Goal: Share content: Share content

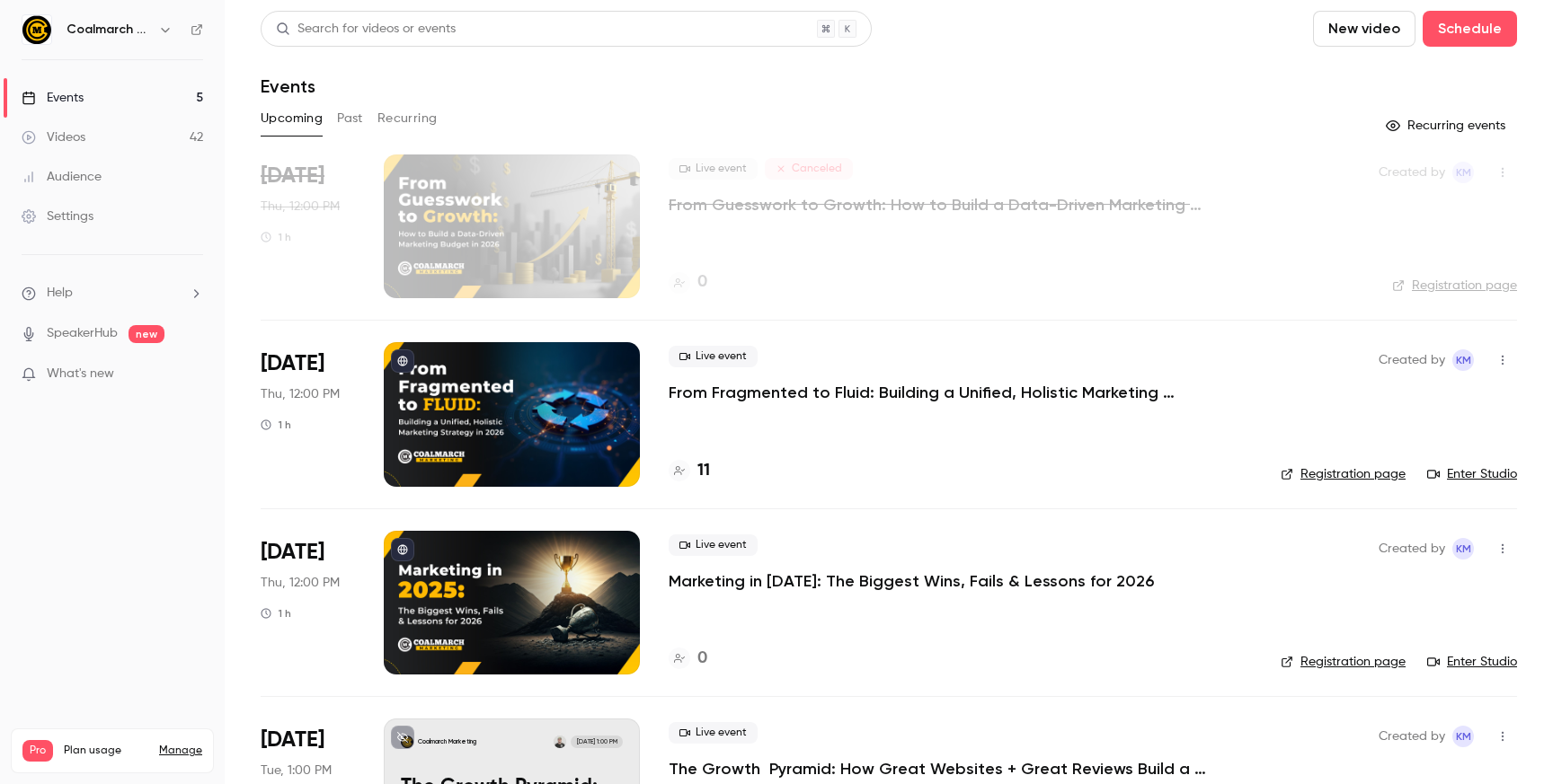
click at [789, 392] on p "From Fragmented to Fluid: Building a Unified, Holistic Marketing Strategy in [D…" at bounding box center [938, 392] width 539 height 22
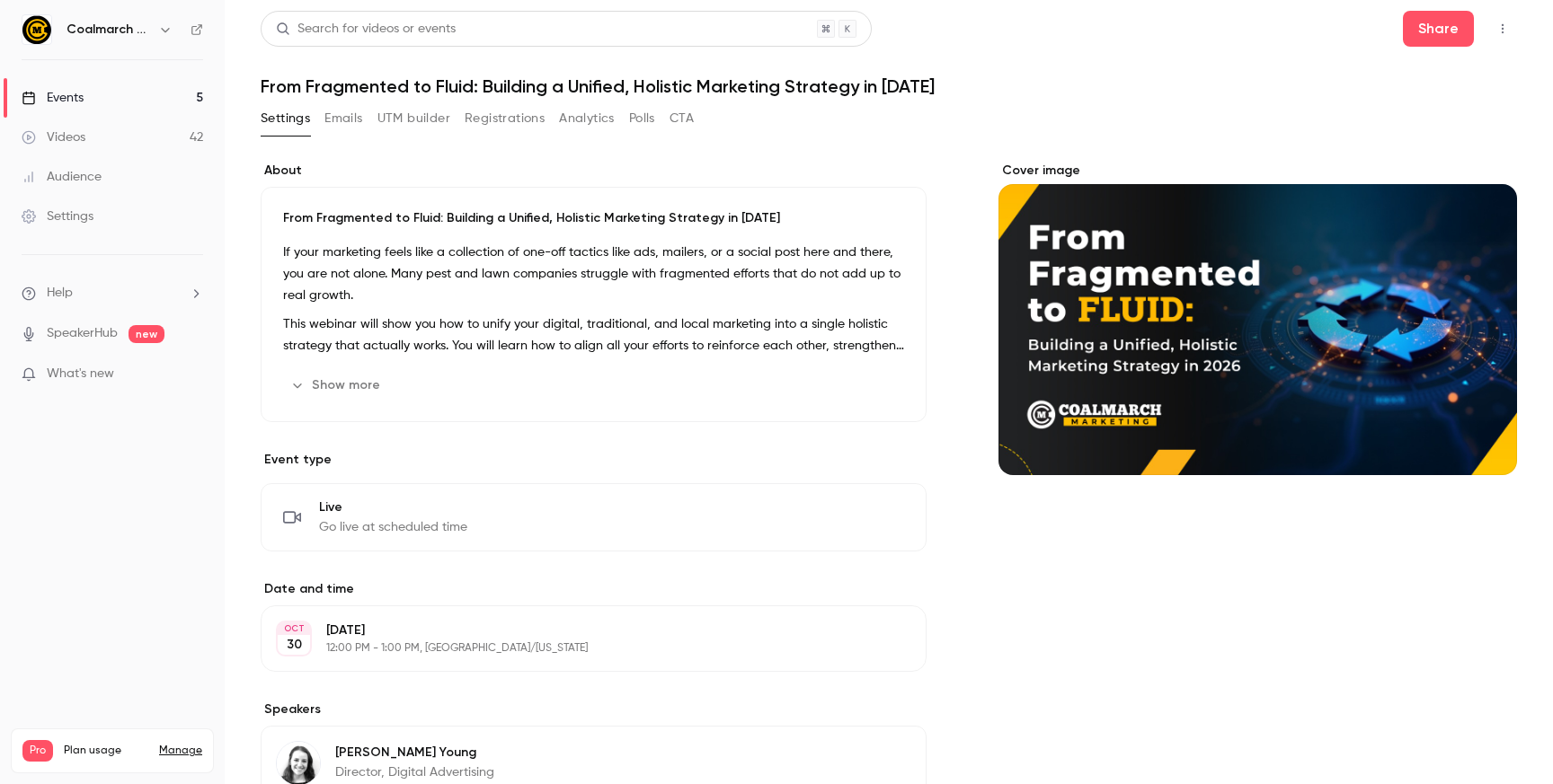
click at [88, 98] on link "Events 5" at bounding box center [112, 98] width 225 height 40
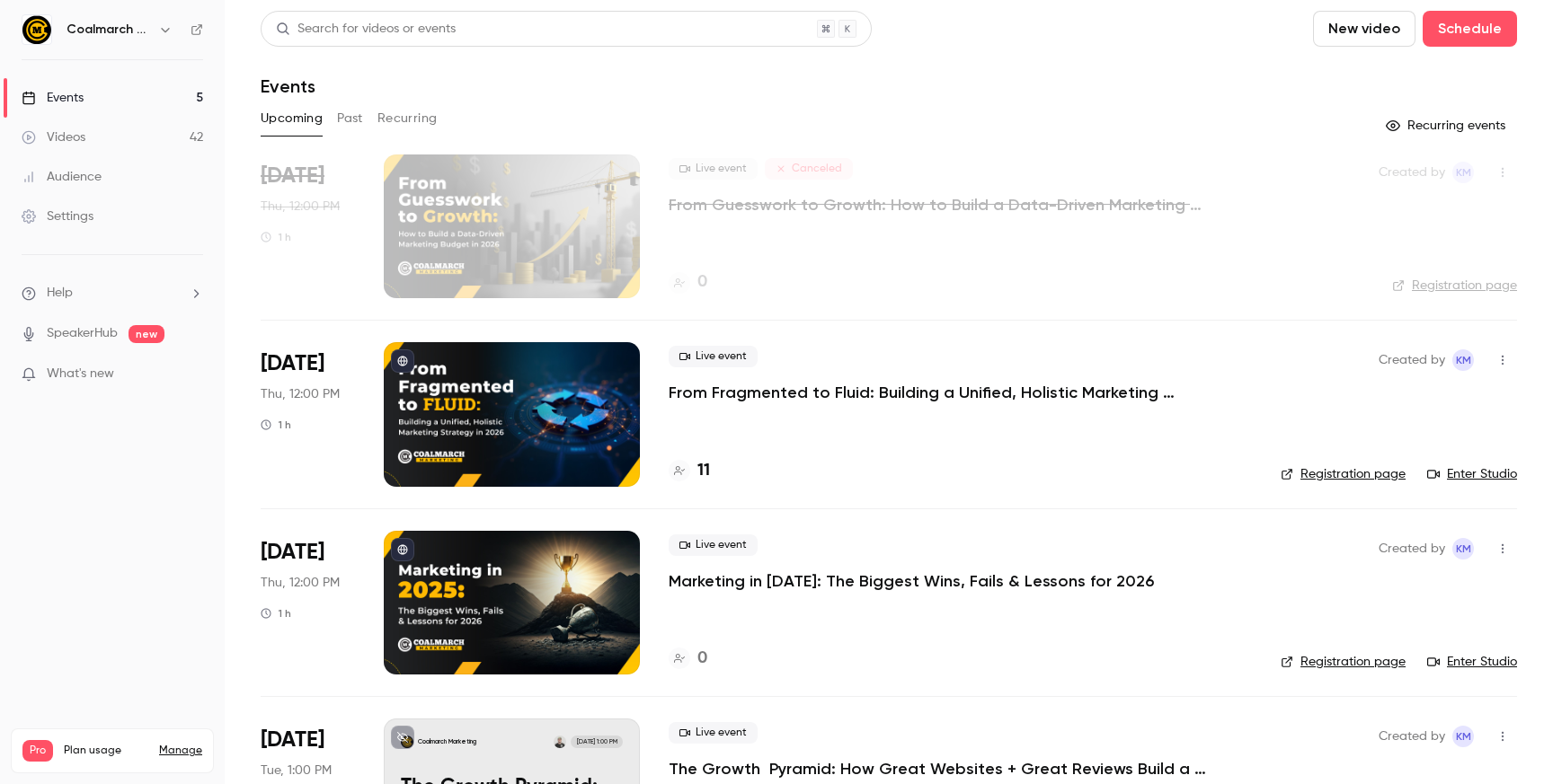
click at [702, 473] on h4 "11" at bounding box center [703, 471] width 13 height 24
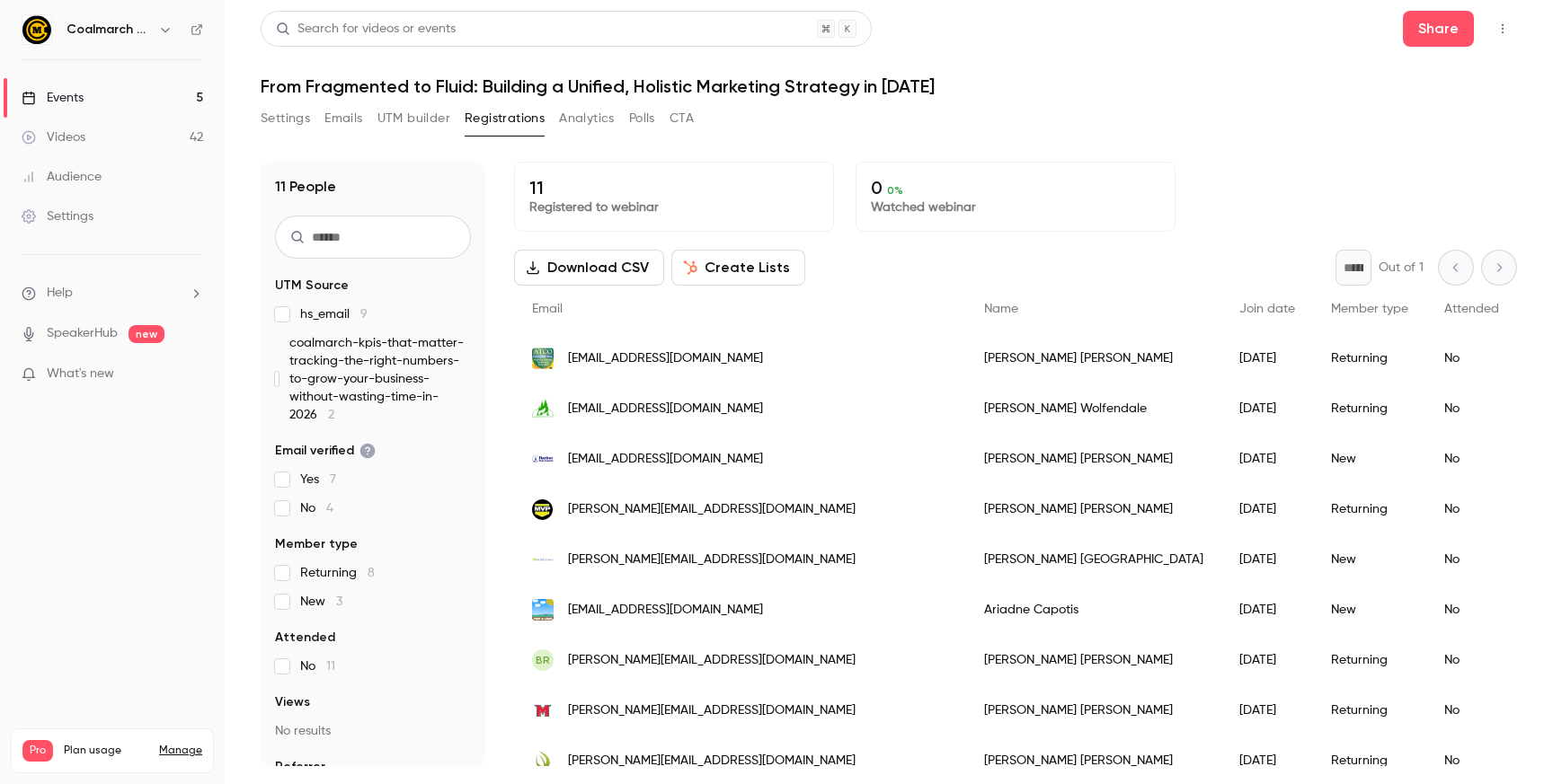
click at [762, 259] on button "Create Lists" at bounding box center [738, 267] width 134 height 36
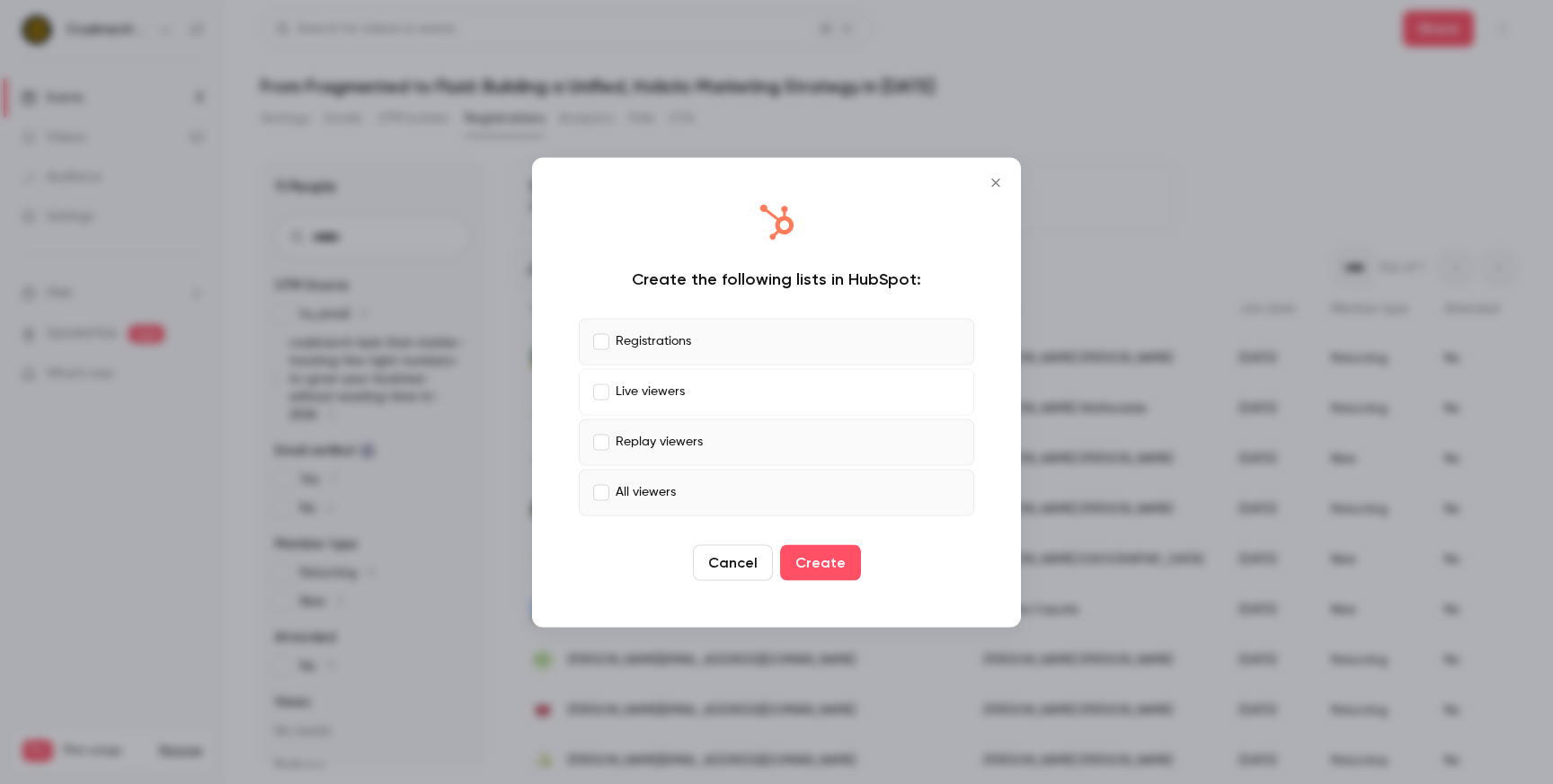
click at [598, 423] on label "Replay viewers" at bounding box center [776, 441] width 396 height 47
click at [798, 565] on button "Create" at bounding box center [820, 562] width 81 height 36
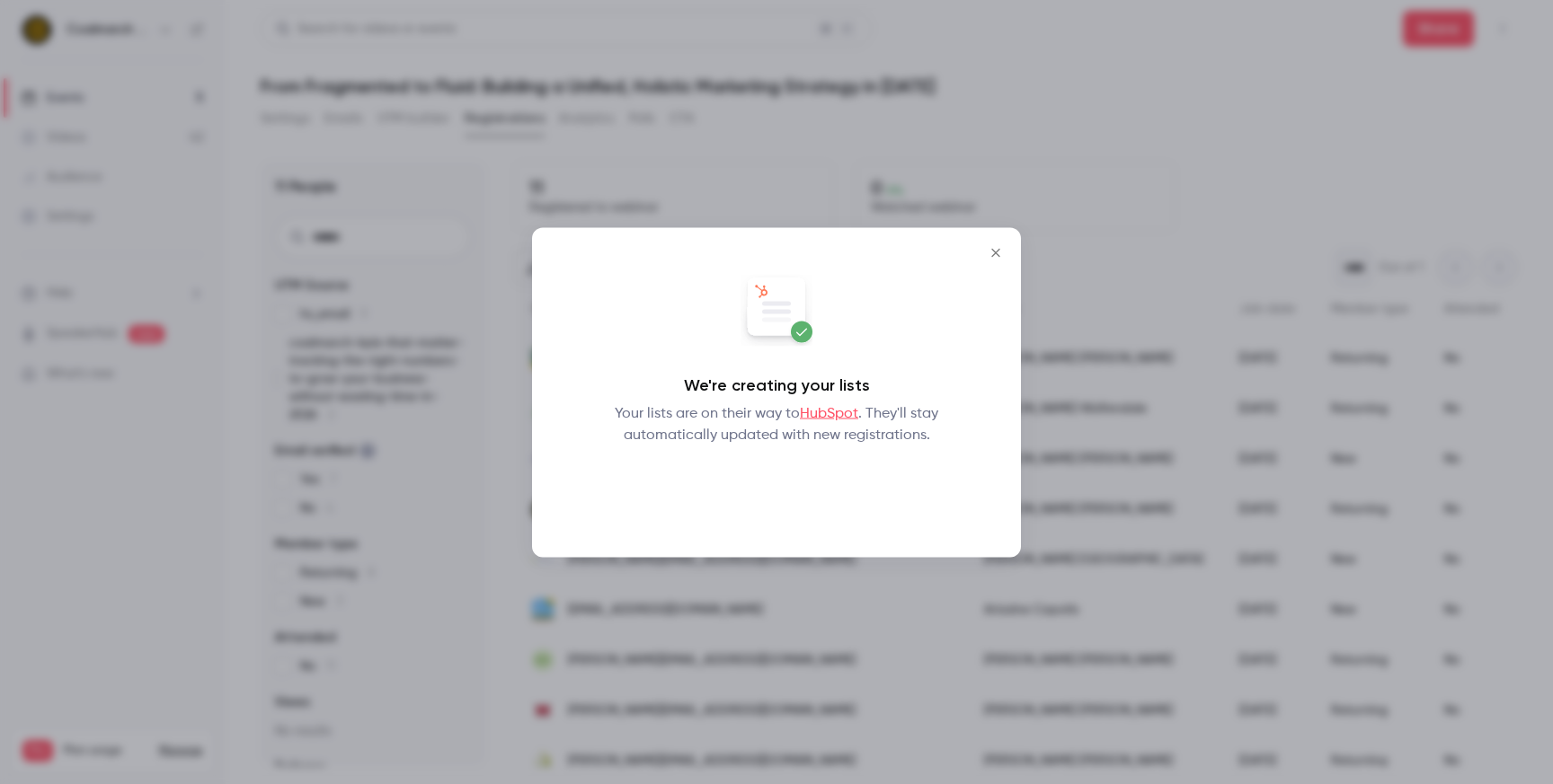
click at [774, 500] on button "Okay" at bounding box center [776, 492] width 66 height 36
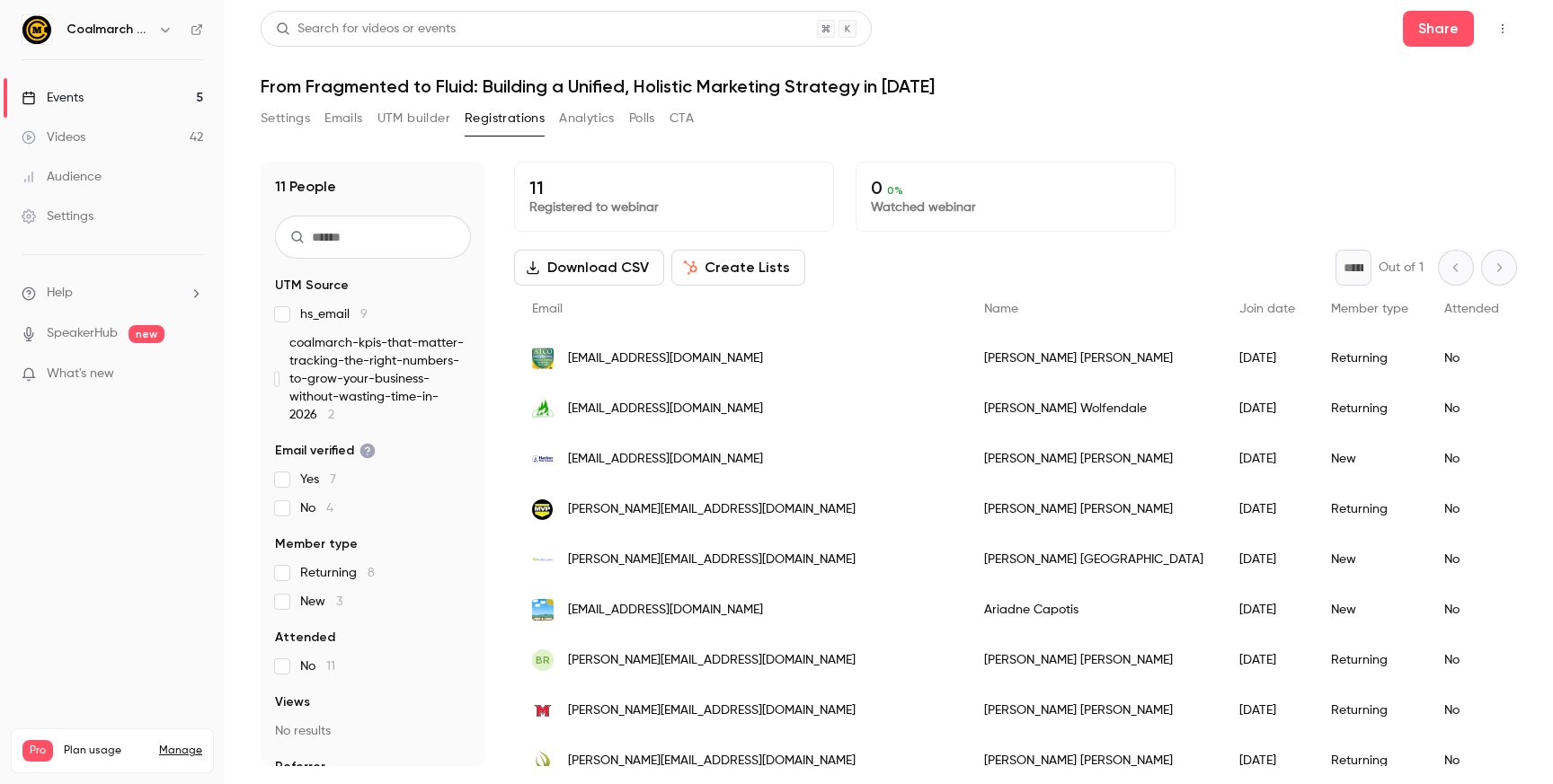
click at [115, 99] on link "Events 5" at bounding box center [112, 98] width 225 height 40
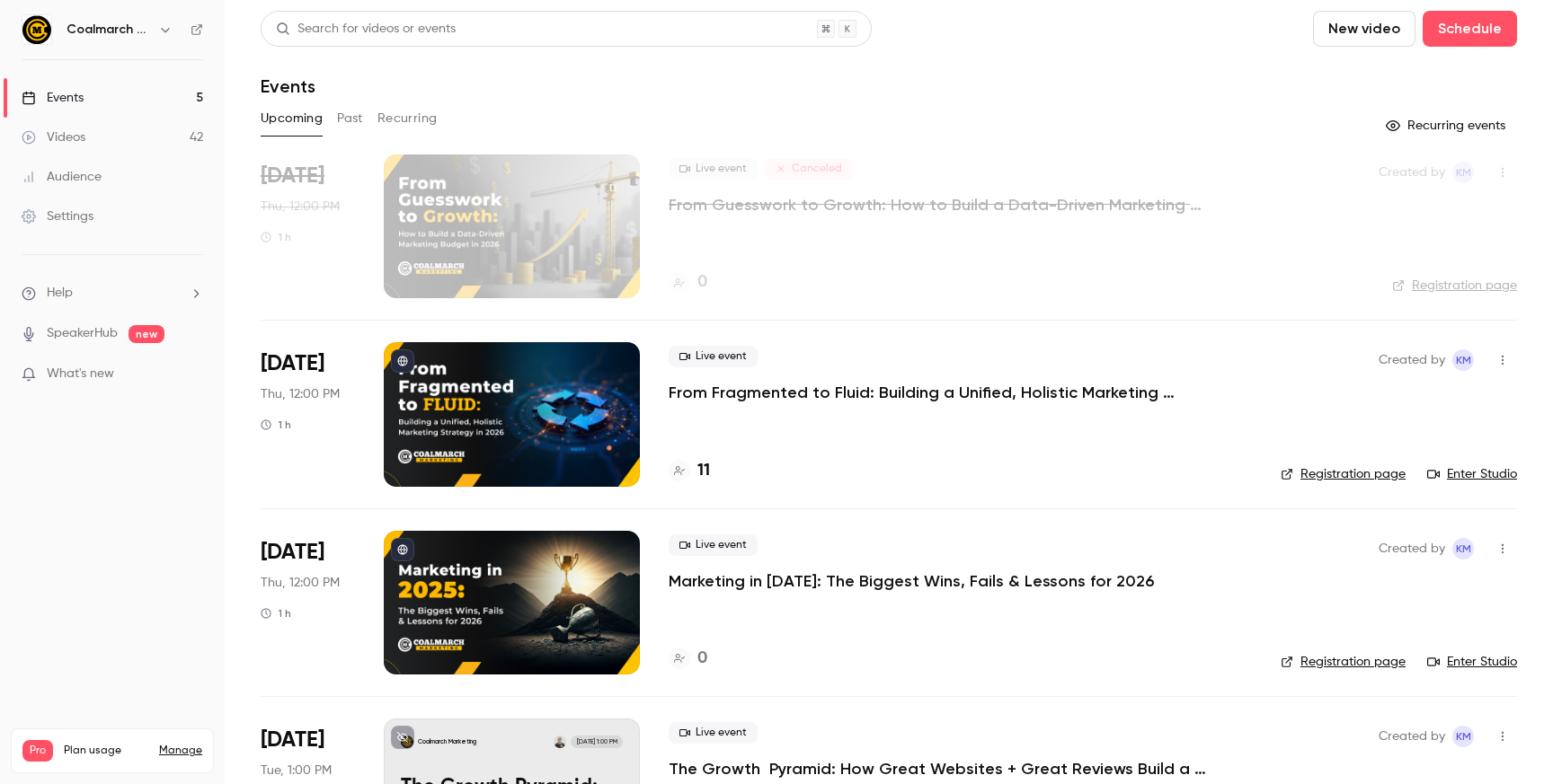
click at [105, 141] on link "Videos 42" at bounding box center [112, 137] width 225 height 40
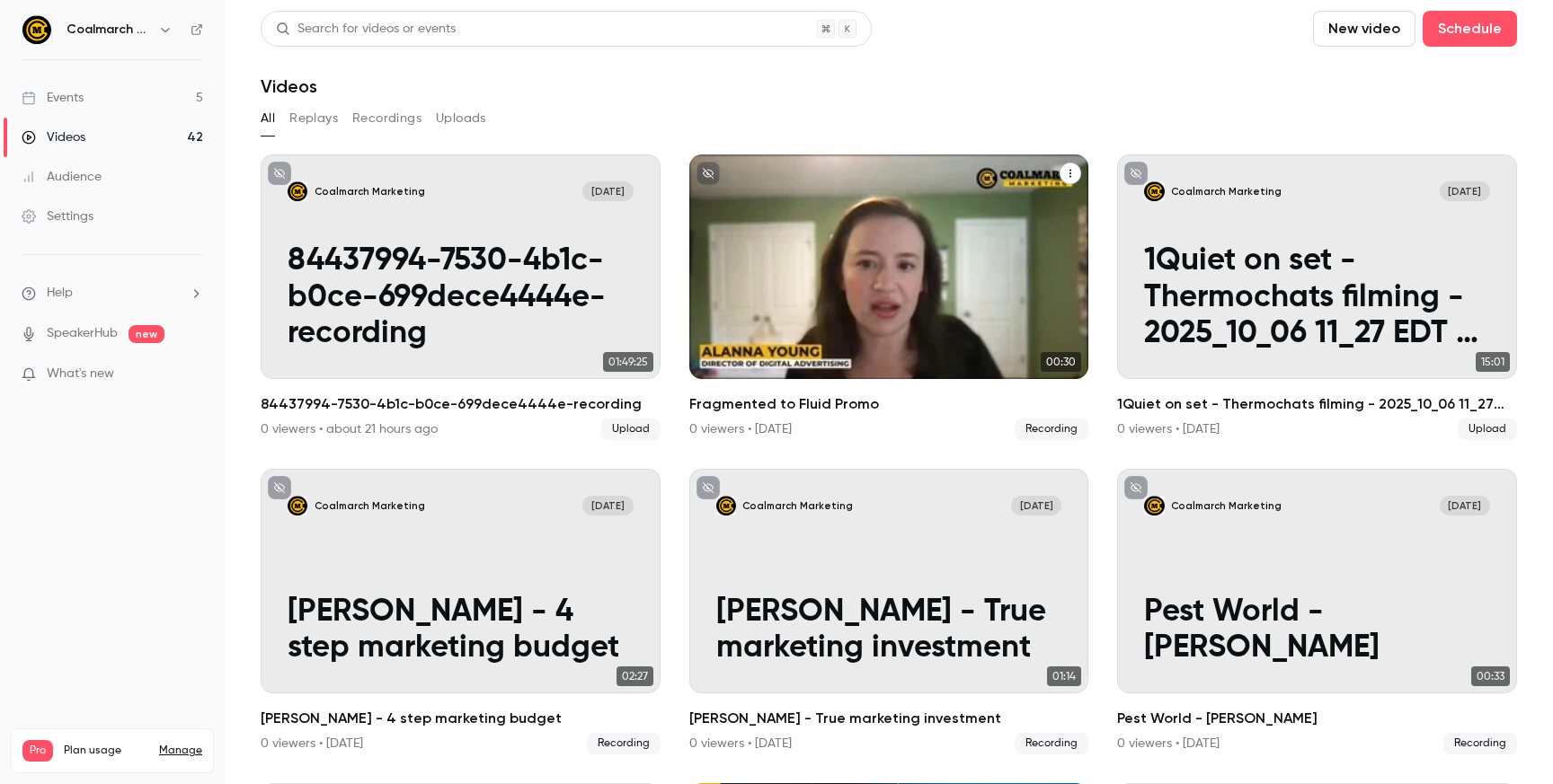
click at [1072, 183] on button "Fragmented to Fluid Promo" at bounding box center [1071, 174] width 22 height 22
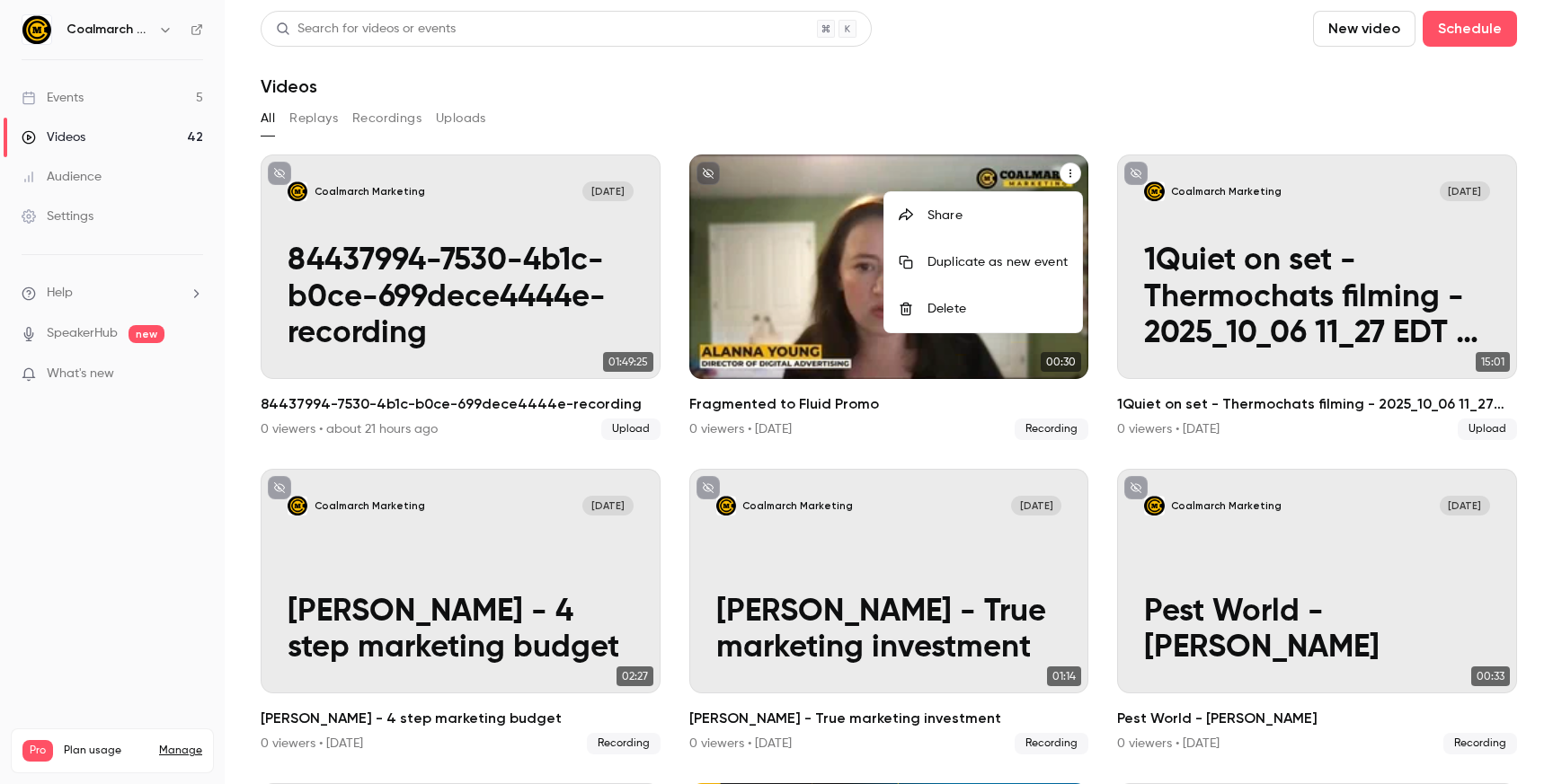
click at [1000, 225] on li "Share" at bounding box center [982, 215] width 198 height 47
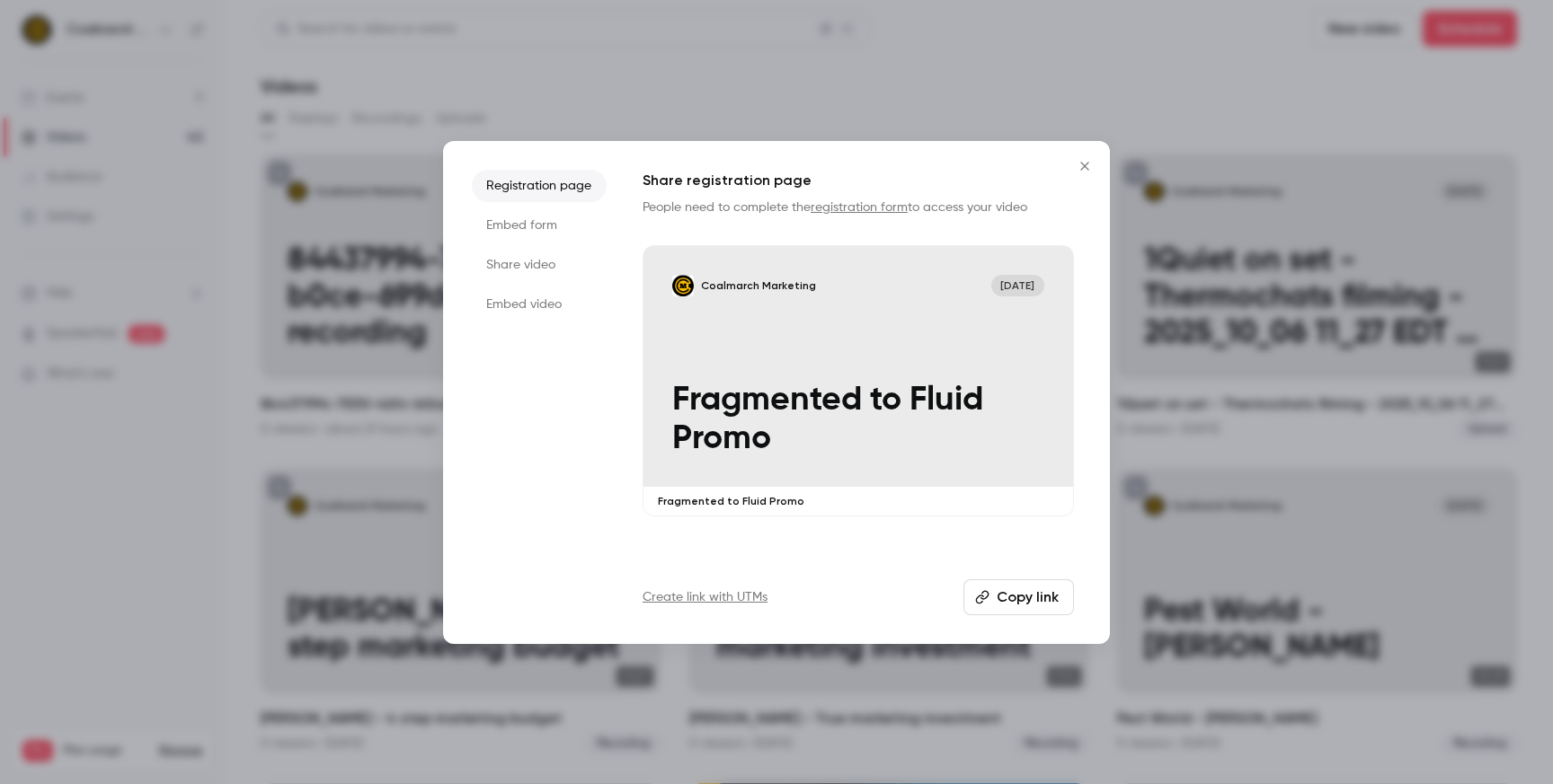
click at [524, 219] on li "Embed form" at bounding box center [540, 226] width 135 height 33
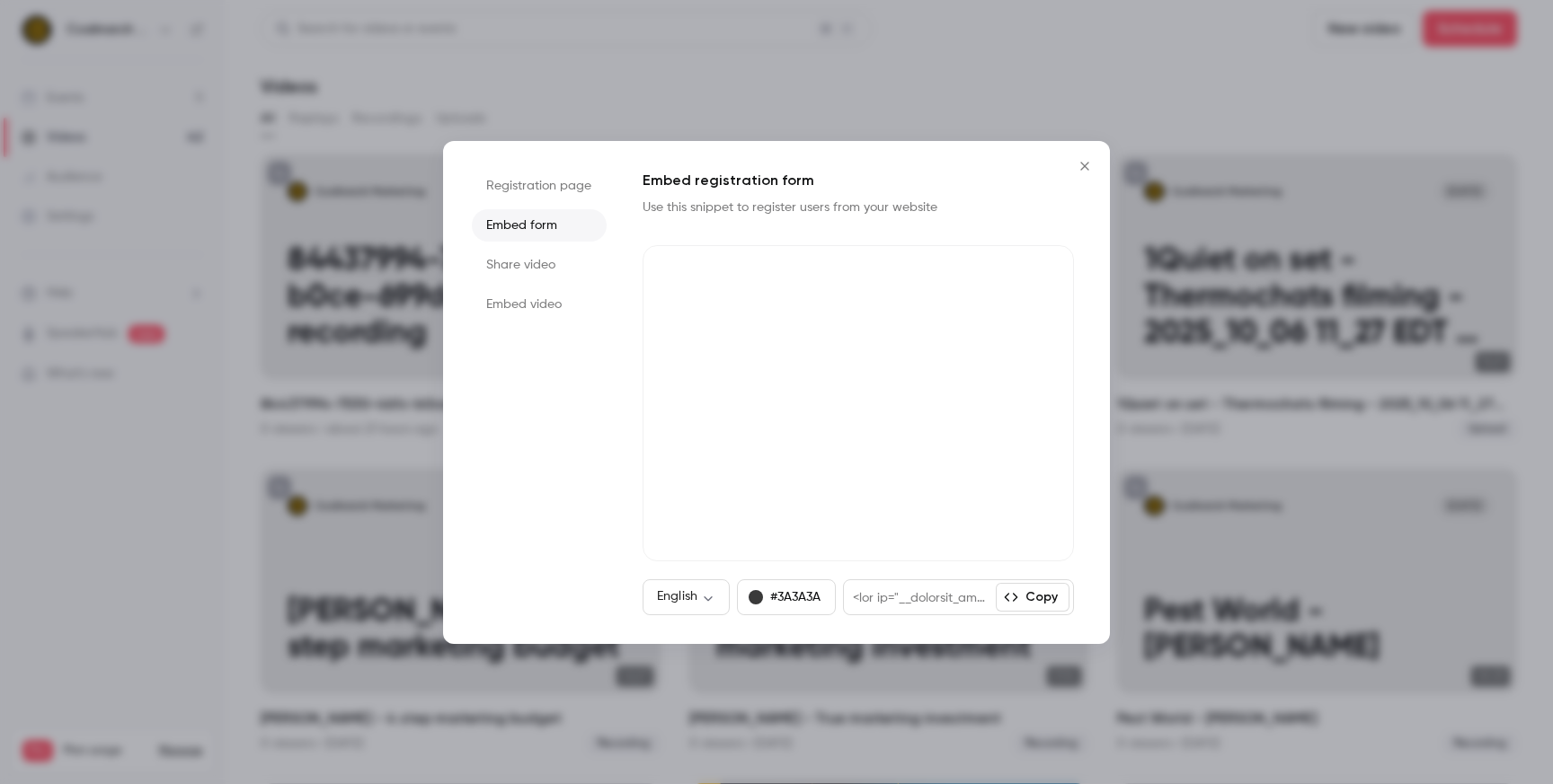
click at [553, 185] on li "Registration page" at bounding box center [540, 186] width 135 height 33
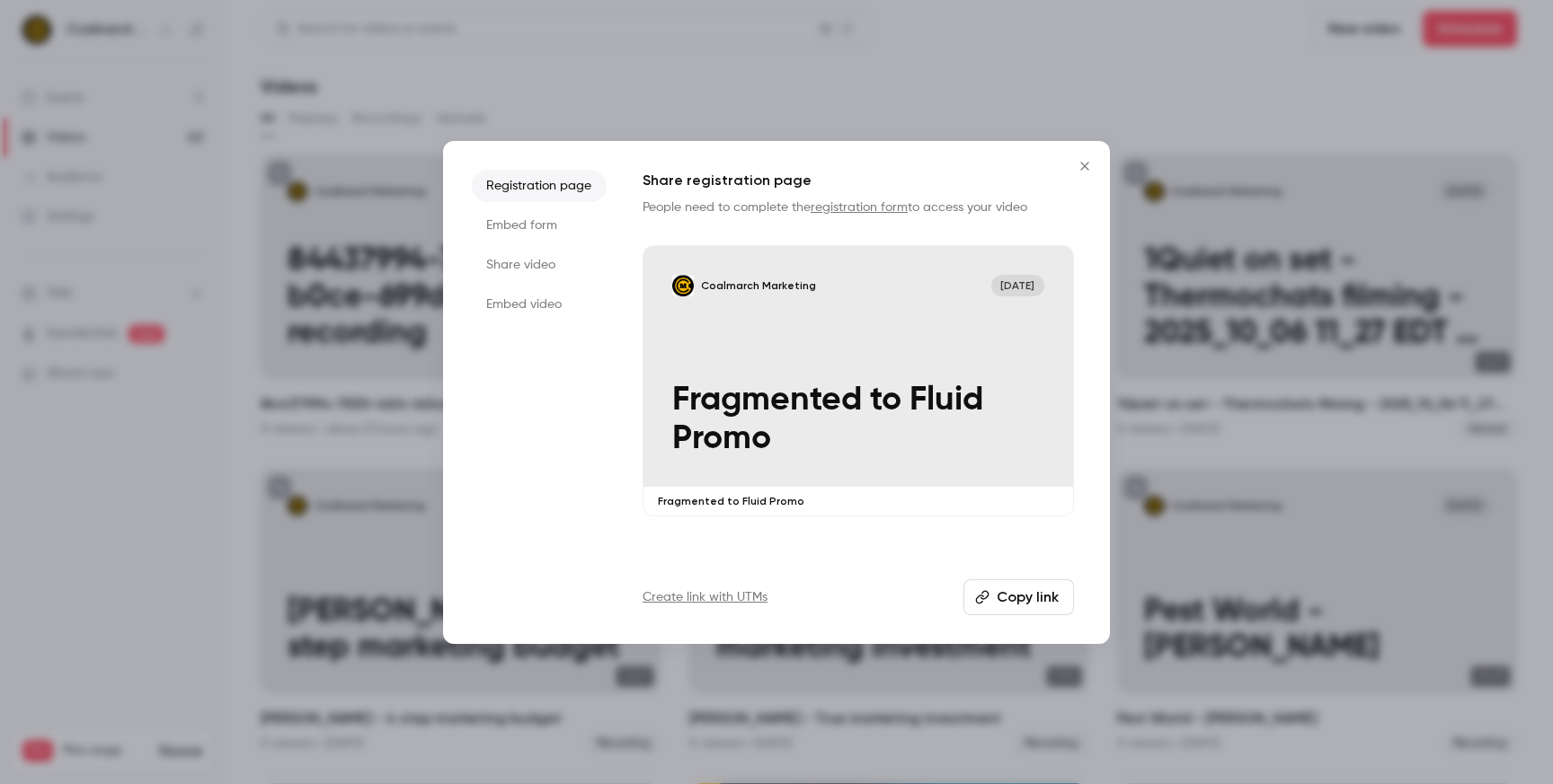
click at [529, 266] on li "Share video" at bounding box center [540, 264] width 135 height 33
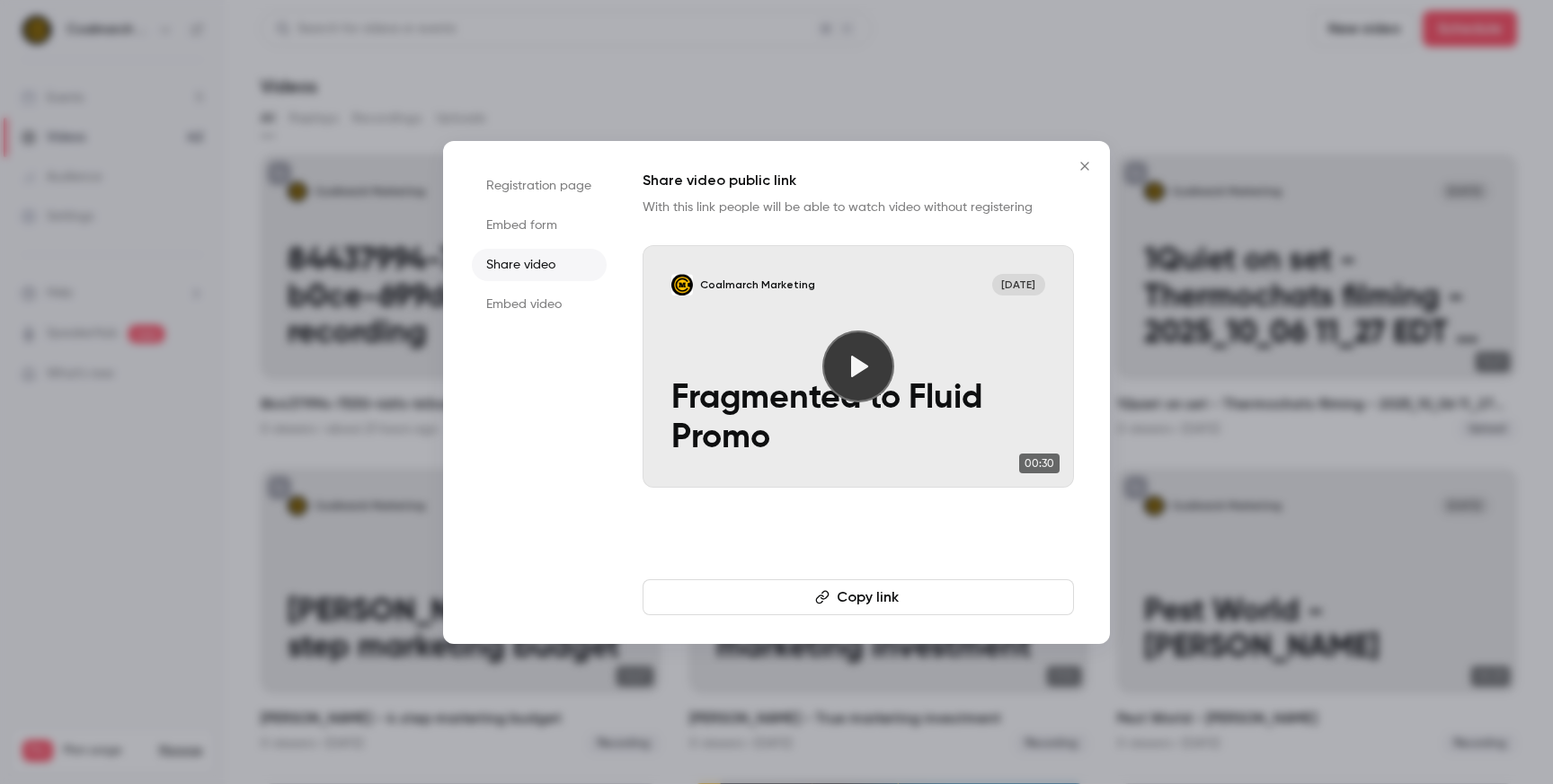
click at [780, 545] on div "Share video public link With this link people will be able to watch video witho…" at bounding box center [858, 392] width 431 height 445
click at [529, 301] on li "Embed video" at bounding box center [540, 304] width 135 height 33
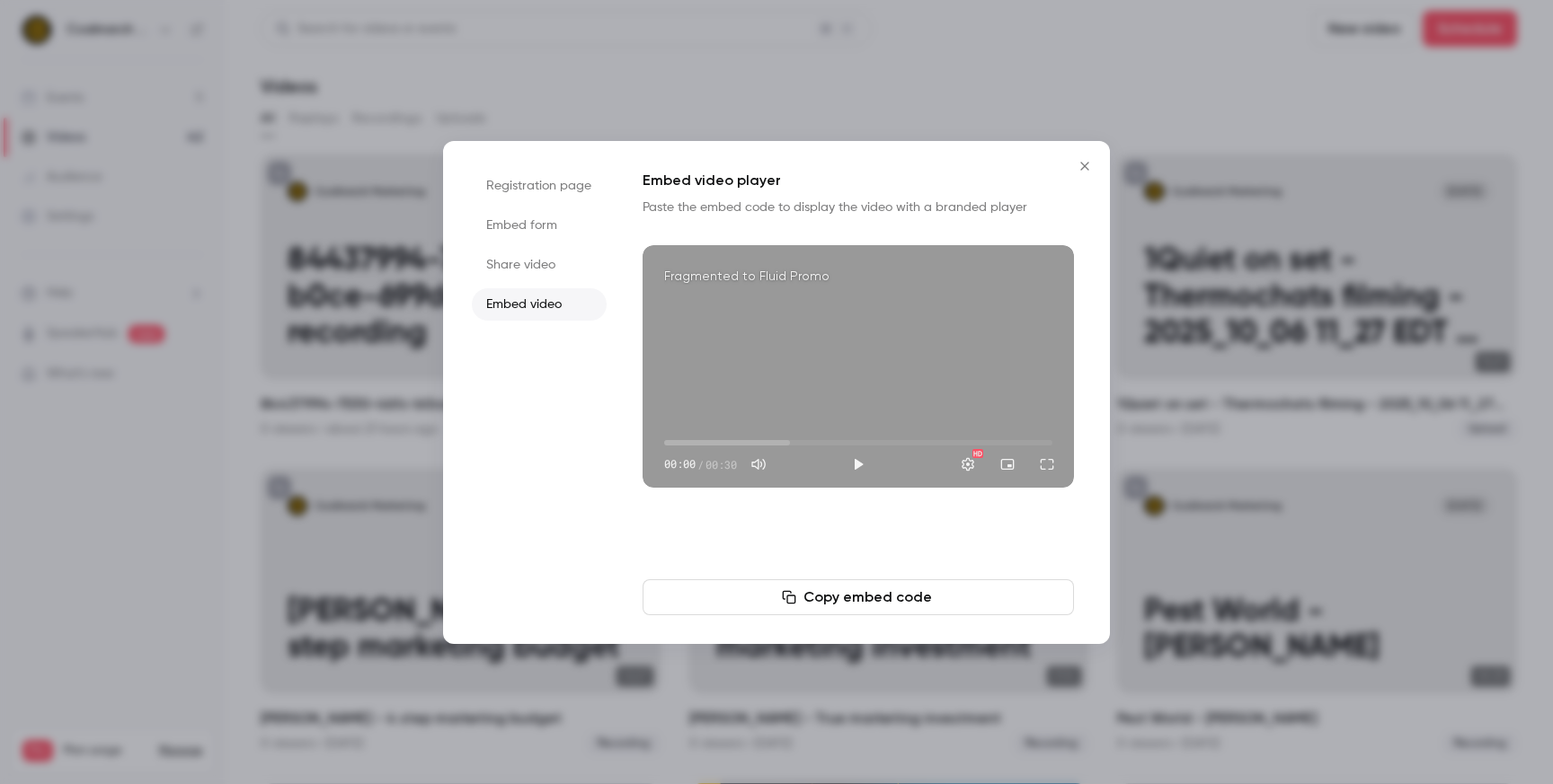
click at [867, 553] on div "Embed video player Paste the embed code to display the video with a branded pla…" at bounding box center [858, 392] width 431 height 445
click at [865, 599] on button "Copy embed code" at bounding box center [858, 597] width 431 height 36
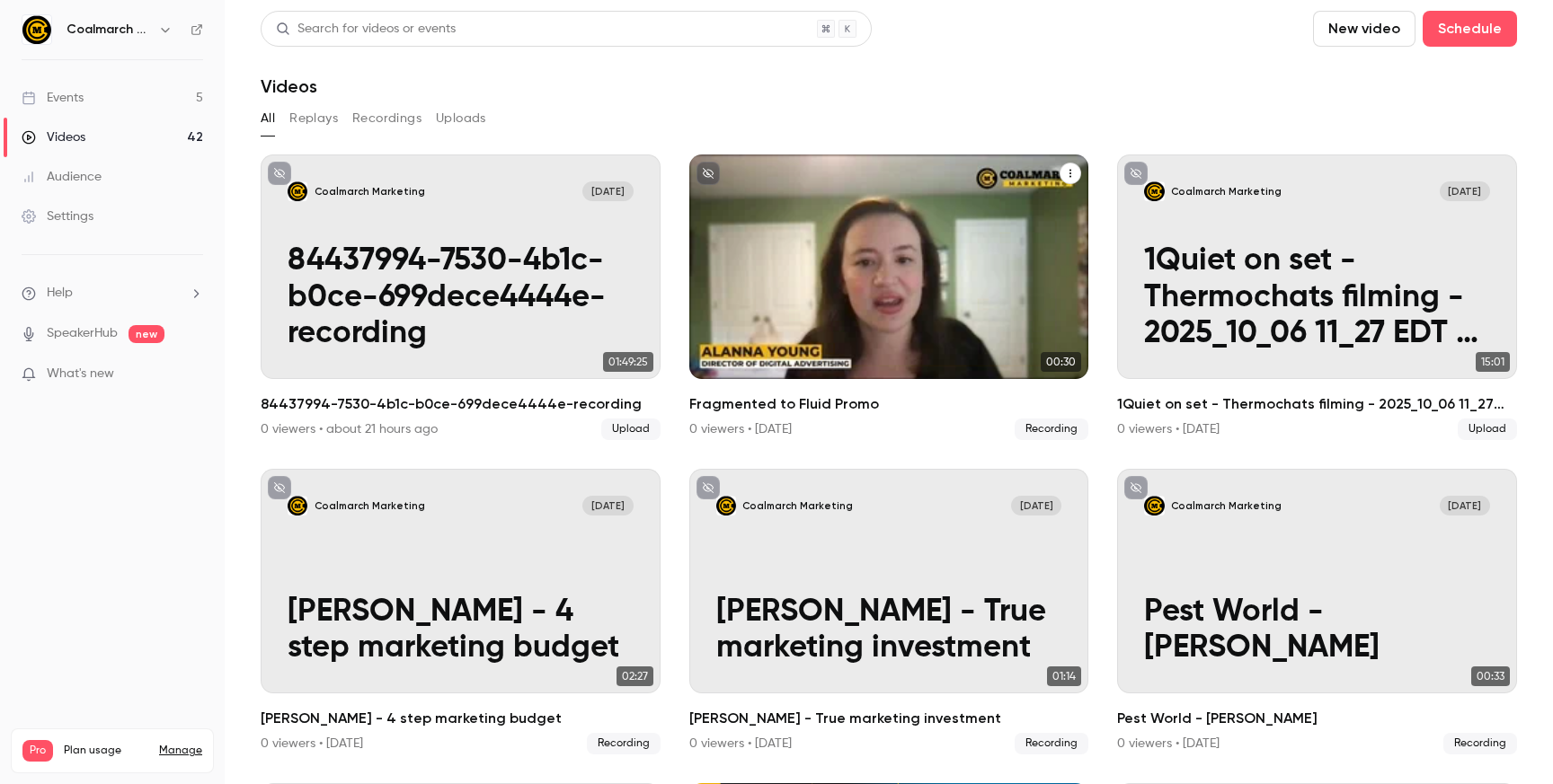
click at [1069, 172] on icon "Fragmented to Fluid Promo" at bounding box center [1070, 173] width 11 height 11
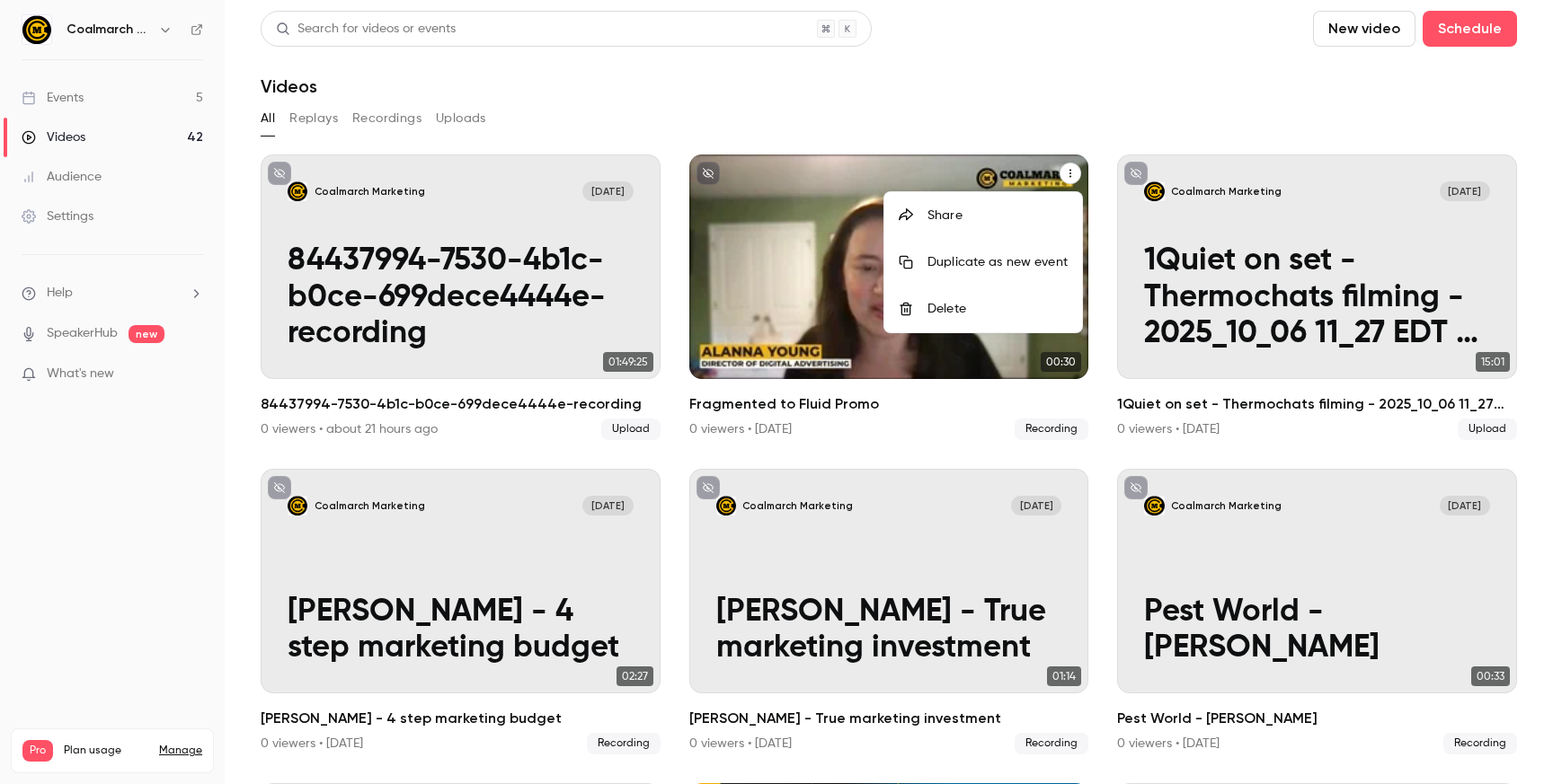
click at [1007, 209] on div "Share" at bounding box center [997, 216] width 140 height 18
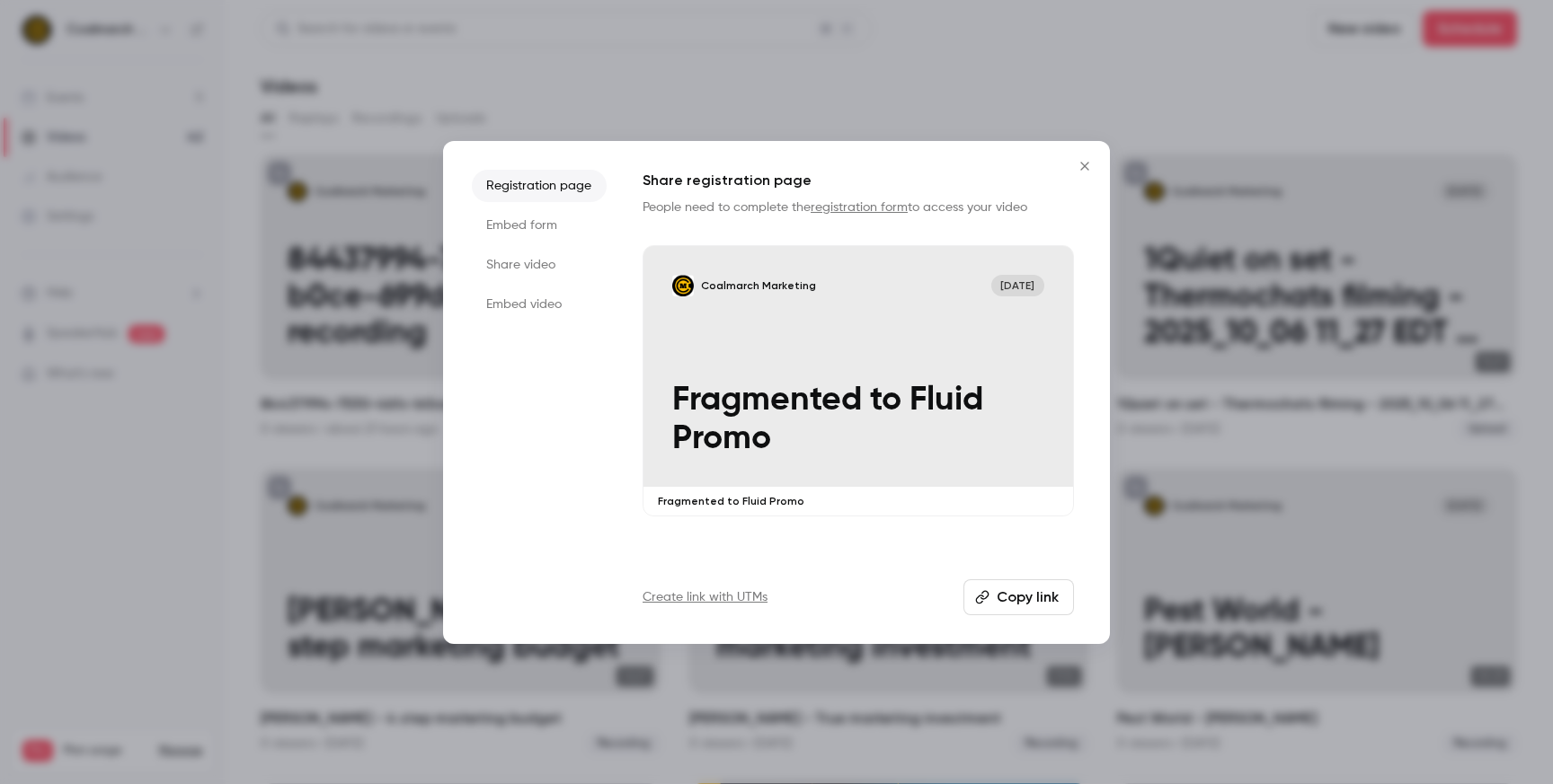
drag, startPoint x: 1089, startPoint y: 169, endPoint x: 854, endPoint y: 565, distance: 460.5
click at [856, 565] on div "Registration page Embed form Share video Embed video Share registration page Pe…" at bounding box center [776, 392] width 667 height 503
click at [854, 565] on div "Share registration page People need to complete the registration form to access…" at bounding box center [858, 392] width 431 height 445
click at [522, 269] on li "Share video" at bounding box center [540, 264] width 135 height 33
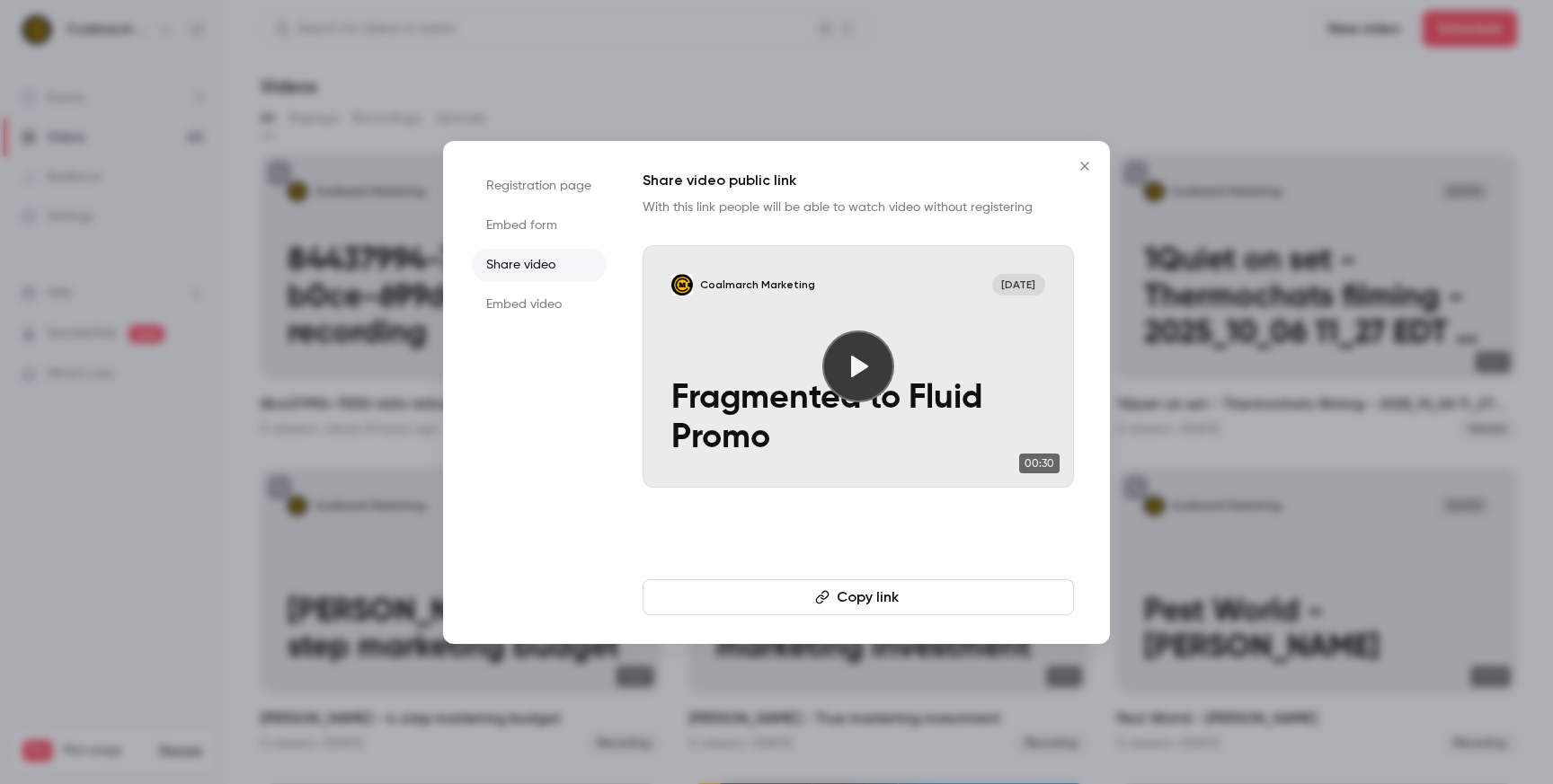
click at [519, 317] on li "Embed video" at bounding box center [540, 304] width 135 height 33
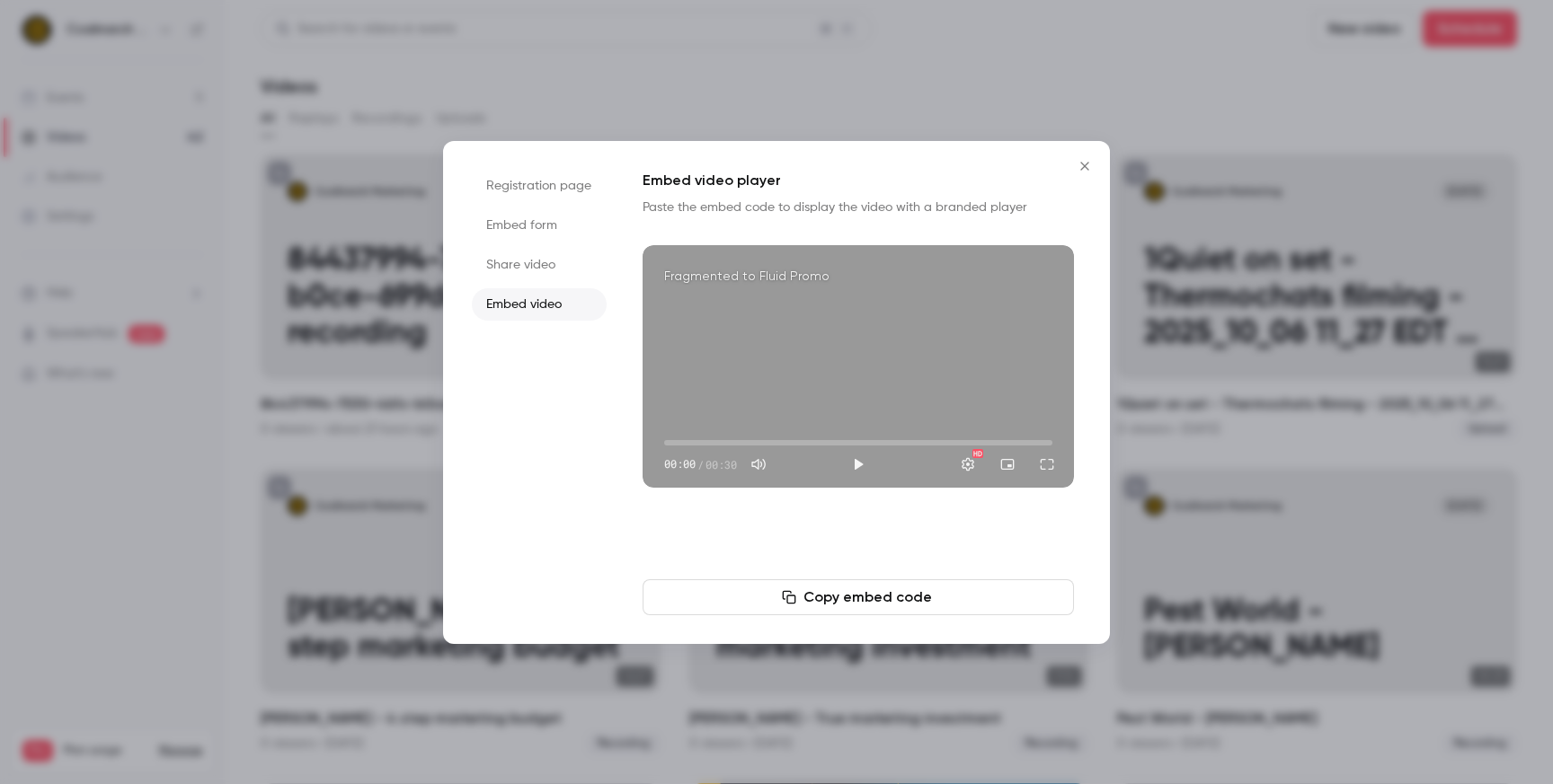
click at [1050, 72] on div at bounding box center [776, 392] width 1553 height 784
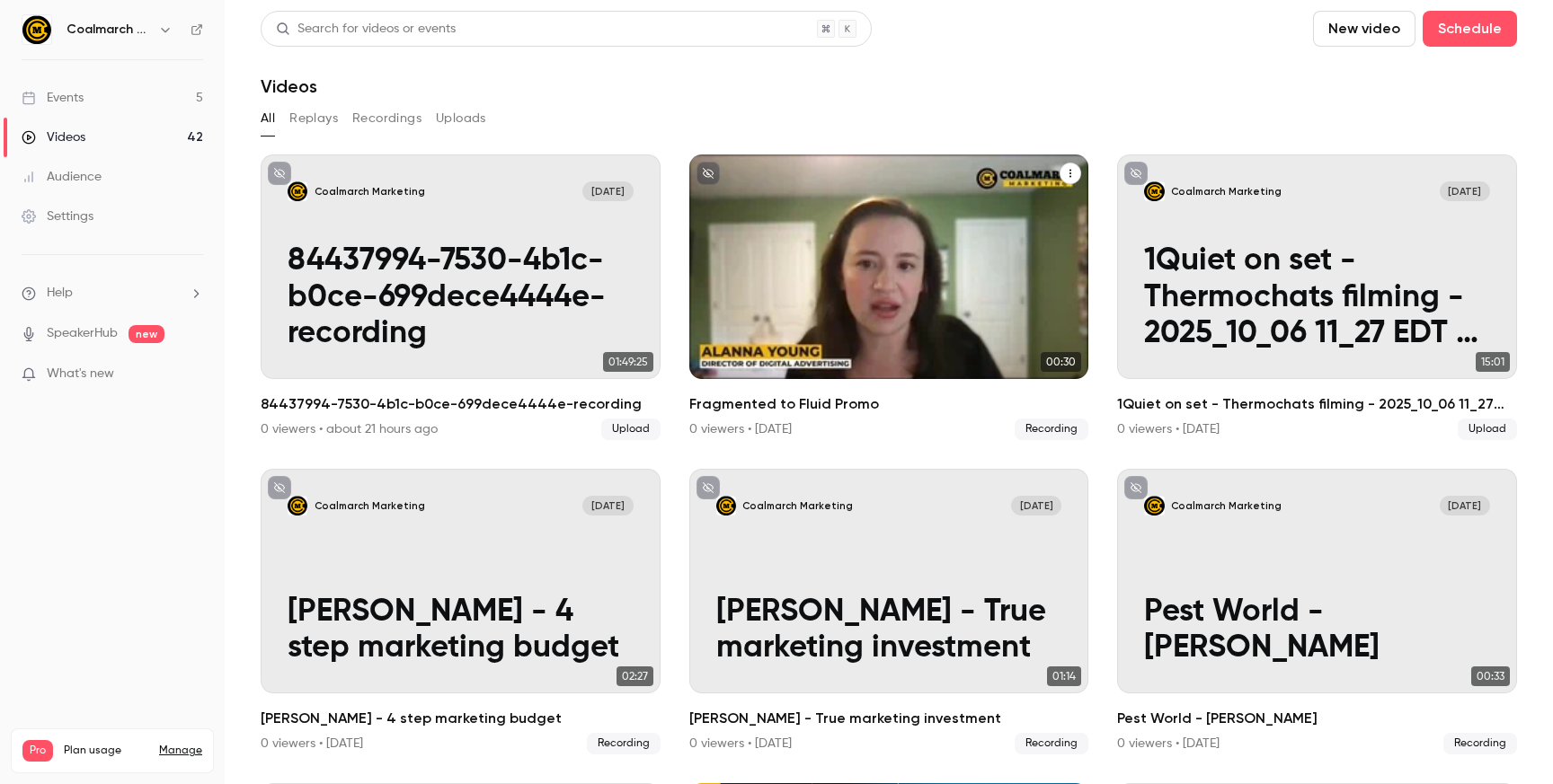
click at [897, 236] on div "Coalmarch Marketing Oct 10 Fragmented to Fluid Promo" at bounding box center [889, 266] width 400 height 225
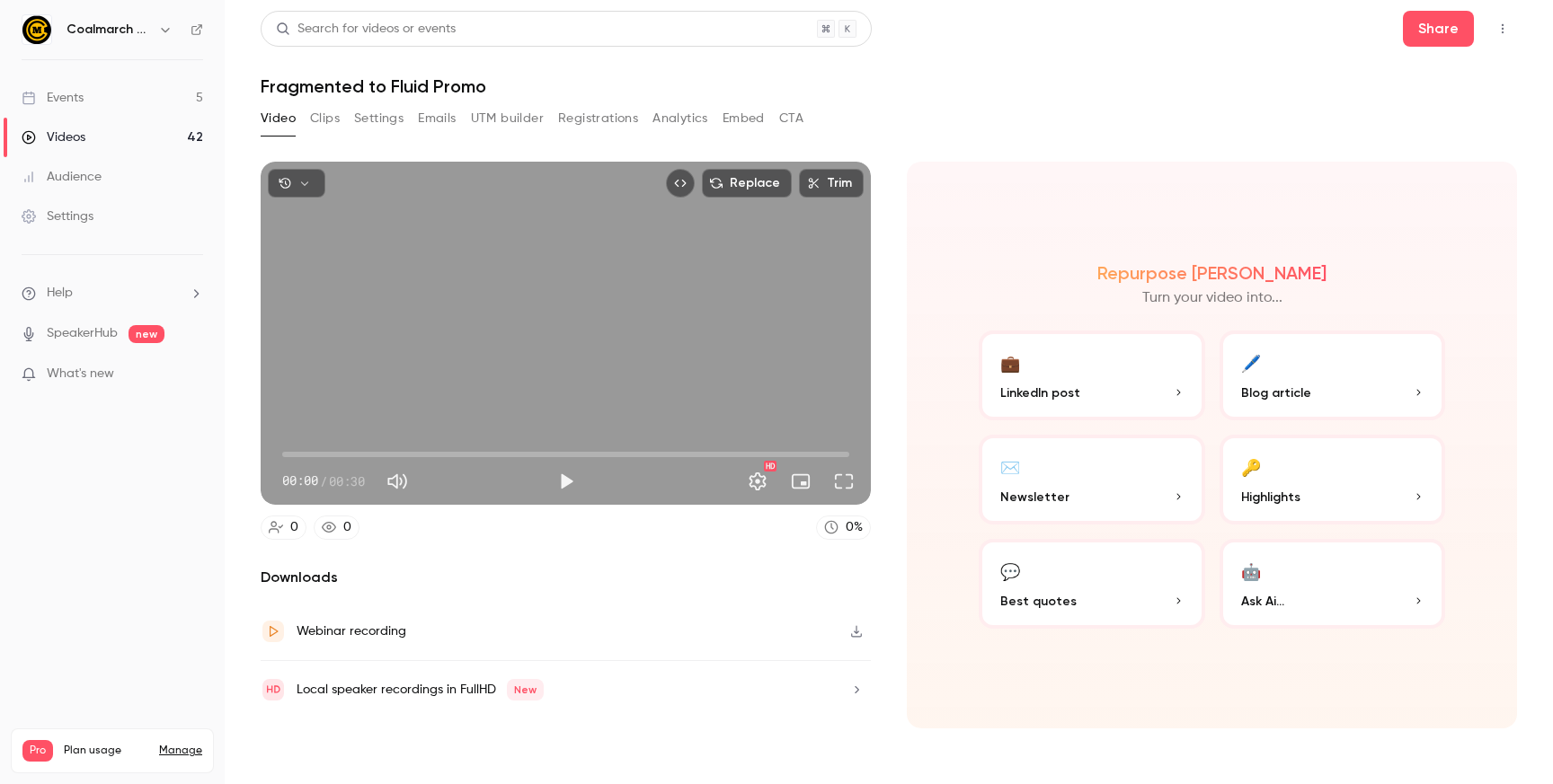
click at [862, 642] on button "button" at bounding box center [856, 631] width 29 height 29
click at [334, 119] on button "Clips" at bounding box center [325, 118] width 30 height 29
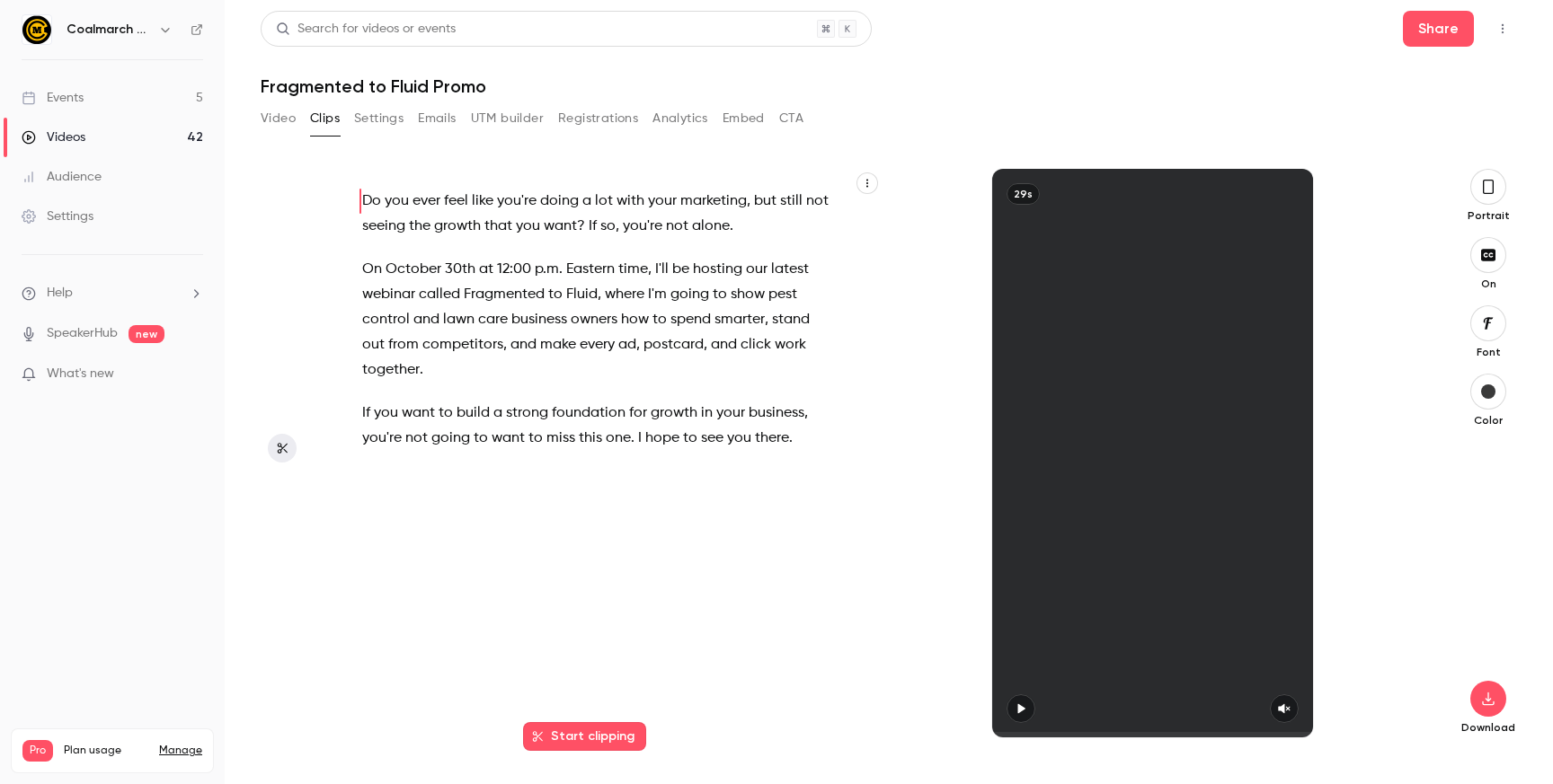
click at [378, 119] on button "Settings" at bounding box center [379, 118] width 50 height 29
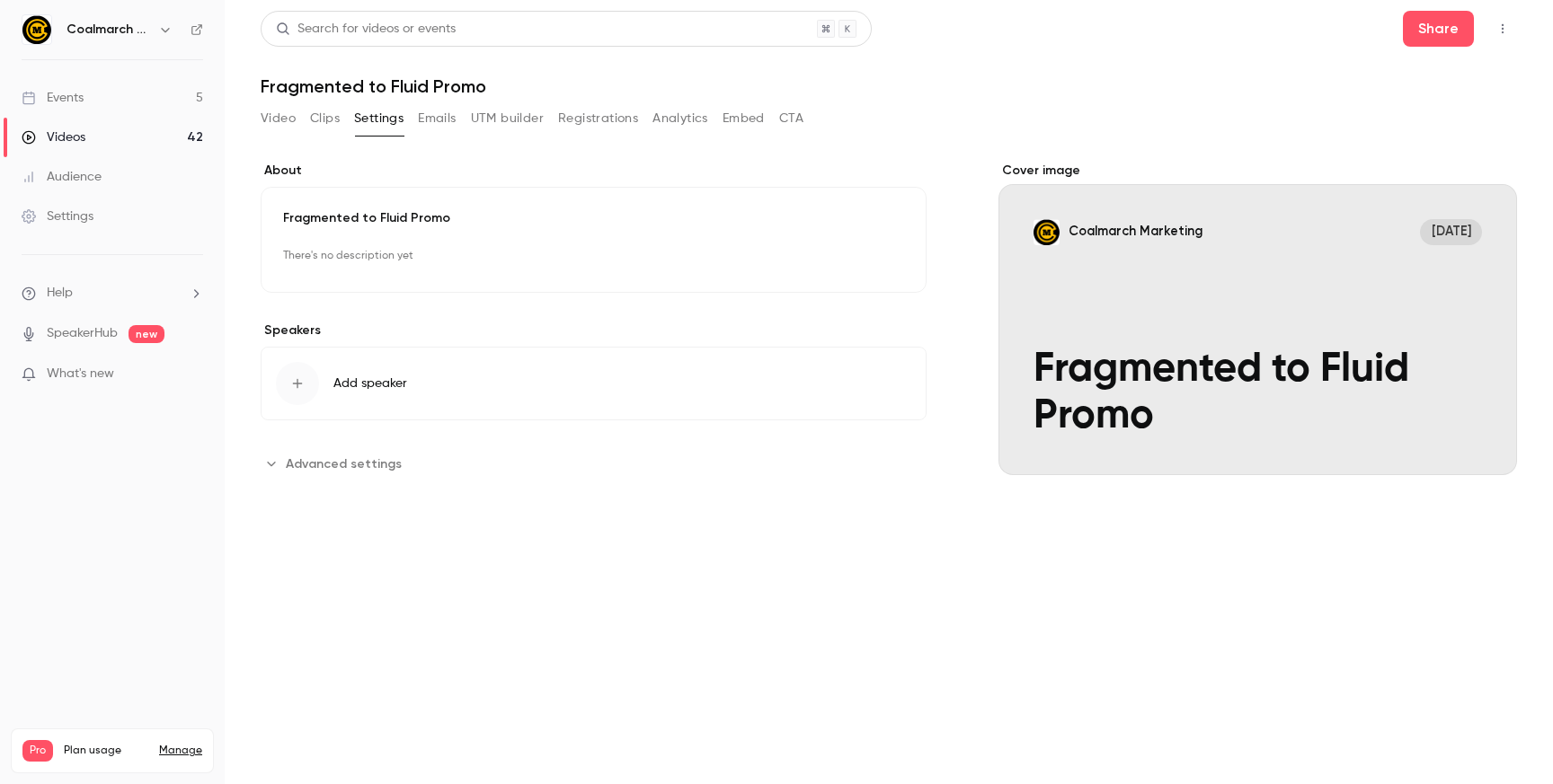
click at [274, 116] on button "Video" at bounding box center [277, 118] width 35 height 29
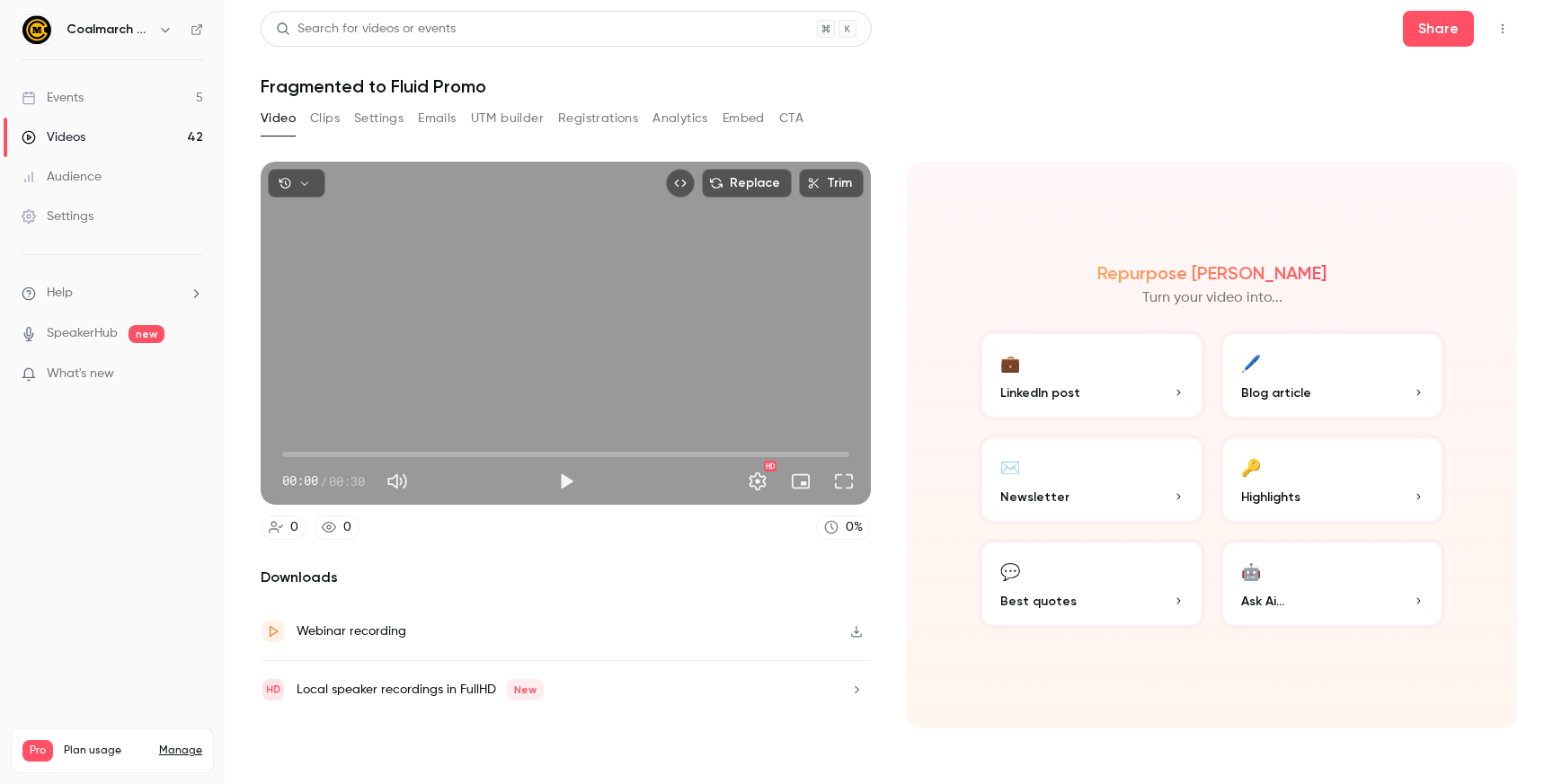
click at [1229, 690] on div "Repurpose Ai Turn your video into... 💼 LinkedIn post 🖊️ Blog article ✉️ Newslet…" at bounding box center [1212, 445] width 610 height 566
click at [560, 487] on button "Play" at bounding box center [566, 481] width 36 height 36
click at [560, 487] on button "Pause" at bounding box center [566, 481] width 36 height 36
type input "***"
click at [583, 565] on div "Replace Trim 00:01 00:01 / 00:30 HD 0 0 0 % Downloads Webinar recording Local s…" at bounding box center [566, 445] width 610 height 566
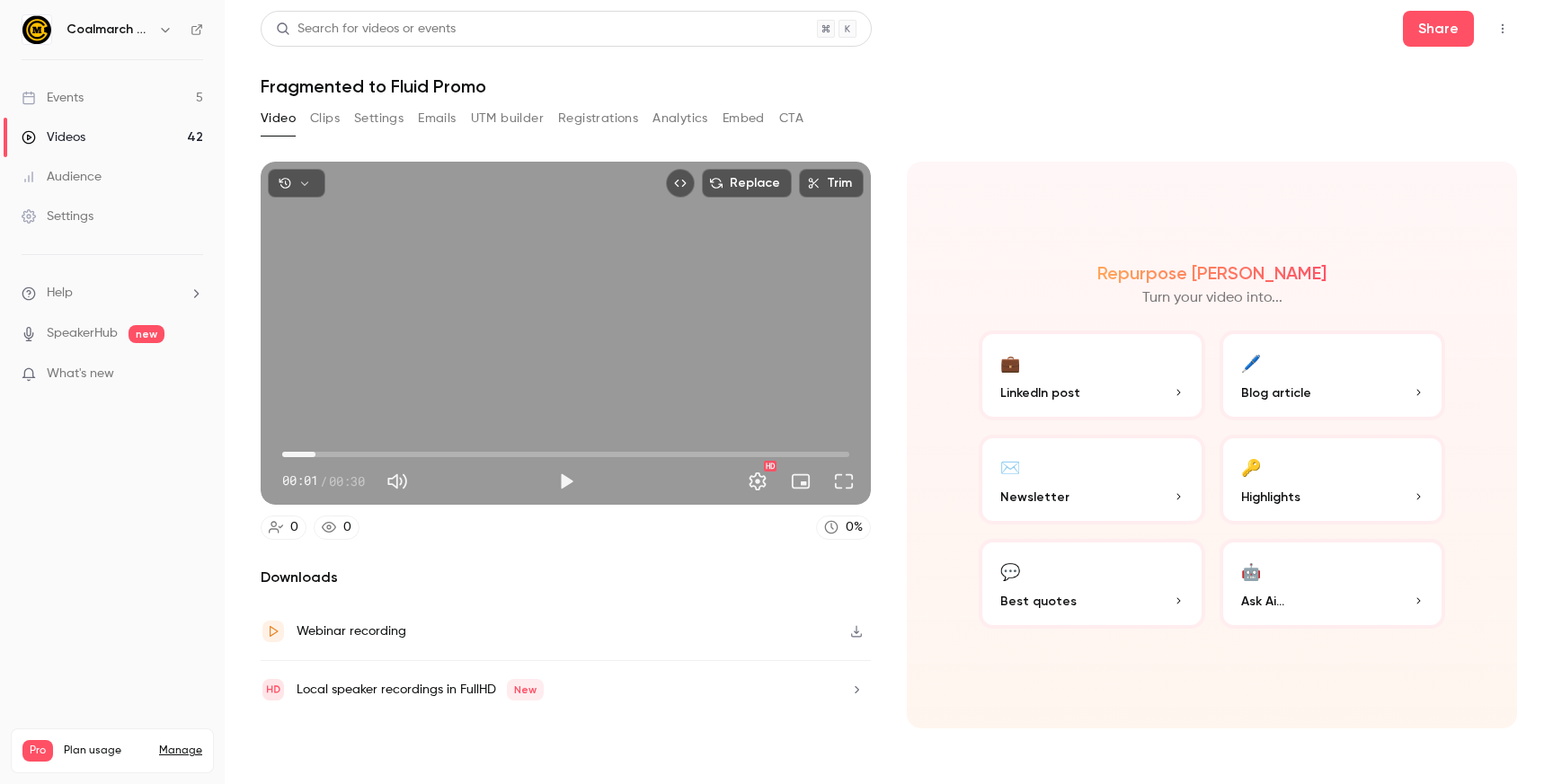
click at [330, 120] on button "Clips" at bounding box center [325, 118] width 30 height 29
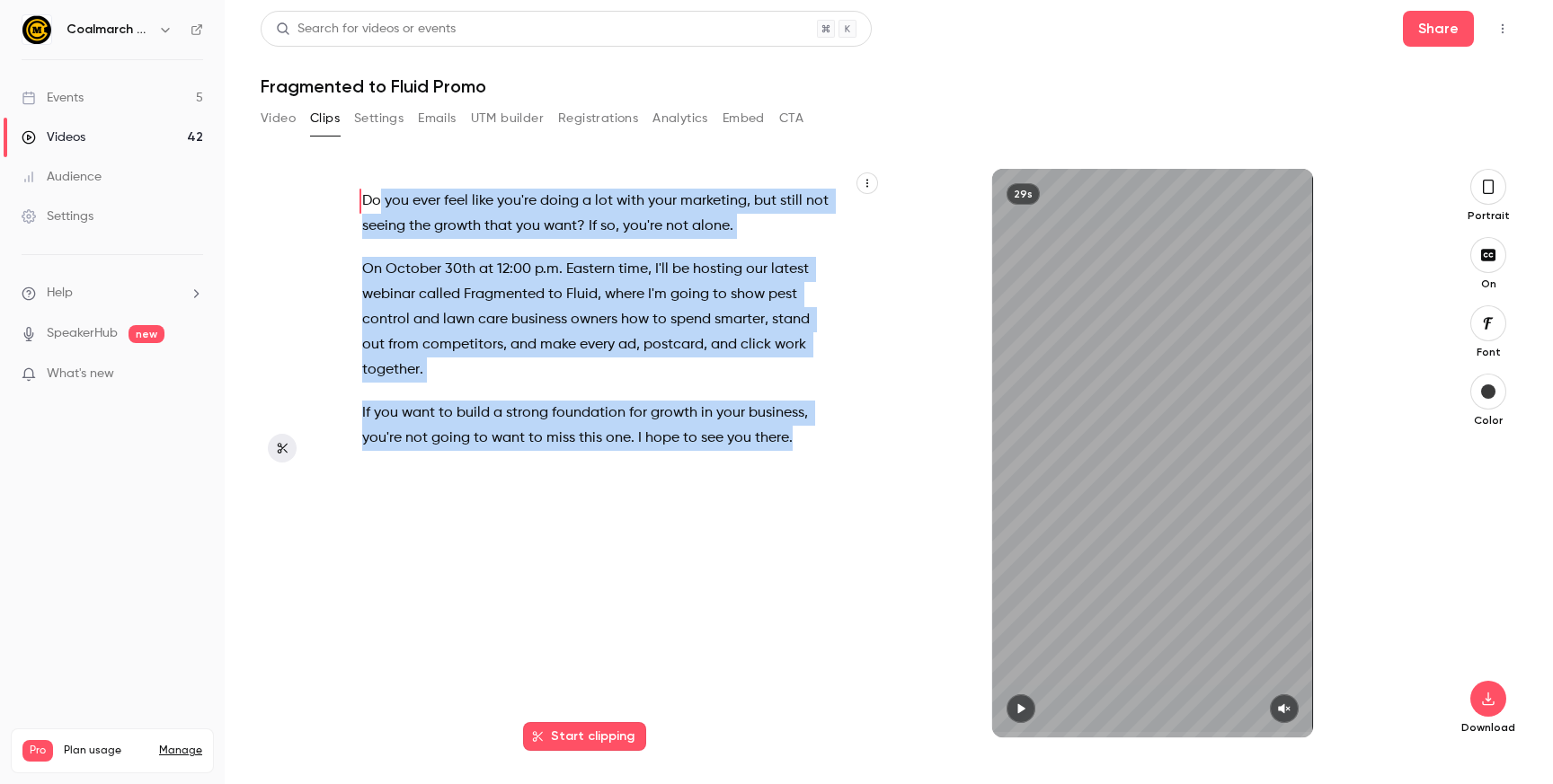
drag, startPoint x: 360, startPoint y: 200, endPoint x: 805, endPoint y: 450, distance: 510.4
click at [805, 450] on div "Do you ever feel like you're doing a lot with your marketing , but still not se…" at bounding box center [606, 462] width 533 height 550
click at [818, 447] on p "If you want to build a strong foundation for growth in your business , you're n…" at bounding box center [597, 425] width 470 height 51
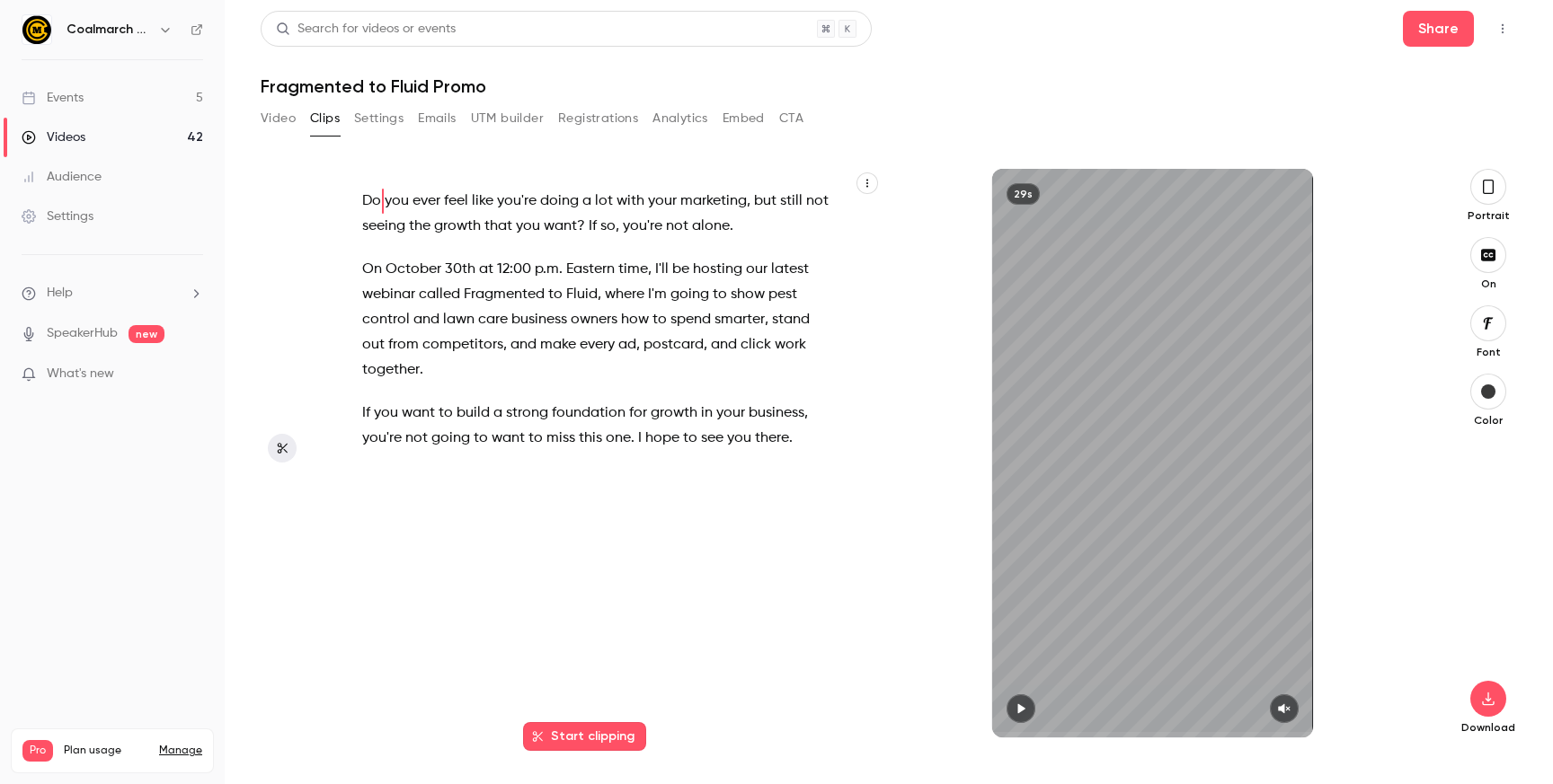
click at [1494, 199] on button "button" at bounding box center [1488, 187] width 36 height 36
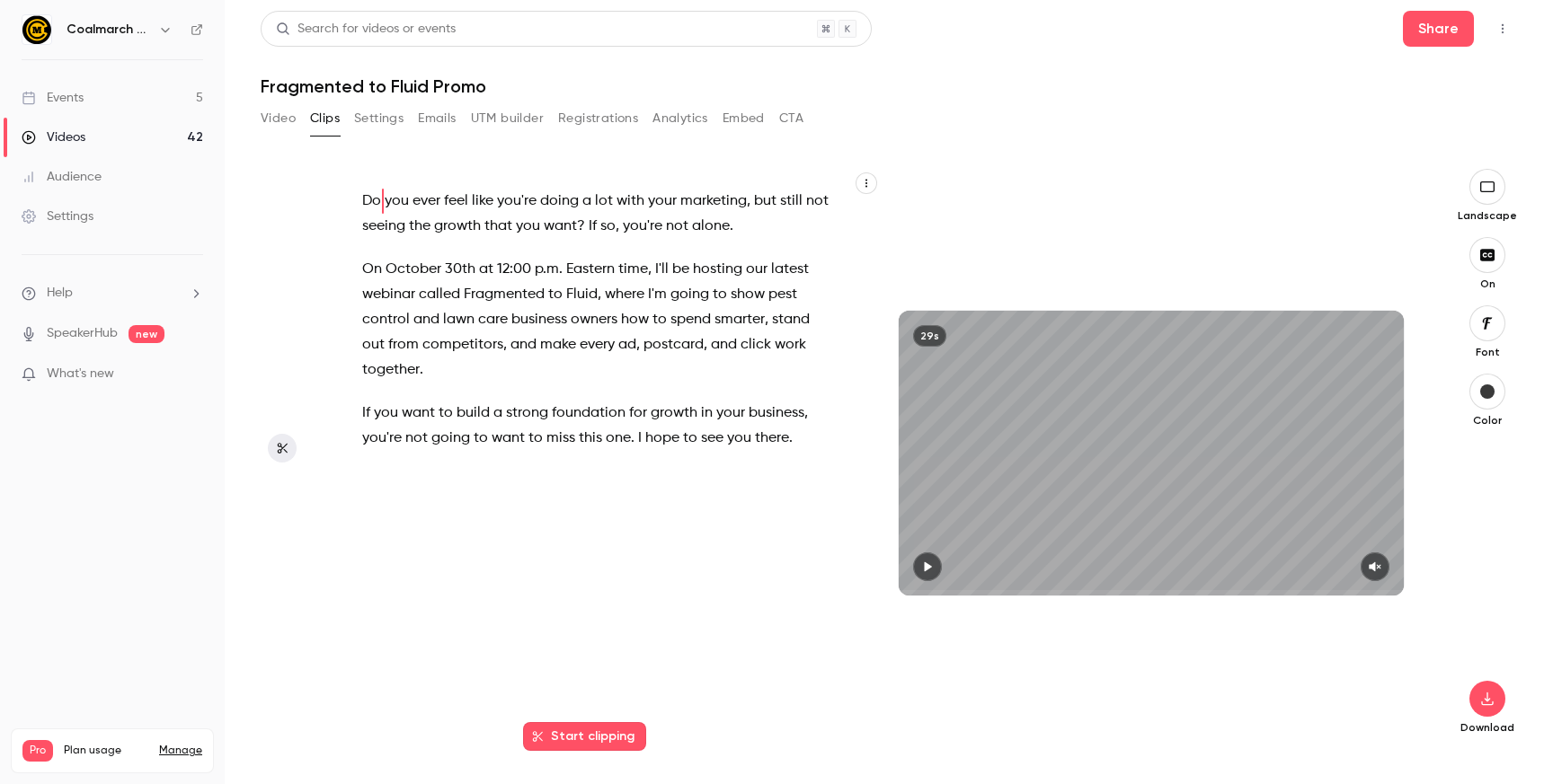
click at [436, 490] on div "Do you ever feel like you're doing a lot with your marketing , but still not se…" at bounding box center [605, 462] width 532 height 550
click at [361, 199] on div "Do you ever feel like you're doing a lot with your marketing , but still not se…" at bounding box center [605, 462] width 532 height 550
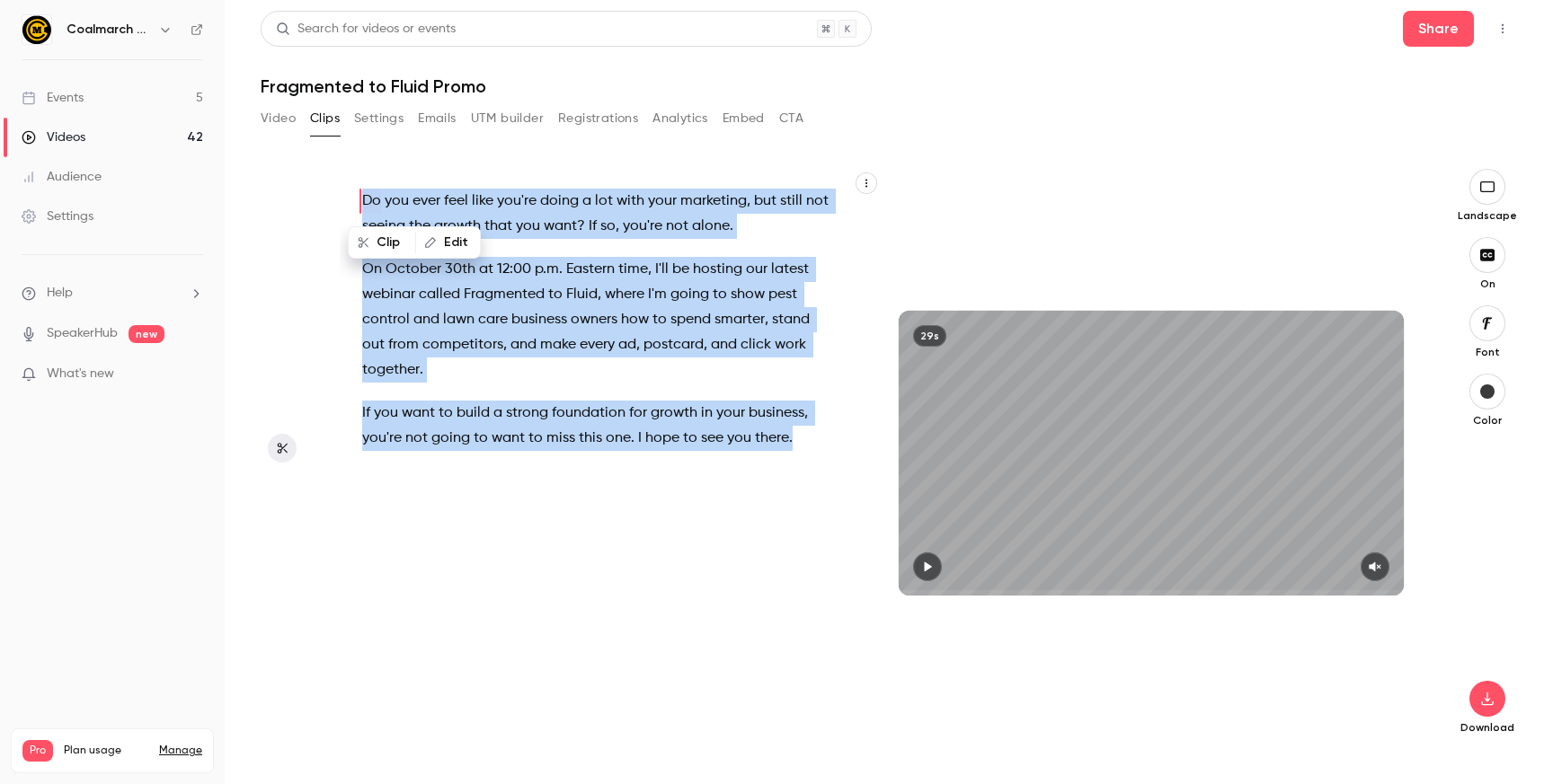
drag, startPoint x: 362, startPoint y: 201, endPoint x: 855, endPoint y: 471, distance: 562.1
click at [855, 471] on div "Do you ever feel like you're doing a lot with your marketing , but still not se…" at bounding box center [605, 462] width 532 height 550
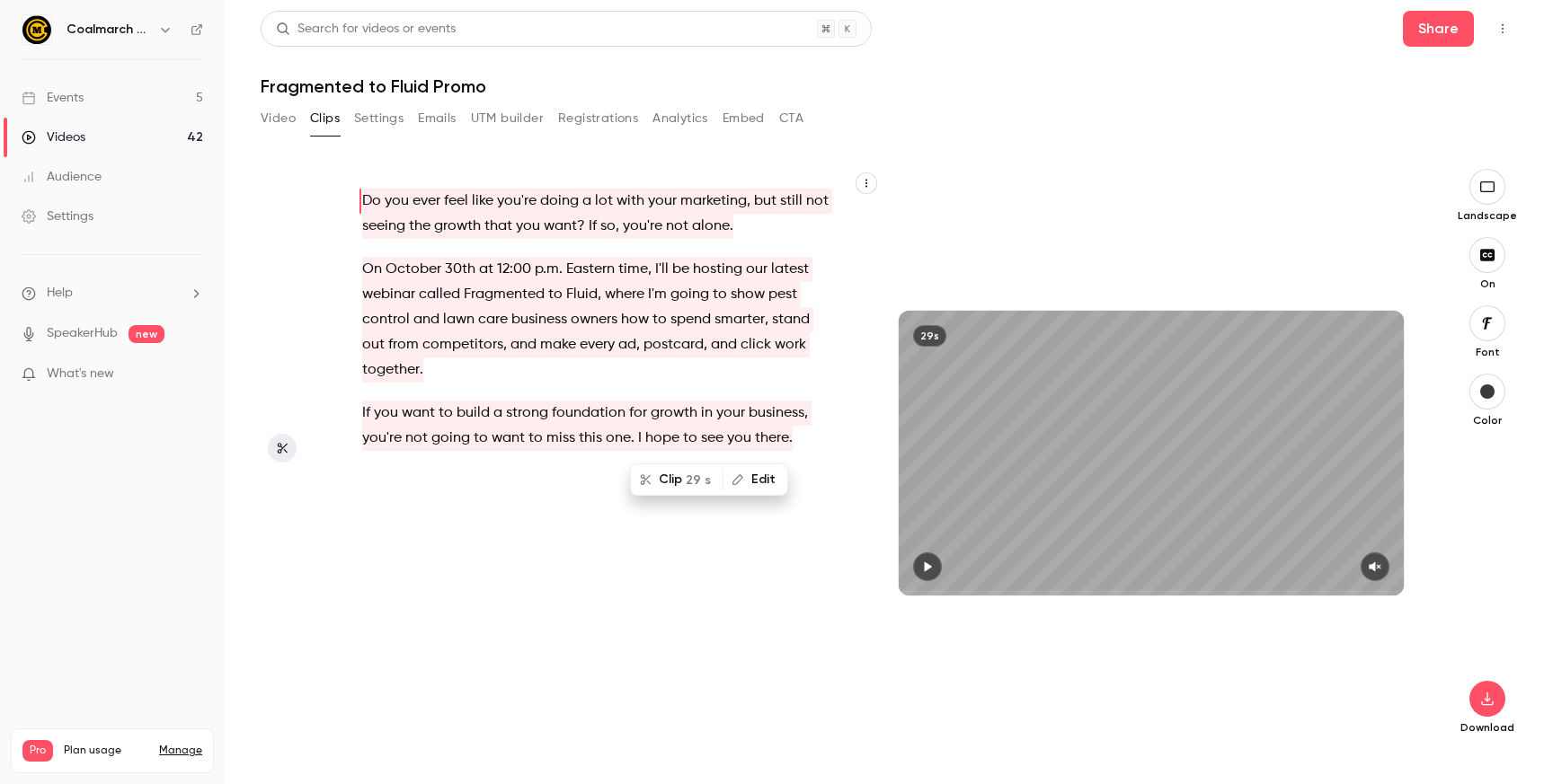
click at [1489, 717] on div "Download" at bounding box center [1487, 588] width 60 height 293
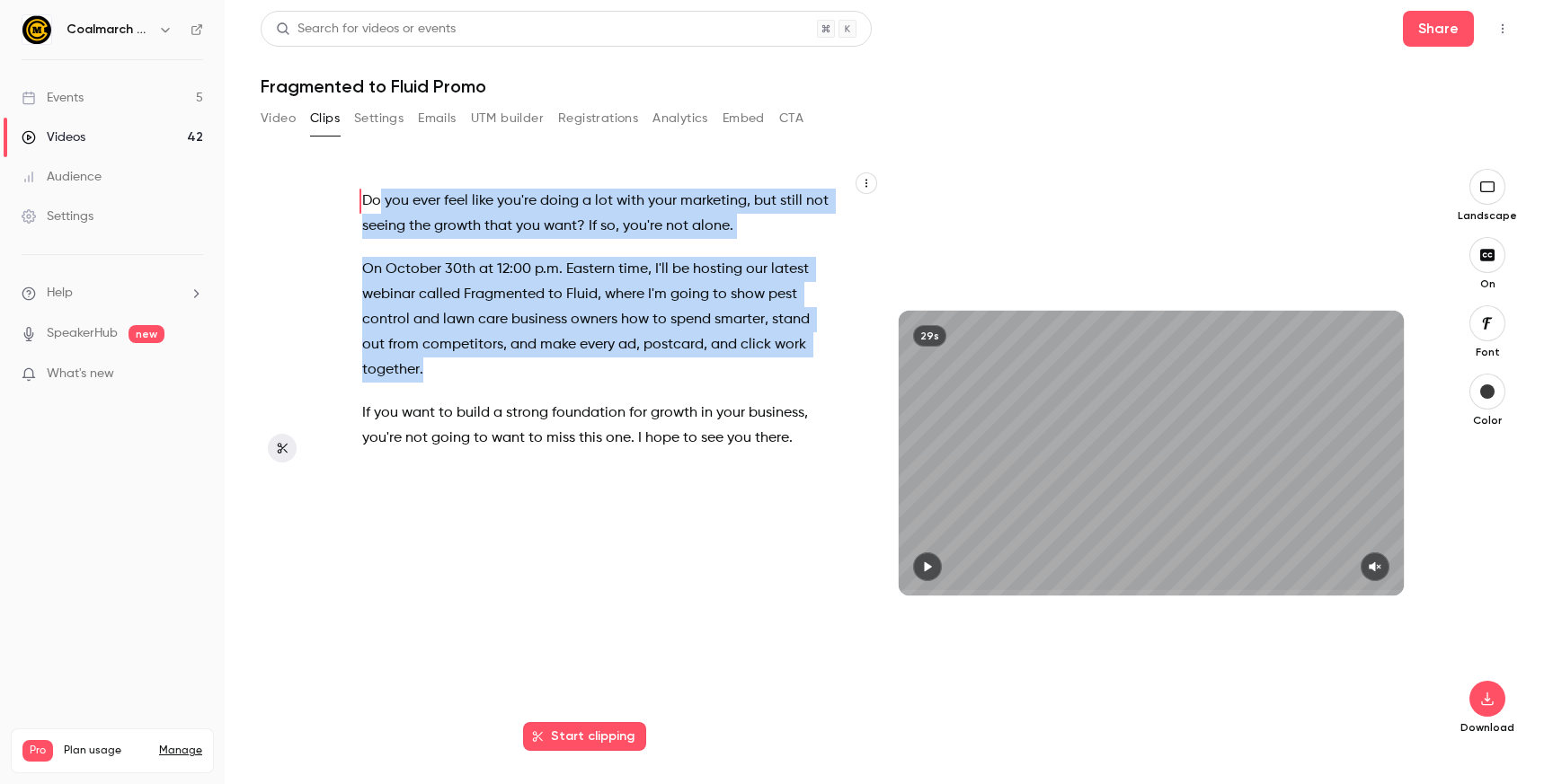
drag, startPoint x: 360, startPoint y: 200, endPoint x: 615, endPoint y: 379, distance: 311.6
click at [615, 379] on div "Do you ever feel like you're doing a lot with your marketing , but still not se…" at bounding box center [605, 462] width 532 height 550
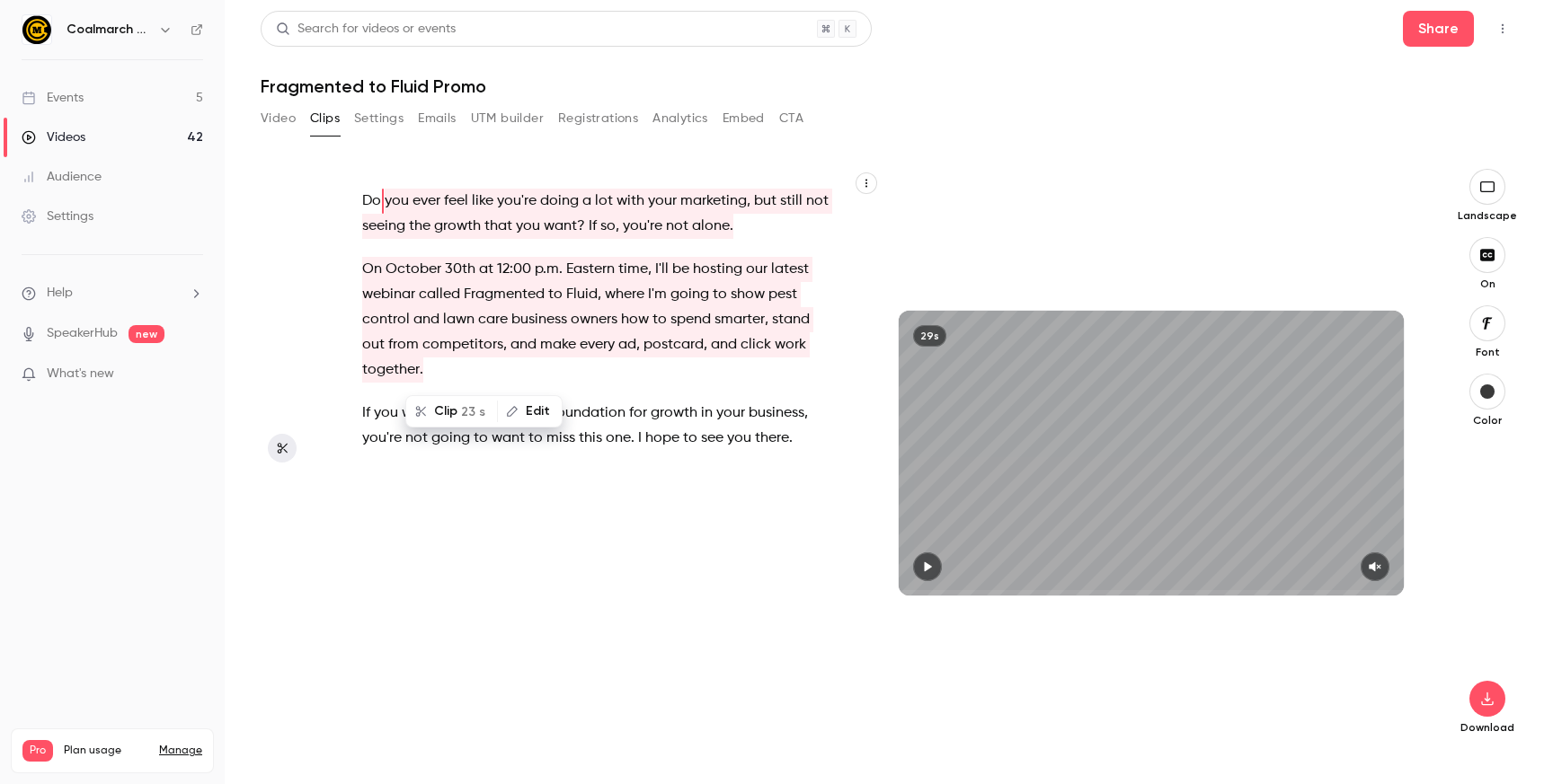
click at [818, 434] on p "If you want to build a strong foundation for growth in your business , you're n…" at bounding box center [597, 425] width 469 height 51
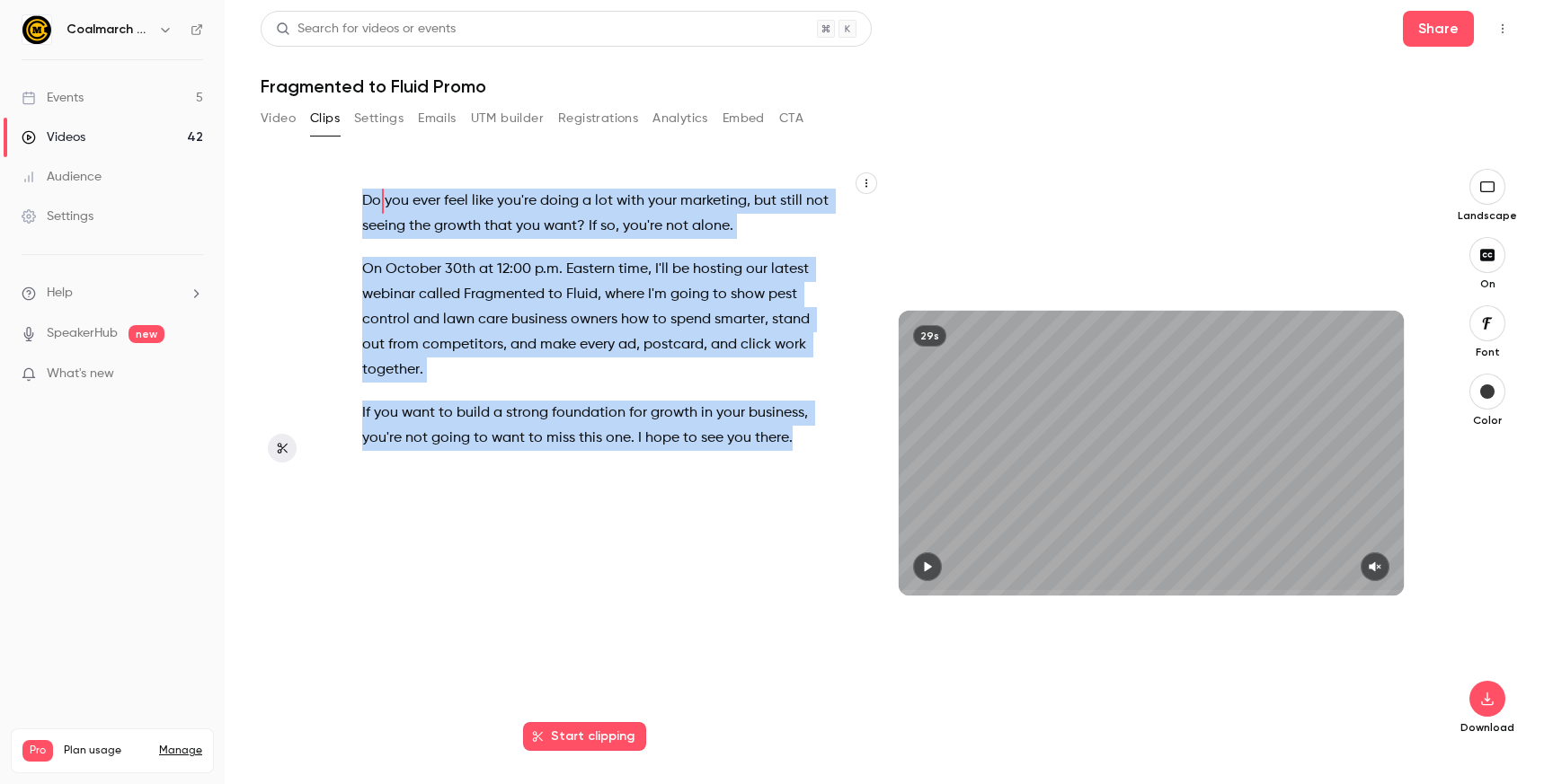
drag, startPoint x: 803, startPoint y: 435, endPoint x: 345, endPoint y: 197, distance: 516.1
click at [345, 197] on div "Do you ever feel like you're doing a lot with your marketing , but still not se…" at bounding box center [605, 462] width 532 height 550
type input "*"
click at [1481, 703] on icon "button" at bounding box center [1487, 700] width 12 height 14
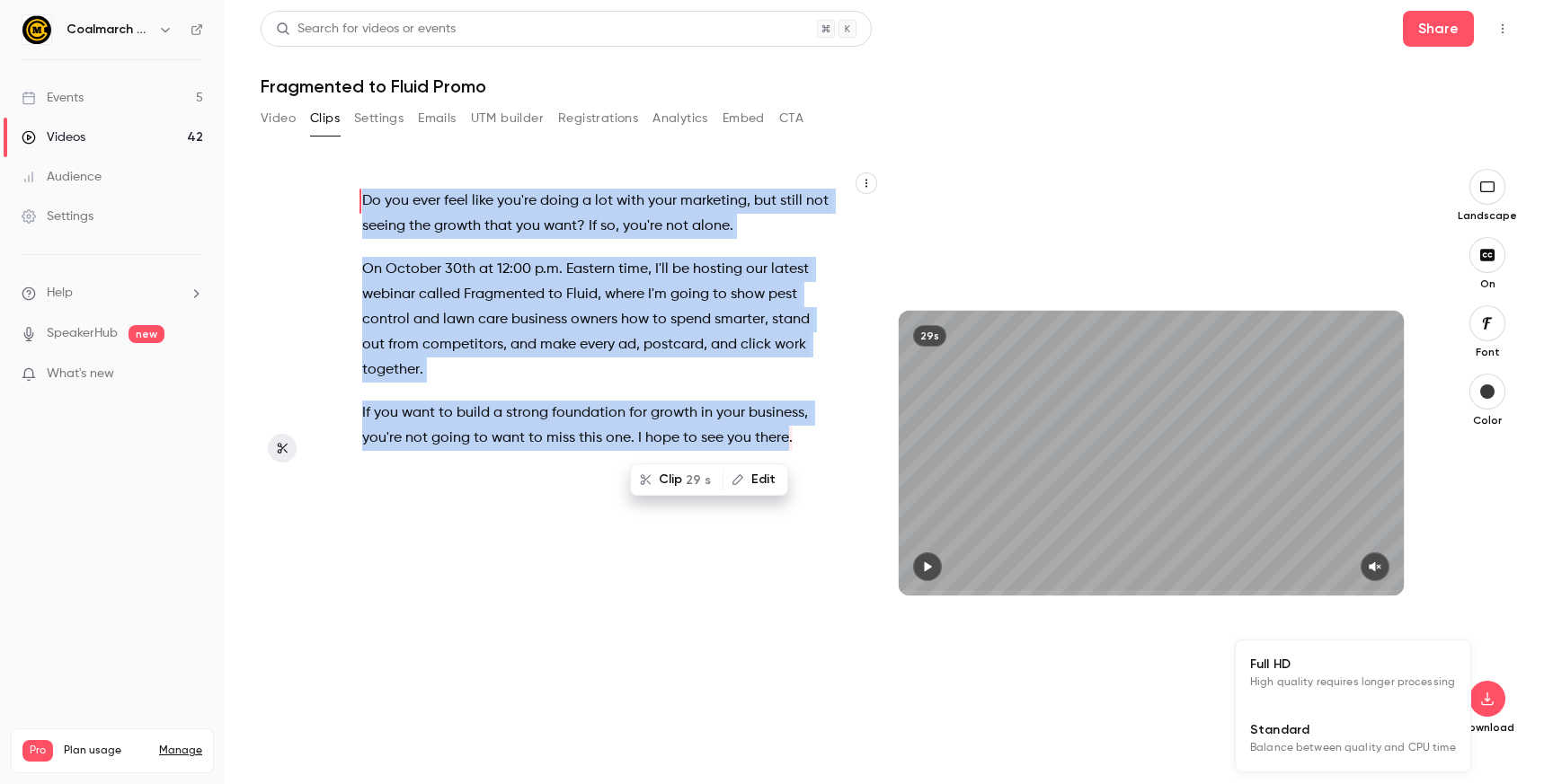
click at [1423, 686] on span "High quality requires longer processing" at bounding box center [1352, 683] width 205 height 18
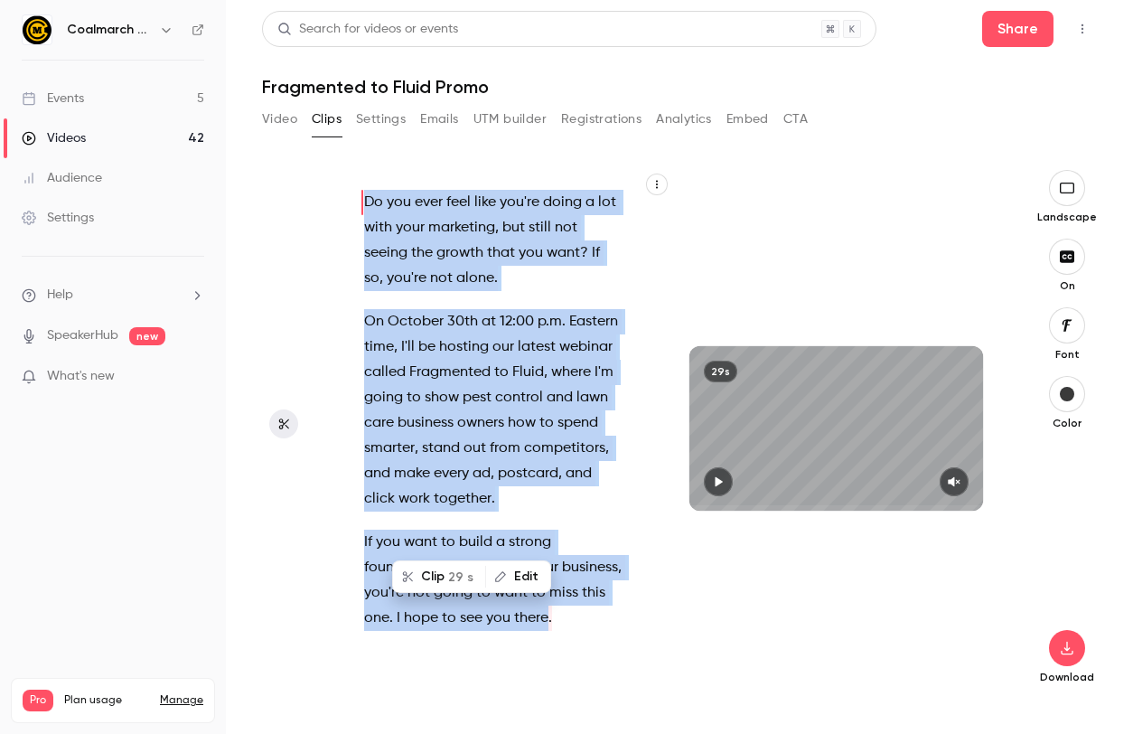
copy div "Do you ever feel like you're doing a lot with your marketing , but still not se…"
click at [652, 660] on div "Do you ever feel like you're doing a lot with your marketing , but still not se…" at bounding box center [502, 437] width 321 height 499
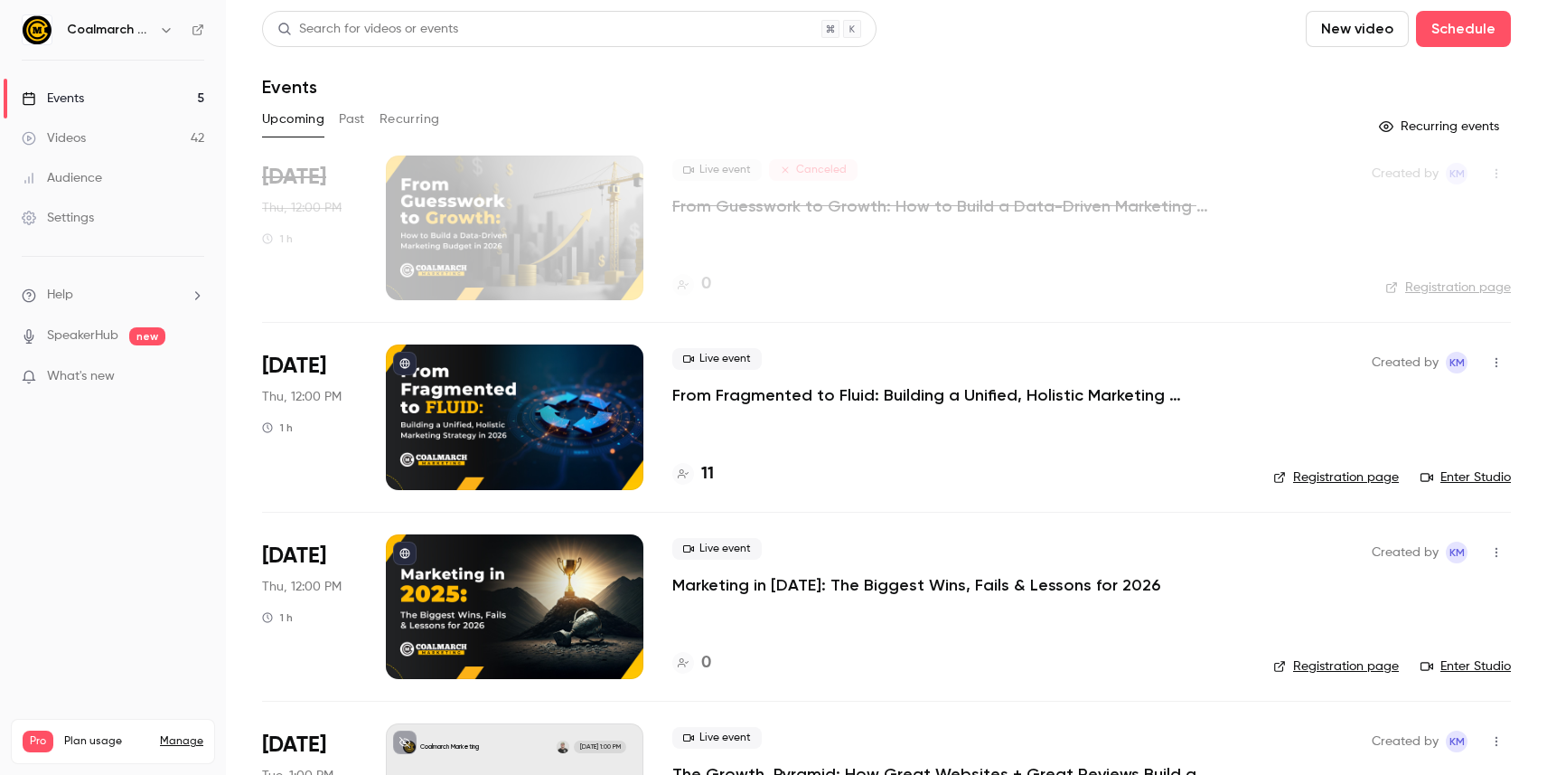
click at [1325, 475] on link "Registration page" at bounding box center [1337, 477] width 126 height 18
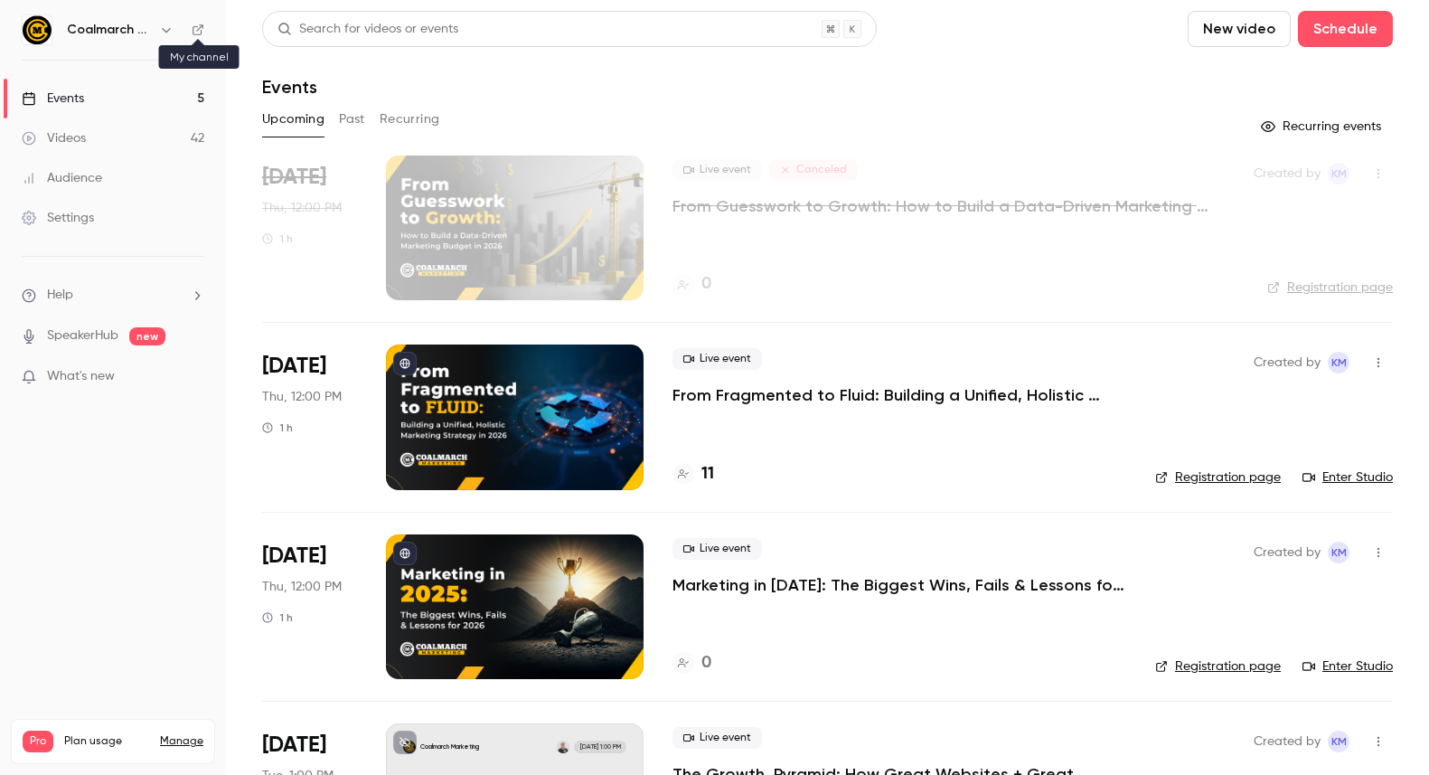
click at [197, 28] on icon at bounding box center [198, 30] width 13 height 13
click at [356, 121] on button "Past" at bounding box center [352, 119] width 26 height 29
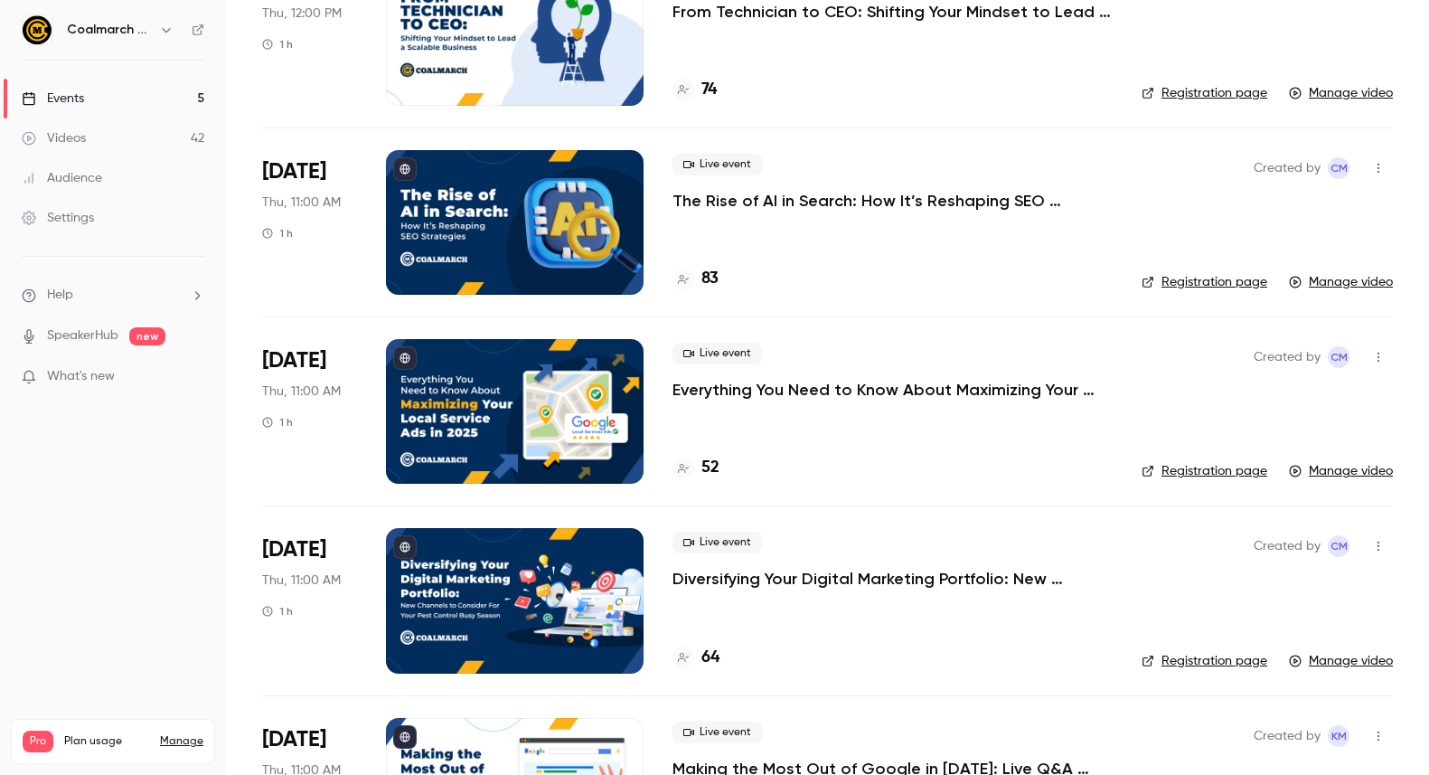
scroll to position [1829, 0]
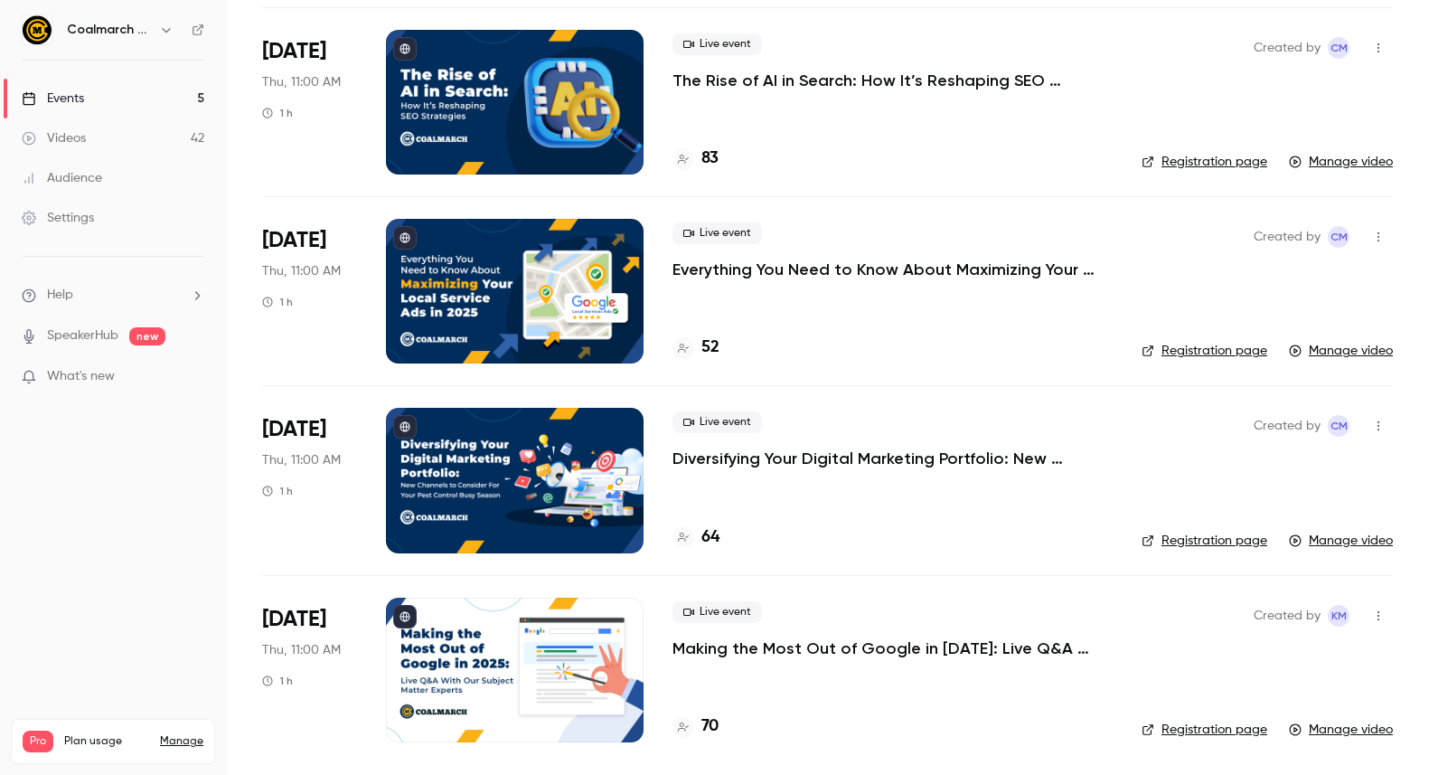
click at [945, 535] on div "64" at bounding box center [892, 537] width 440 height 24
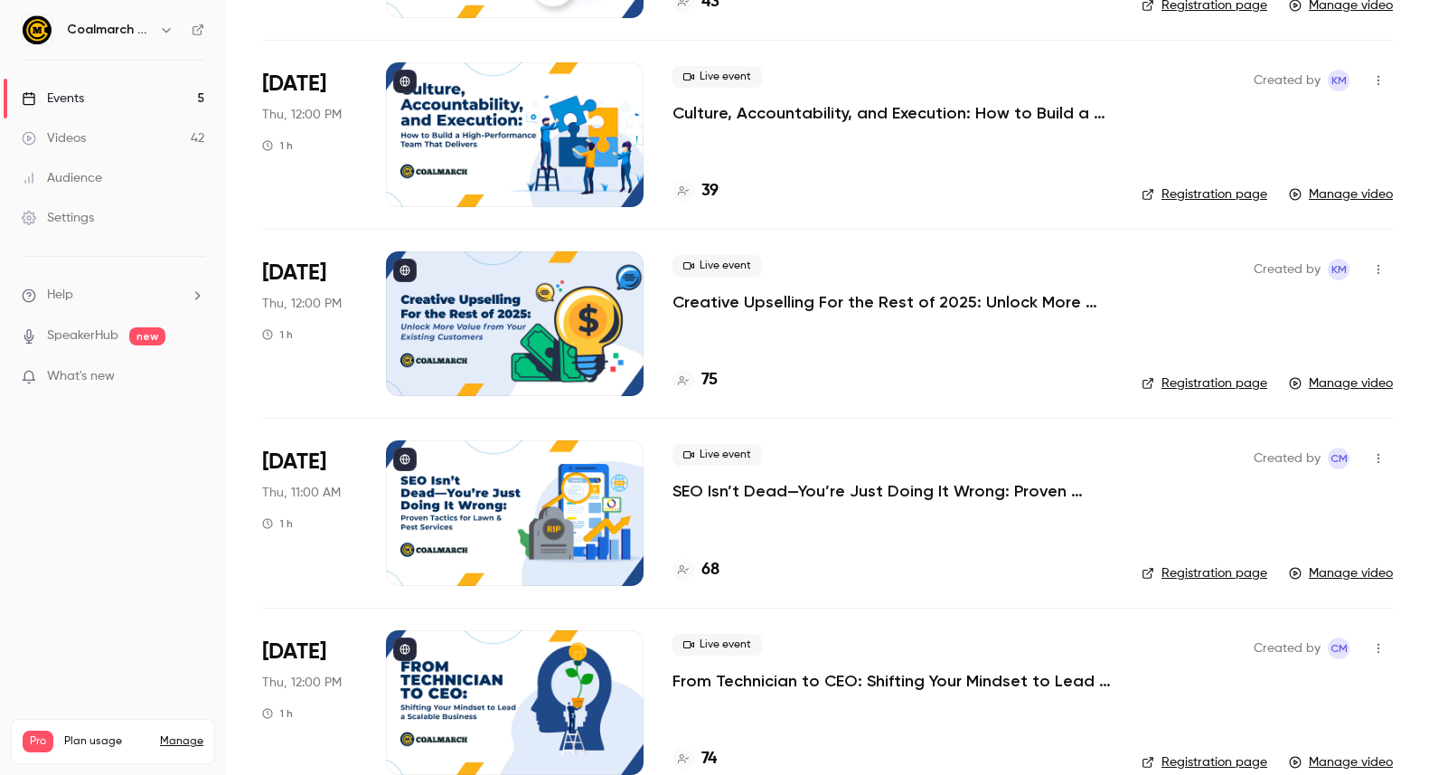
scroll to position [0, 0]
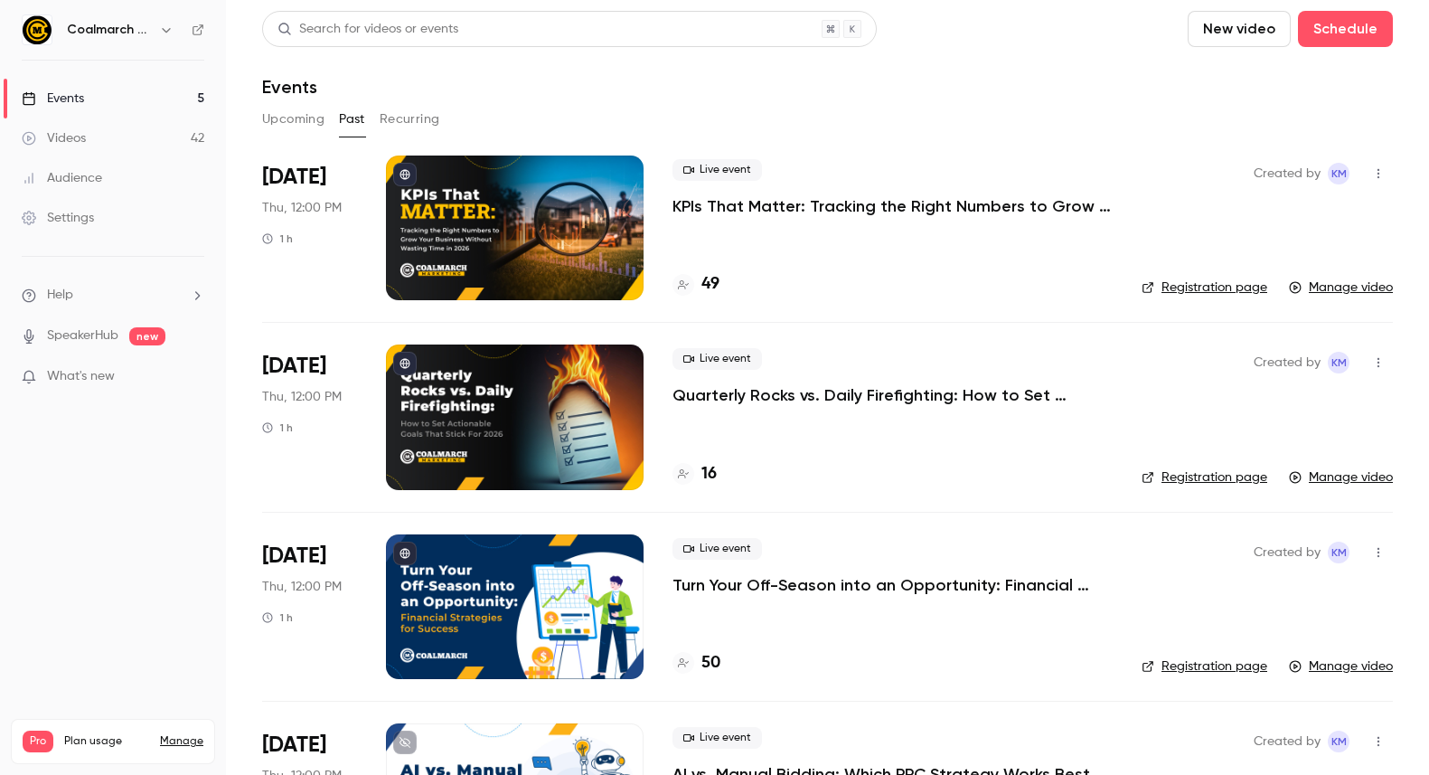
click at [92, 128] on link "Videos 42" at bounding box center [113, 138] width 226 height 40
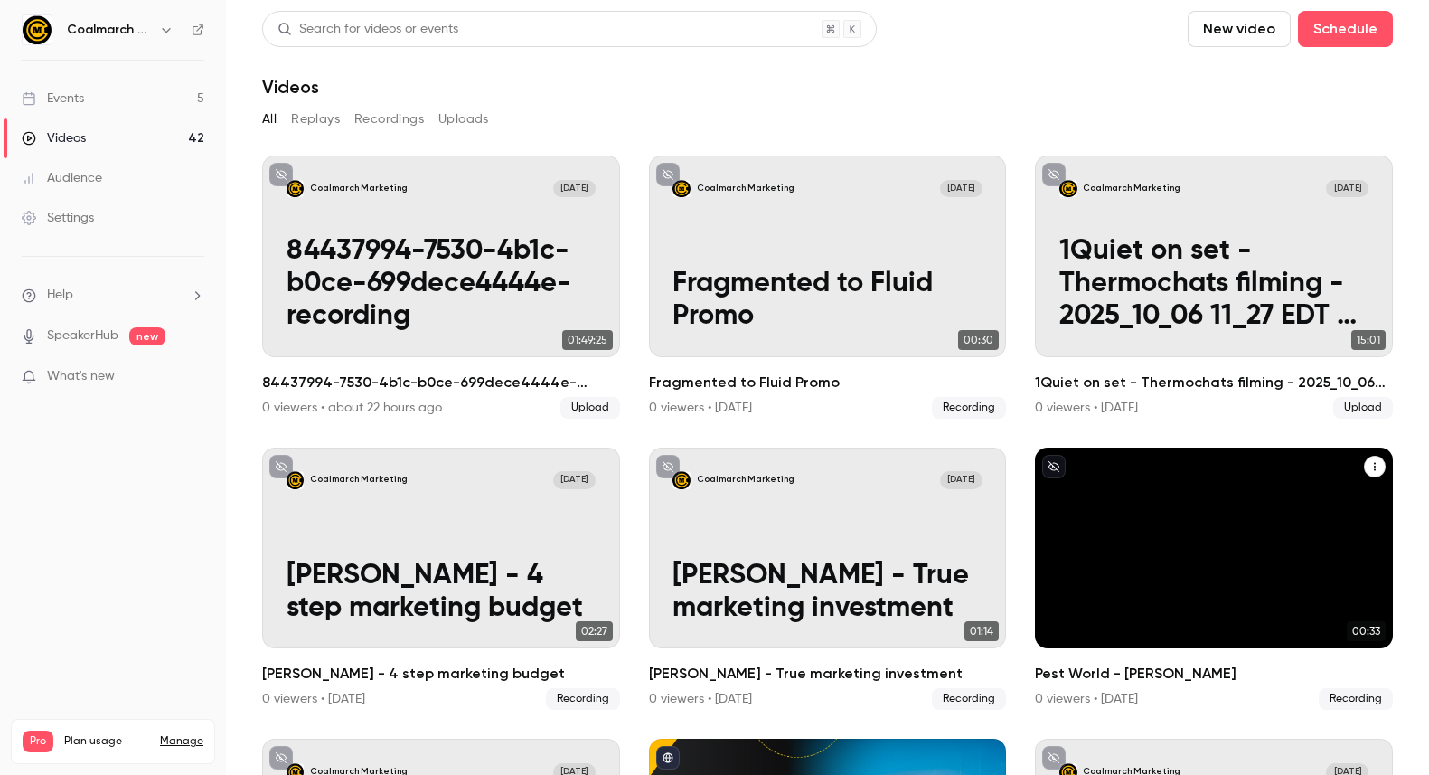
scroll to position [3, 0]
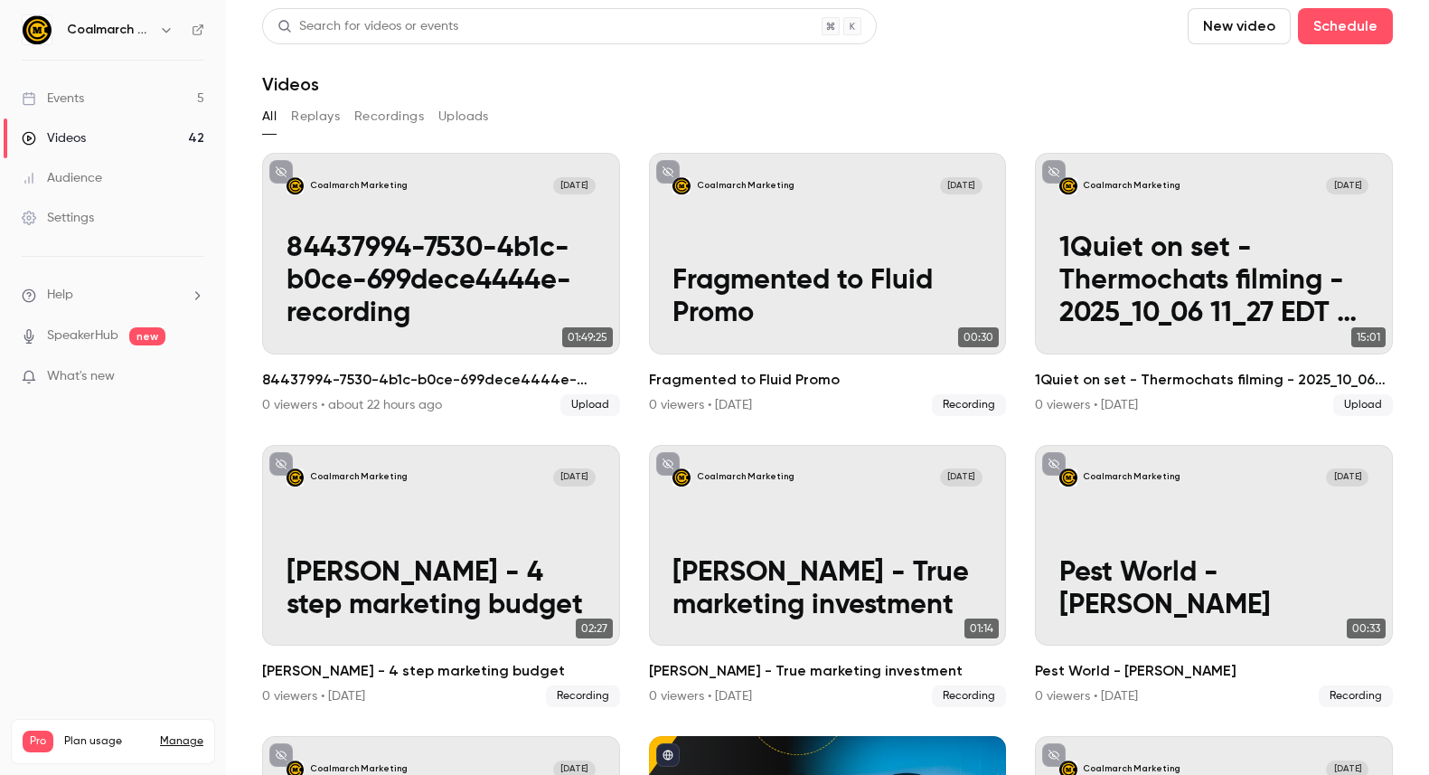
click at [457, 103] on button "Uploads" at bounding box center [463, 116] width 51 height 29
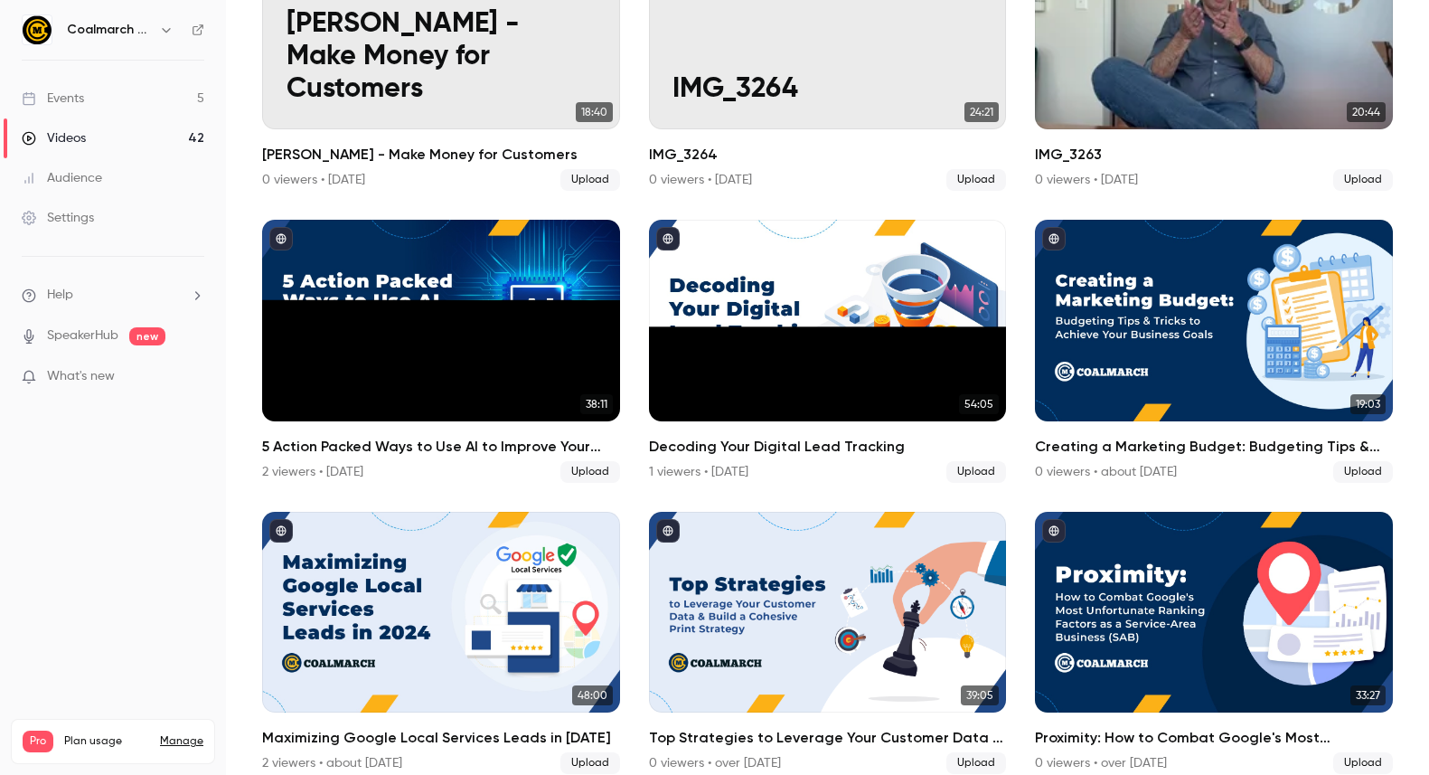
scroll to position [1107, 0]
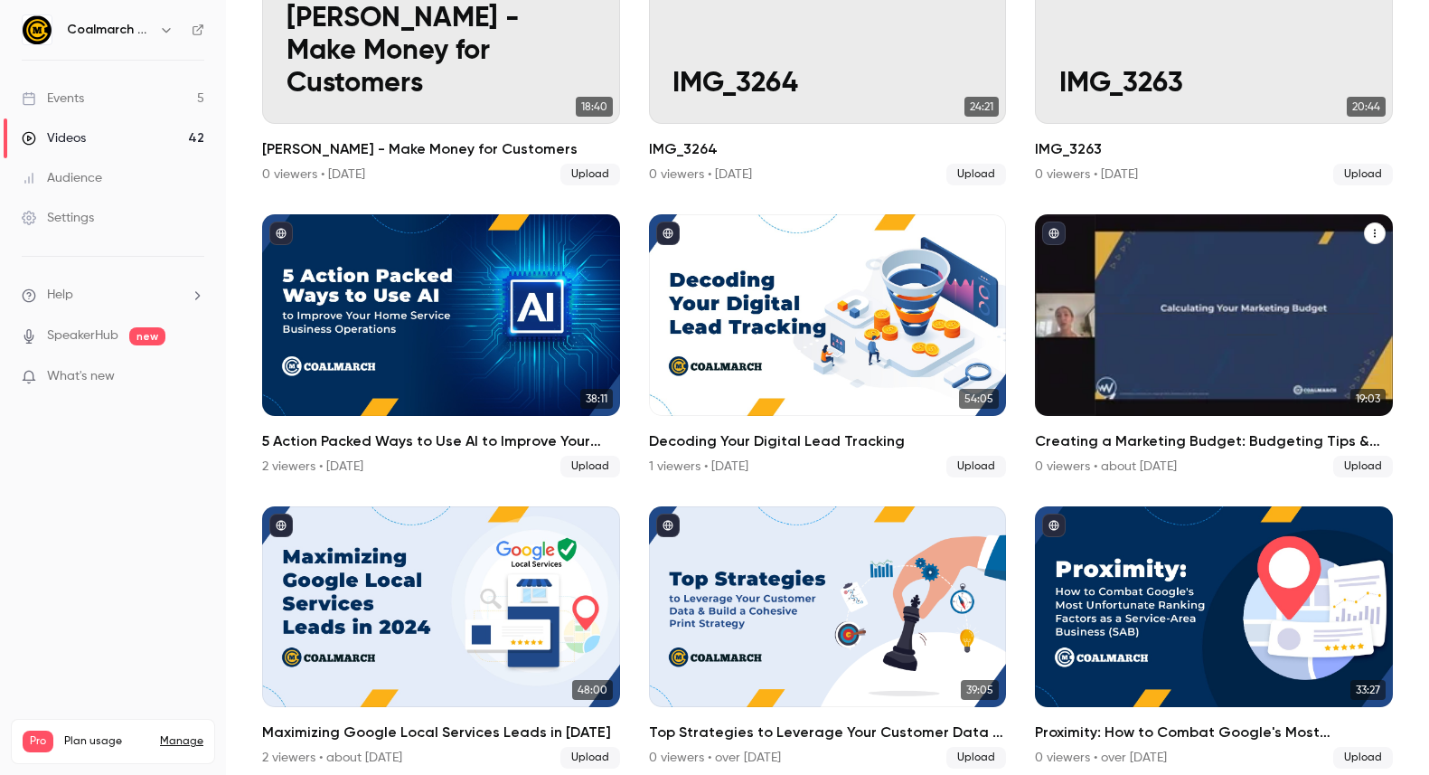
click at [1374, 233] on icon "Creating a Marketing Budget: Budgeting Tips & Tricks to Achieve Your Business G…" at bounding box center [1375, 234] width 2 height 8
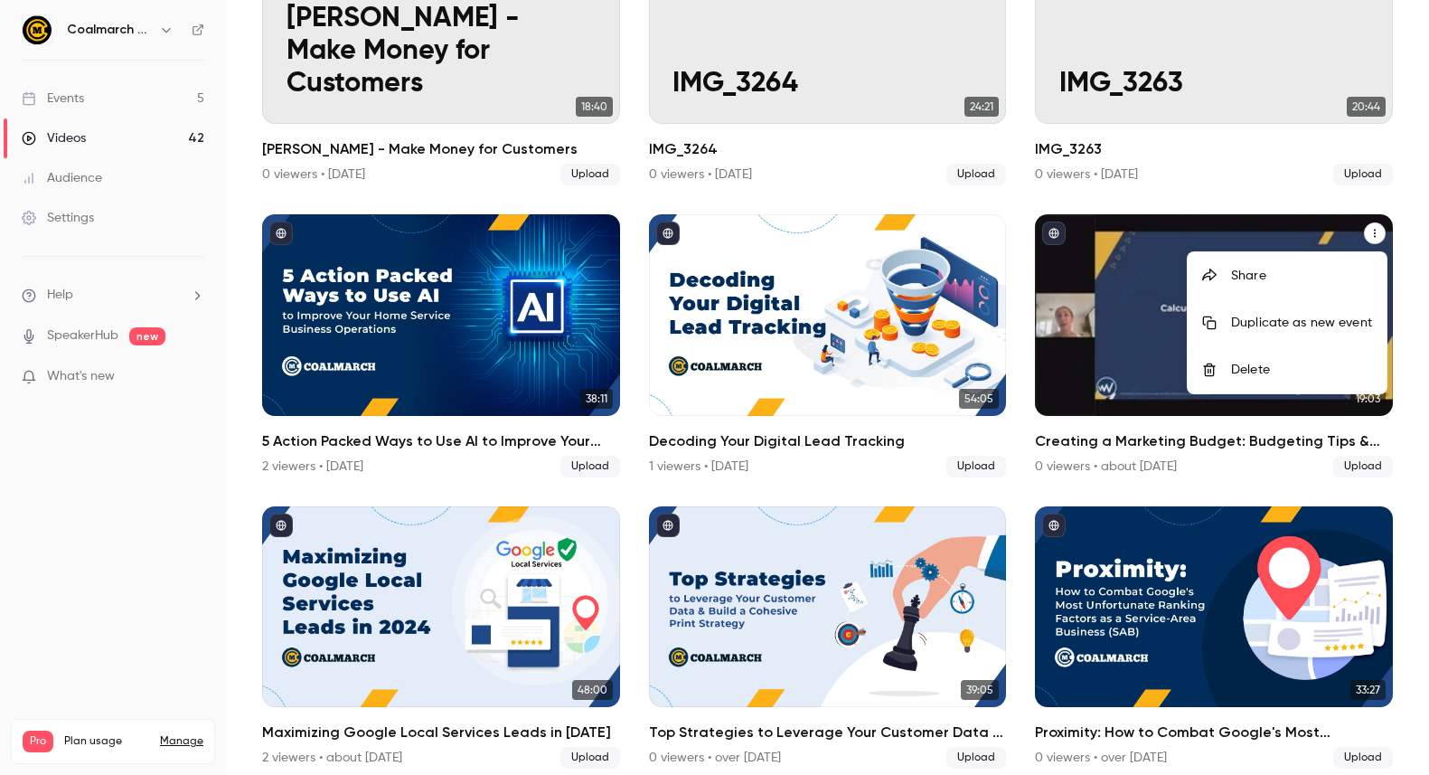
click at [1321, 278] on div "Share" at bounding box center [1301, 276] width 141 height 18
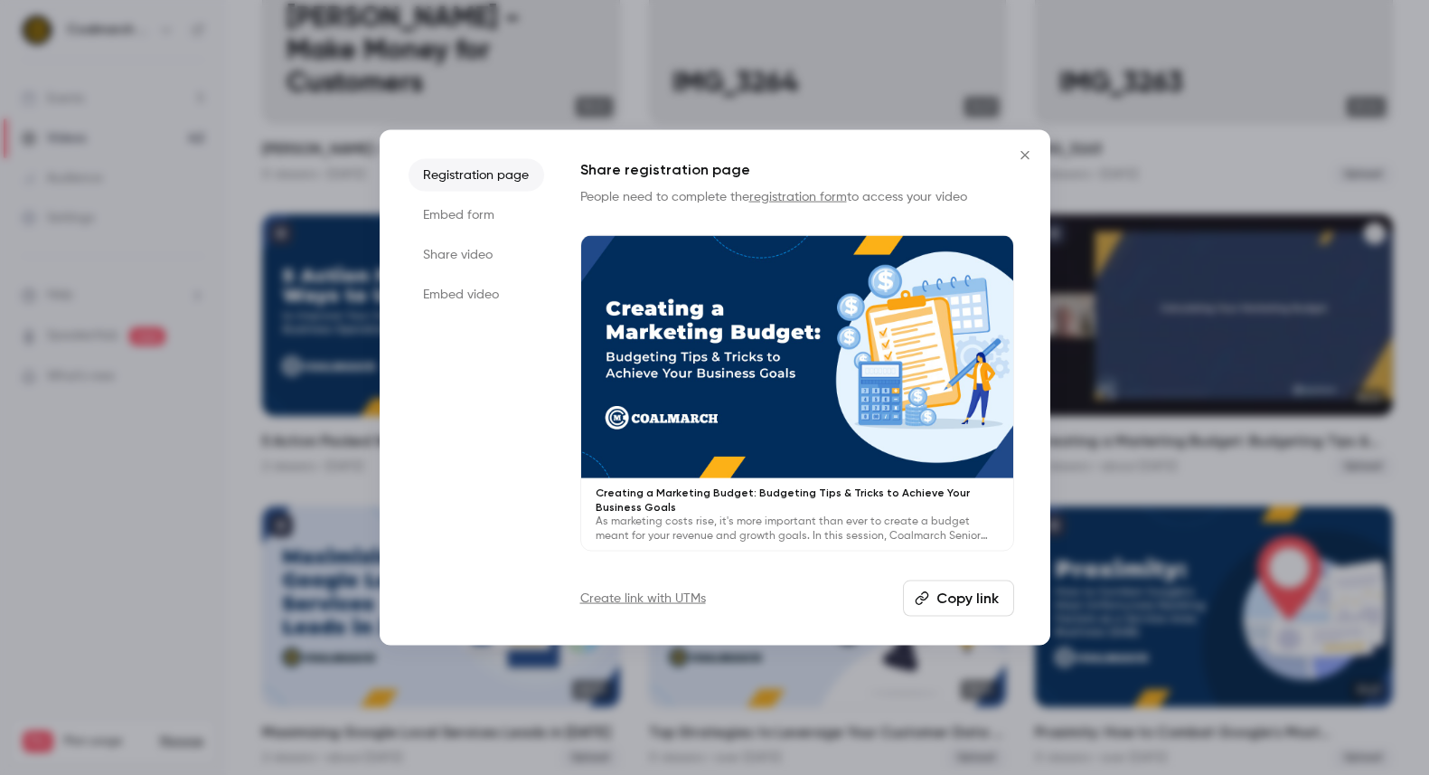
click at [465, 244] on li "Share video" at bounding box center [477, 254] width 136 height 33
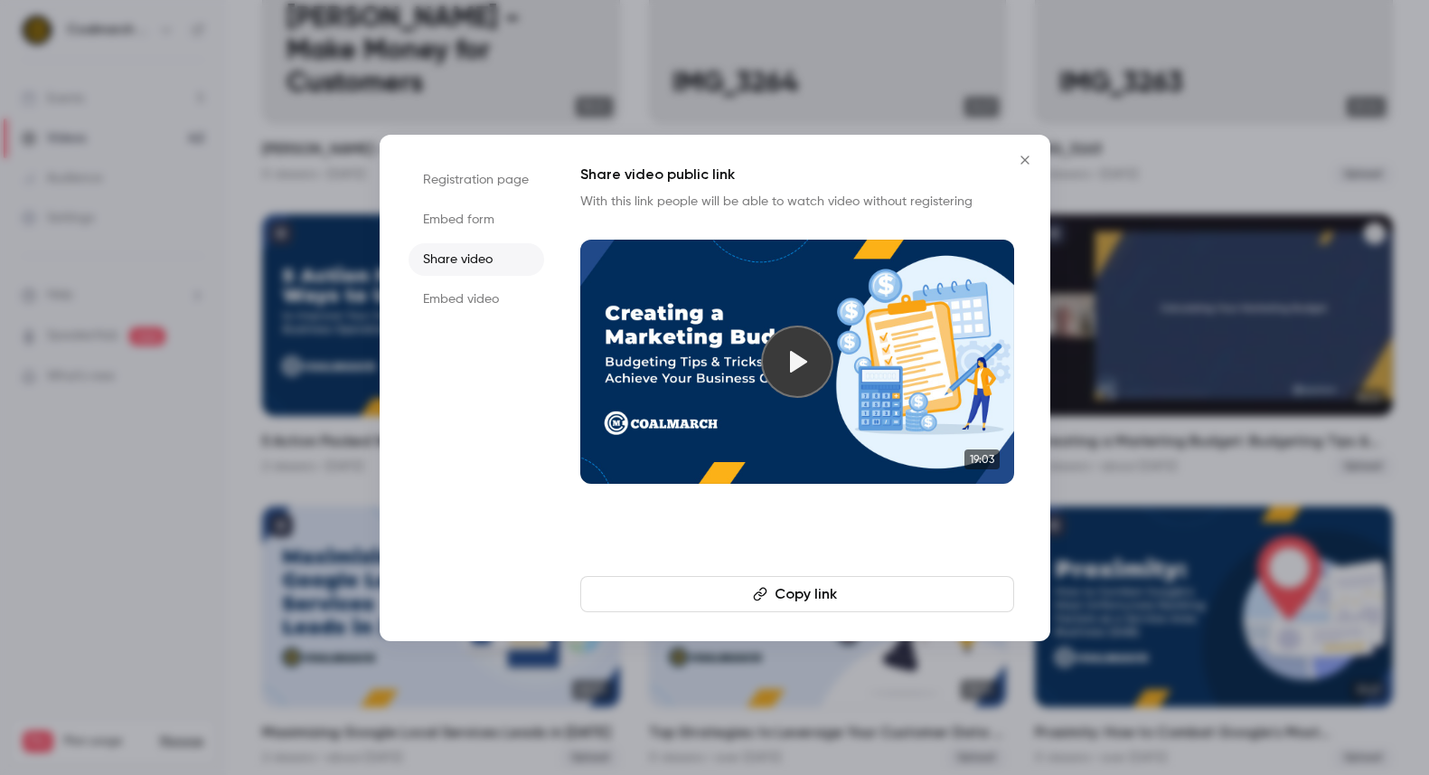
click at [827, 601] on button "Copy link" at bounding box center [797, 594] width 434 height 36
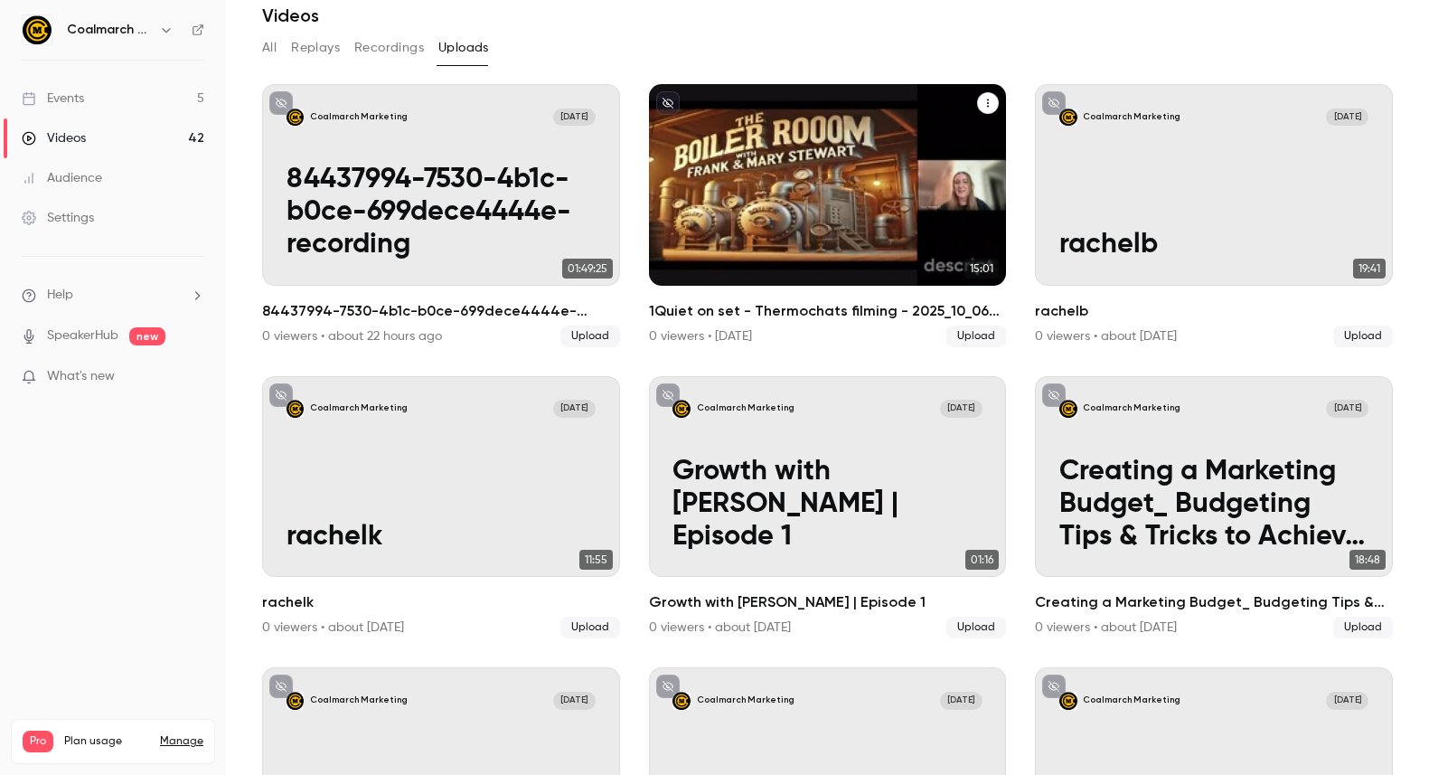
scroll to position [0, 0]
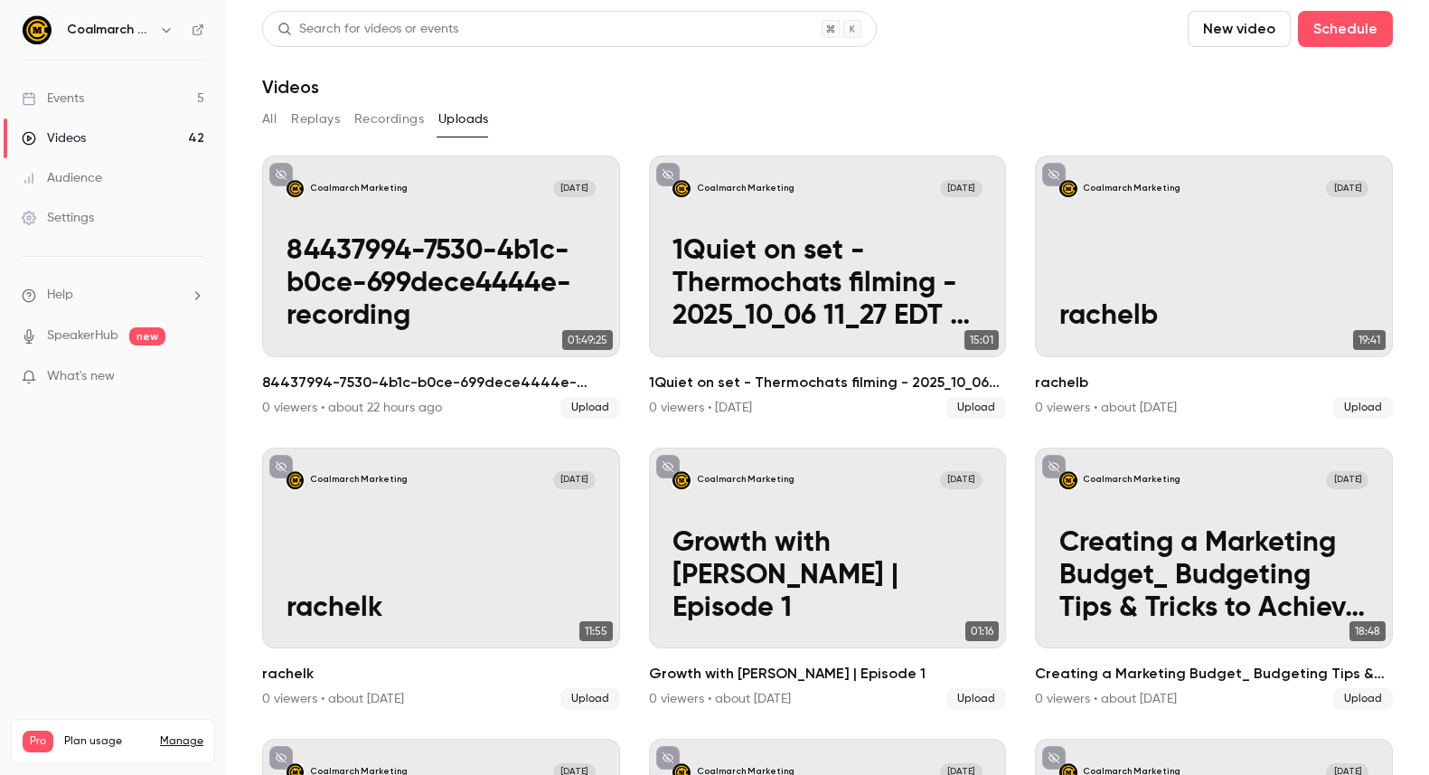
click at [393, 112] on button "Recordings" at bounding box center [389, 119] width 70 height 29
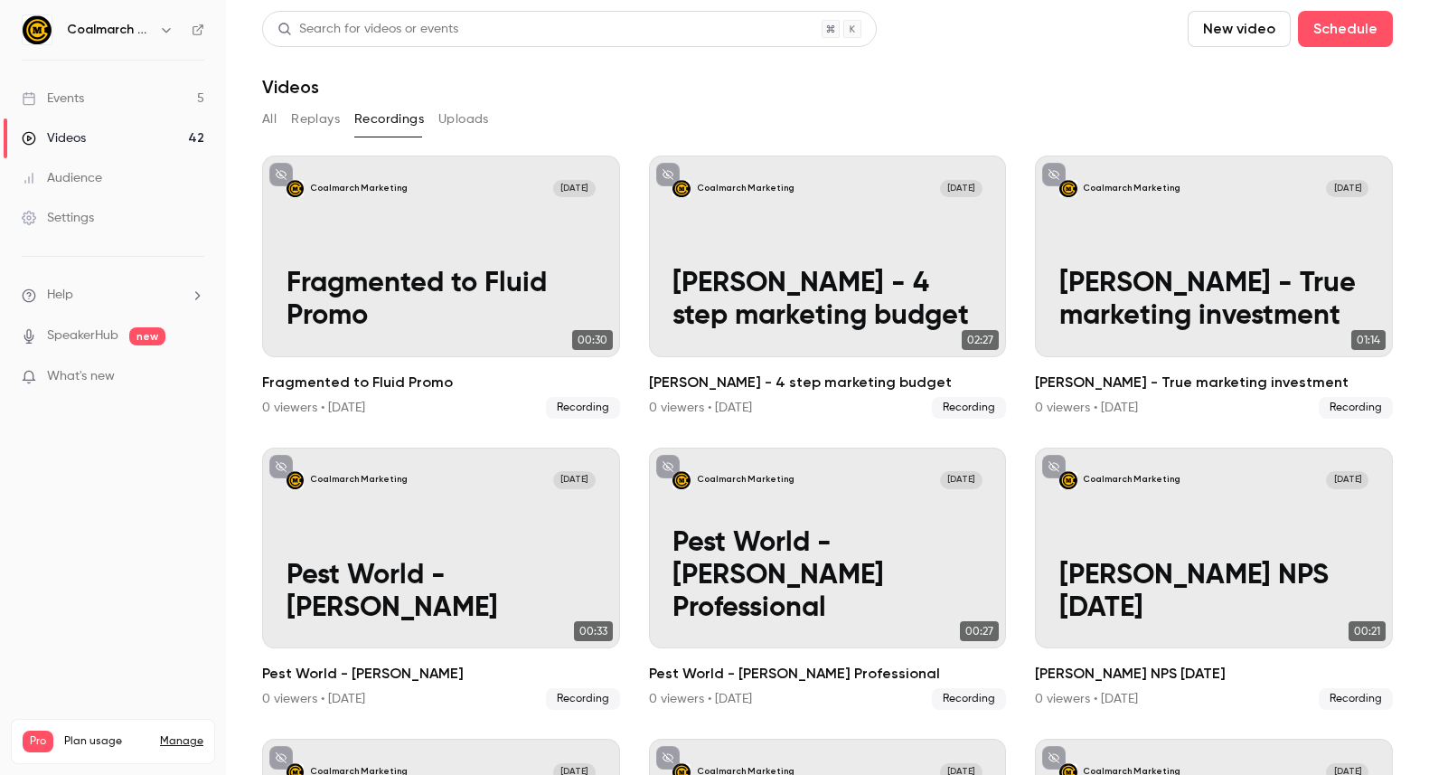
click at [857, 81] on div "Videos" at bounding box center [827, 87] width 1131 height 22
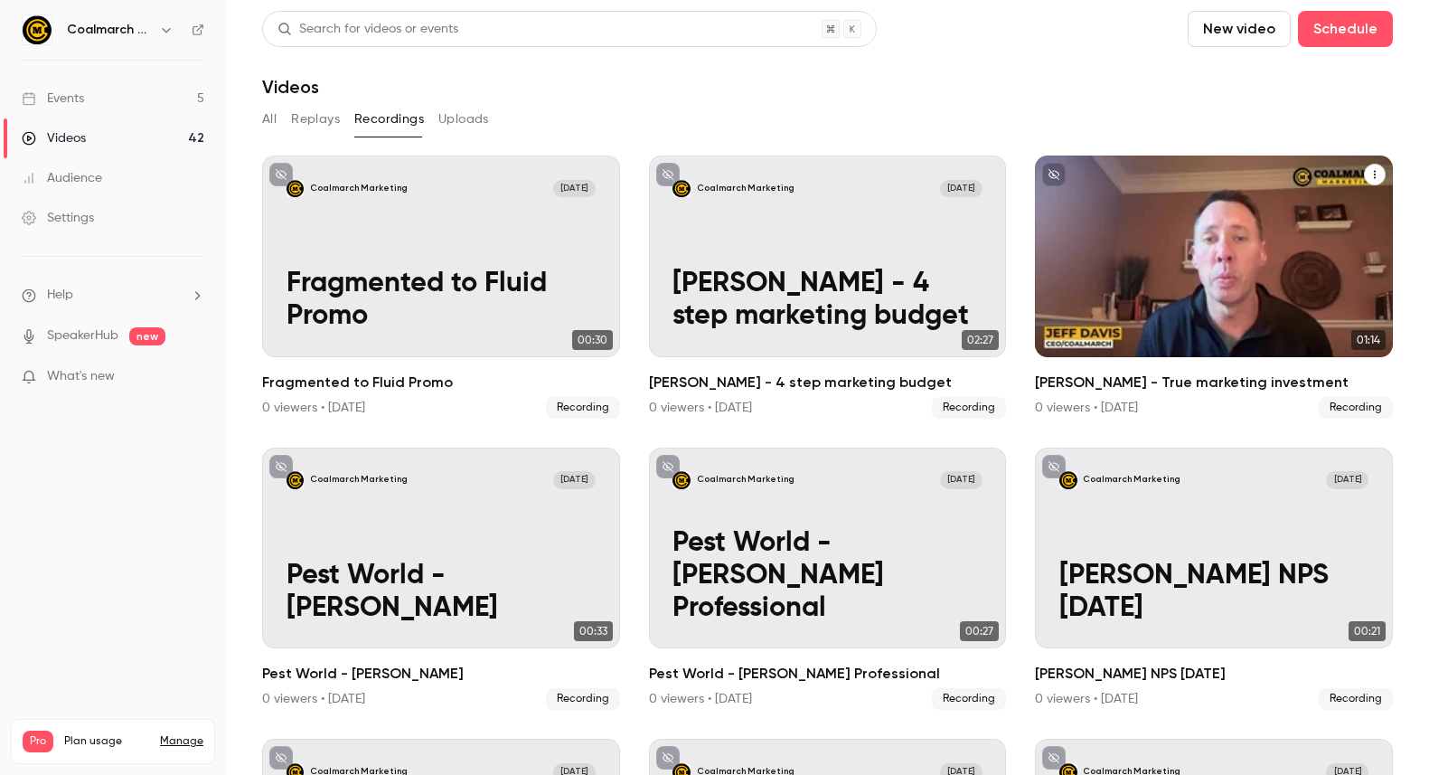
click at [1125, 246] on div "Coalmarch Marketing Oct 9 Jeff - True marketing investment" at bounding box center [1214, 256] width 358 height 202
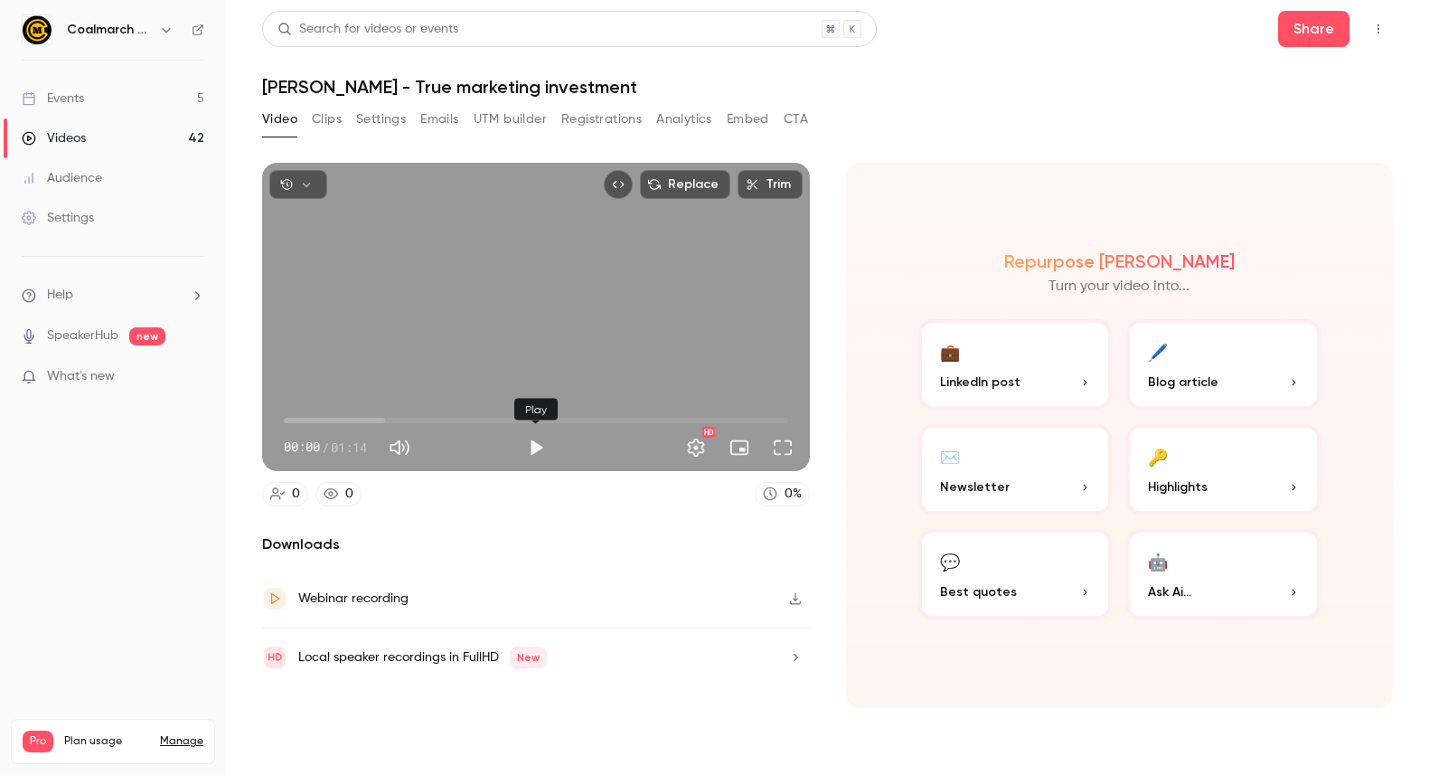
click at [529, 439] on button "Play" at bounding box center [536, 447] width 36 height 36
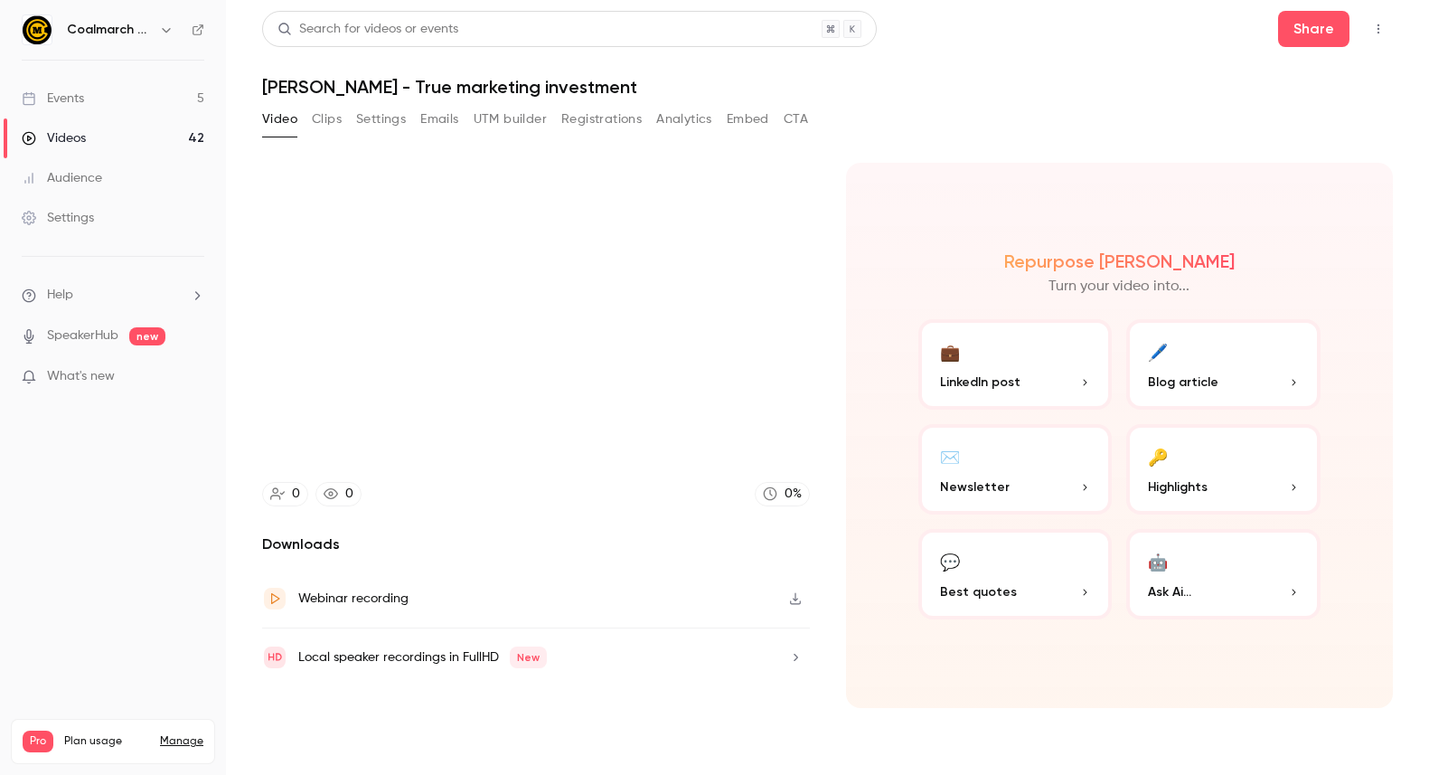
click at [872, 139] on div "Video Clips Settings Emails UTM builder Registrations Analytics Embed CTA" at bounding box center [827, 123] width 1131 height 36
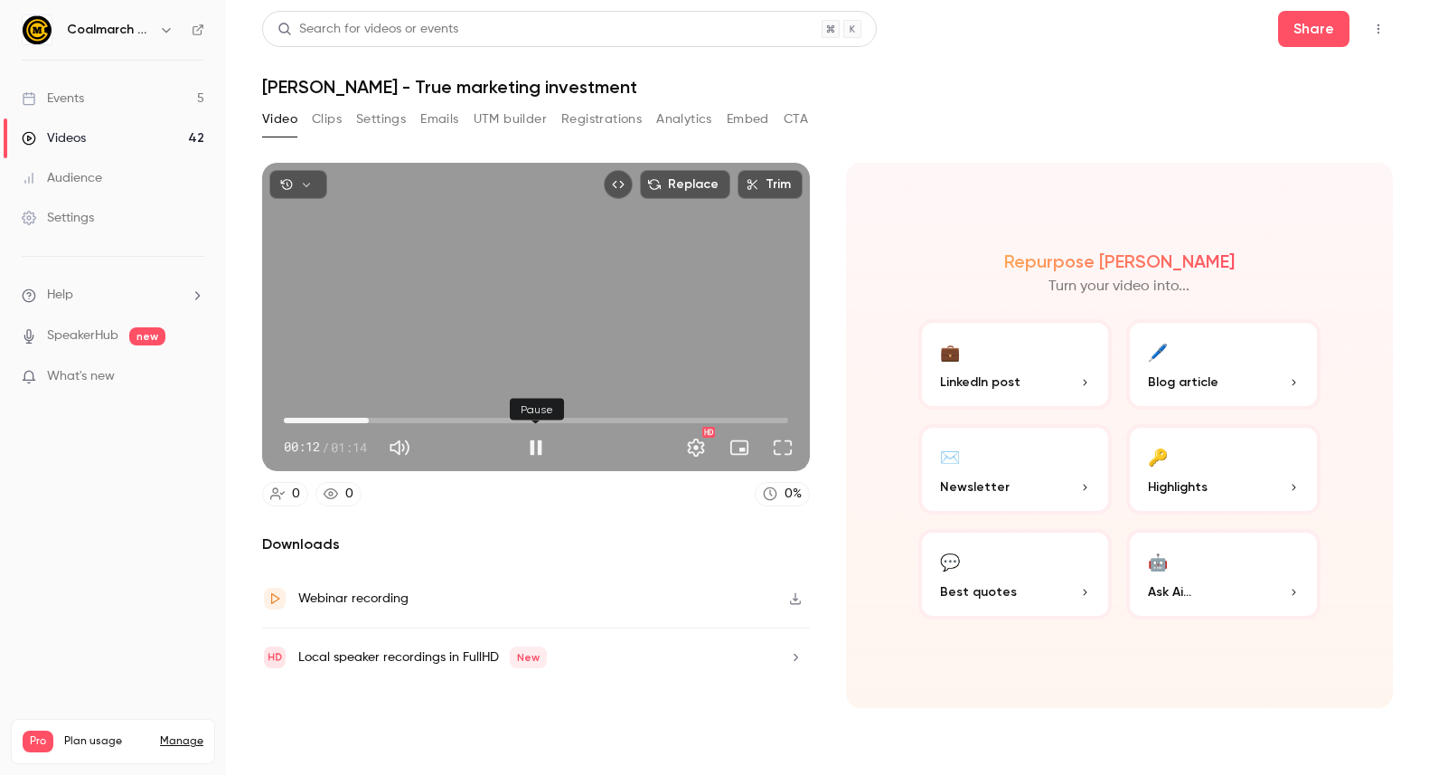
click at [535, 448] on button "Pause" at bounding box center [536, 447] width 36 height 36
type input "**"
drag, startPoint x: 1031, startPoint y: 97, endPoint x: 1043, endPoint y: 85, distance: 16.6
click at [1031, 97] on h1 "[PERSON_NAME] - True marketing investment" at bounding box center [827, 87] width 1131 height 22
click at [141, 109] on link "Events 5" at bounding box center [113, 99] width 226 height 40
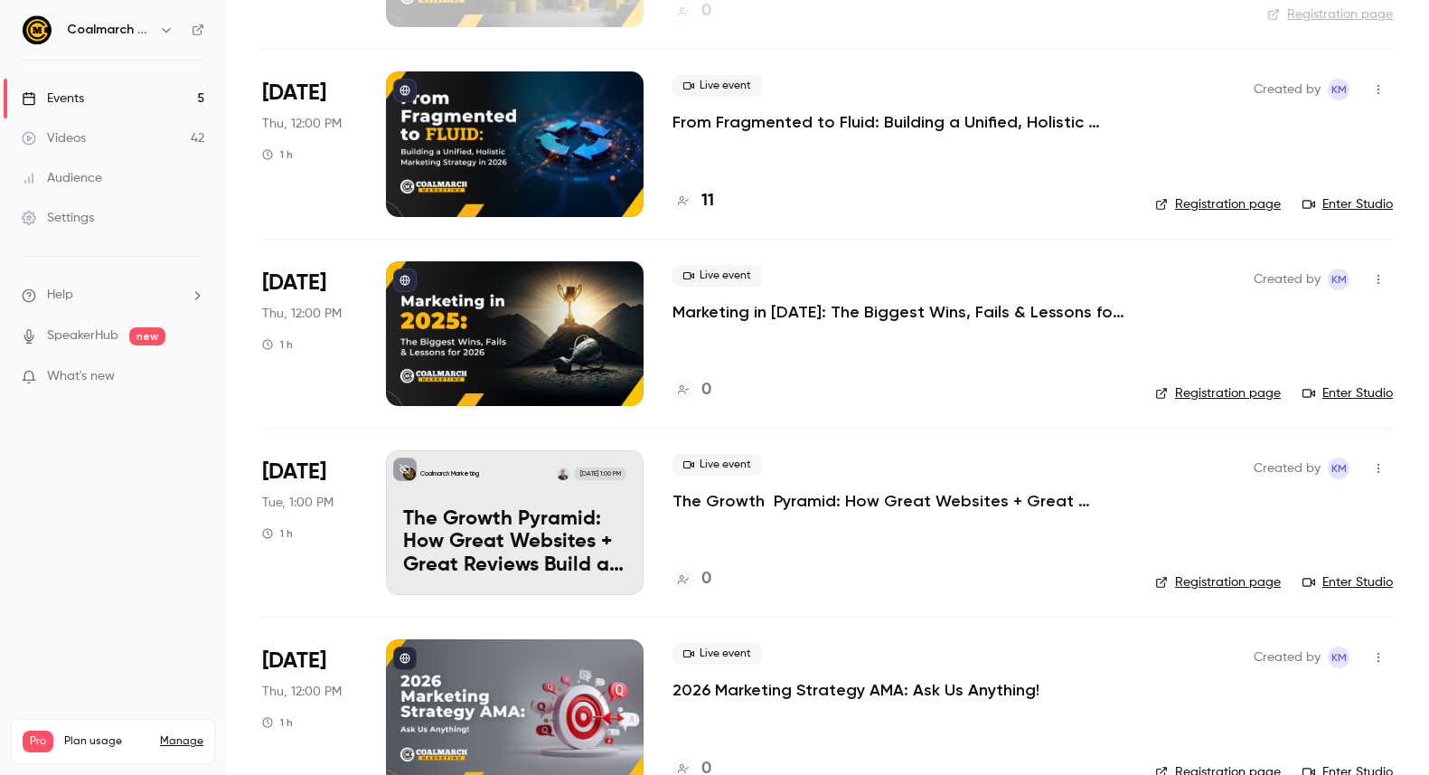
scroll to position [315, 0]
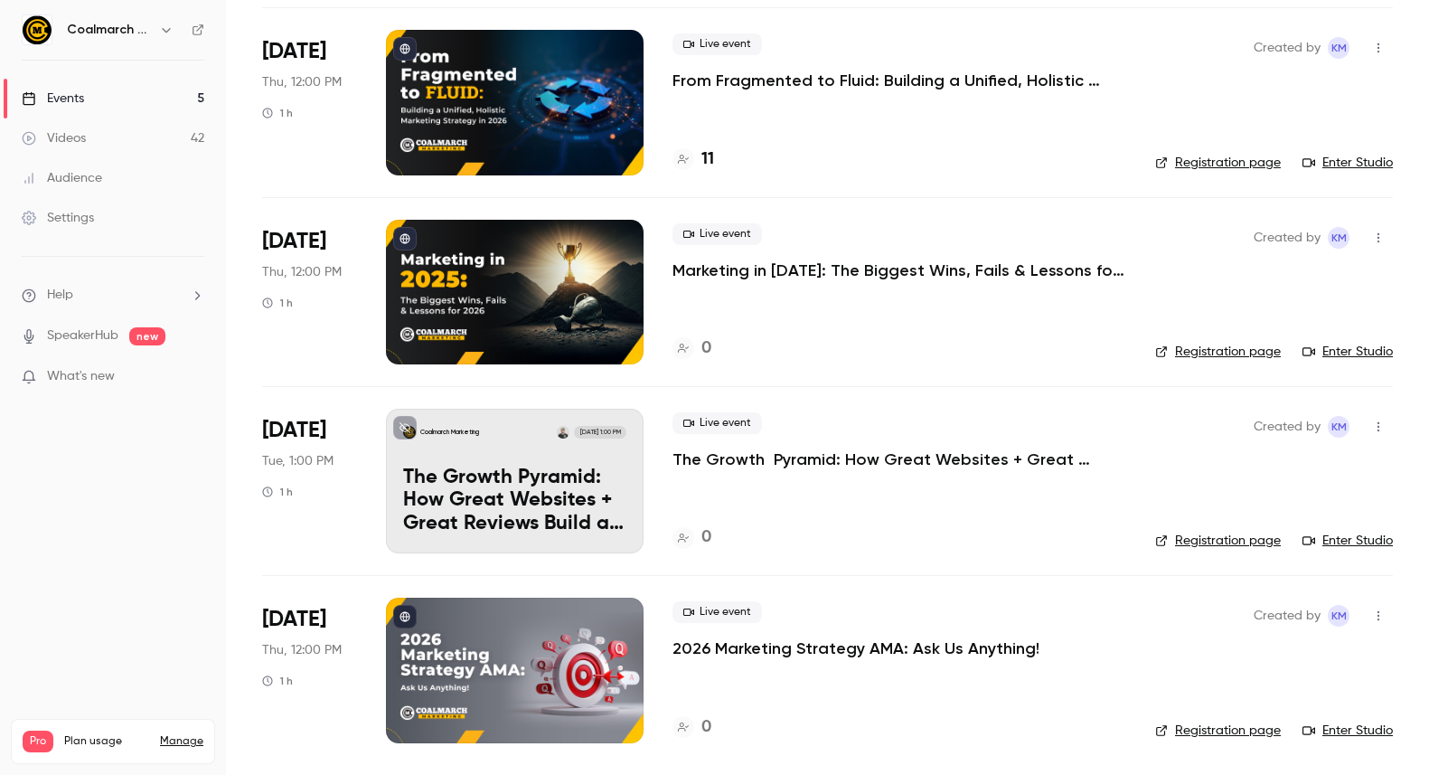
click at [831, 645] on p "2026 Marketing Strategy AMA: Ask Us Anything!" at bounding box center [855, 648] width 367 height 22
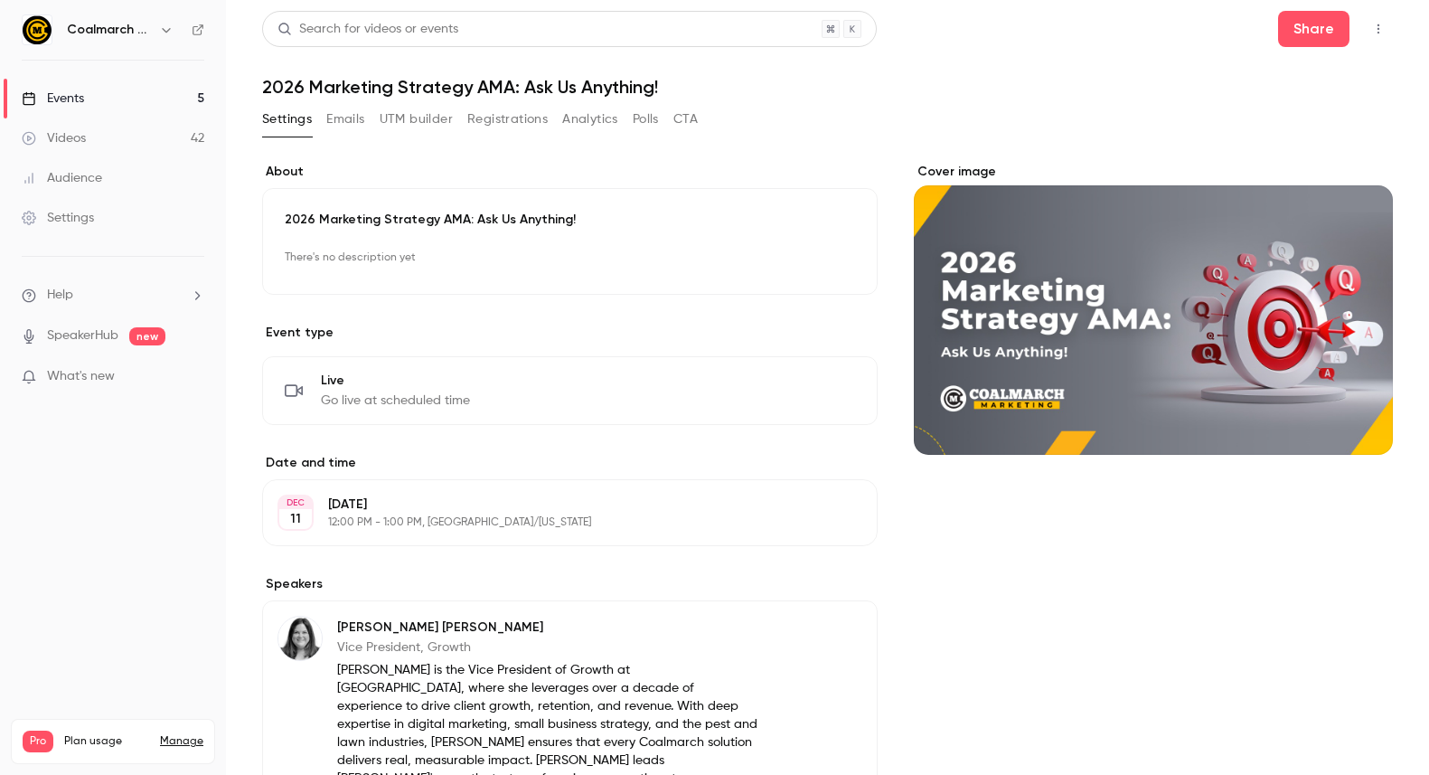
click at [588, 215] on p "2026 Marketing Strategy AMA: Ask Us Anything!" at bounding box center [570, 220] width 570 height 18
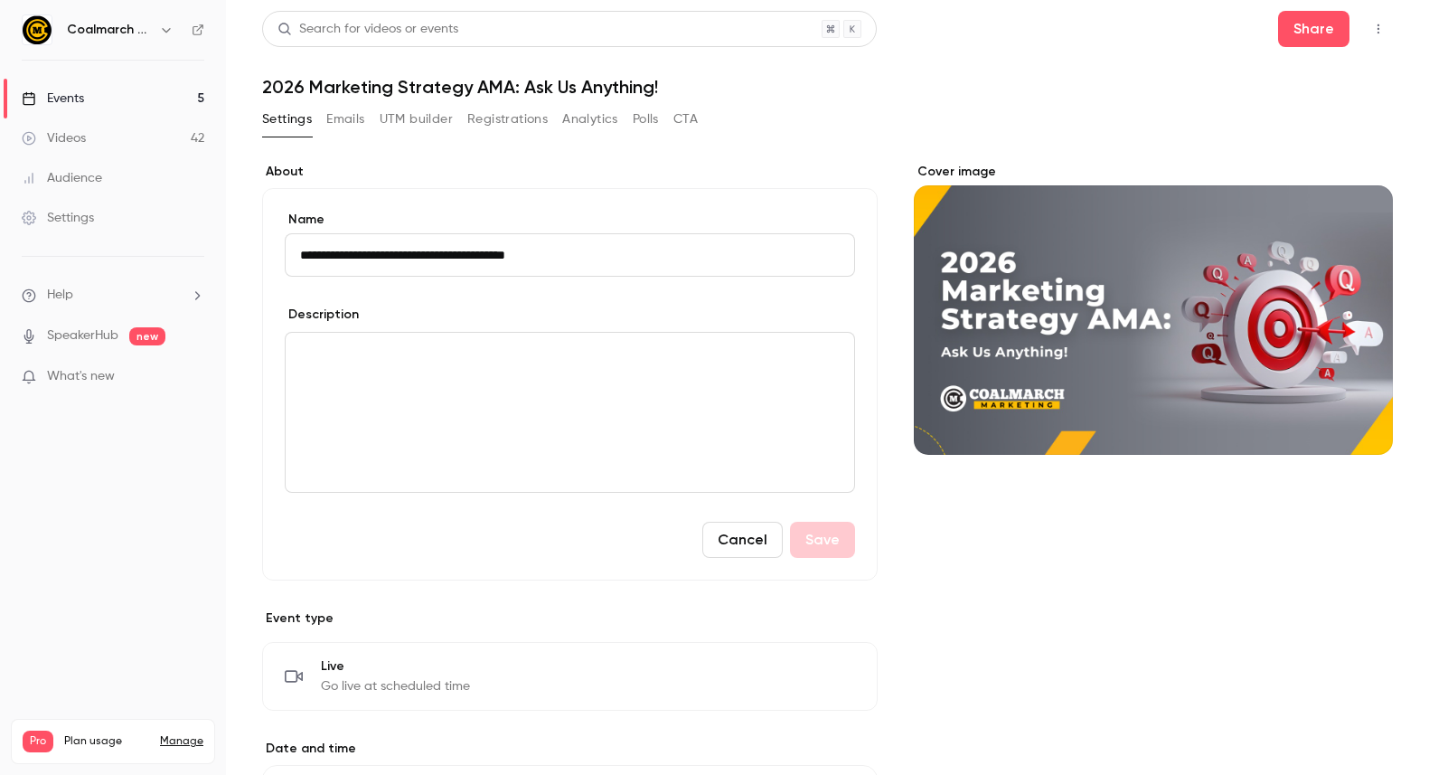
click at [593, 245] on input "**********" at bounding box center [570, 254] width 570 height 43
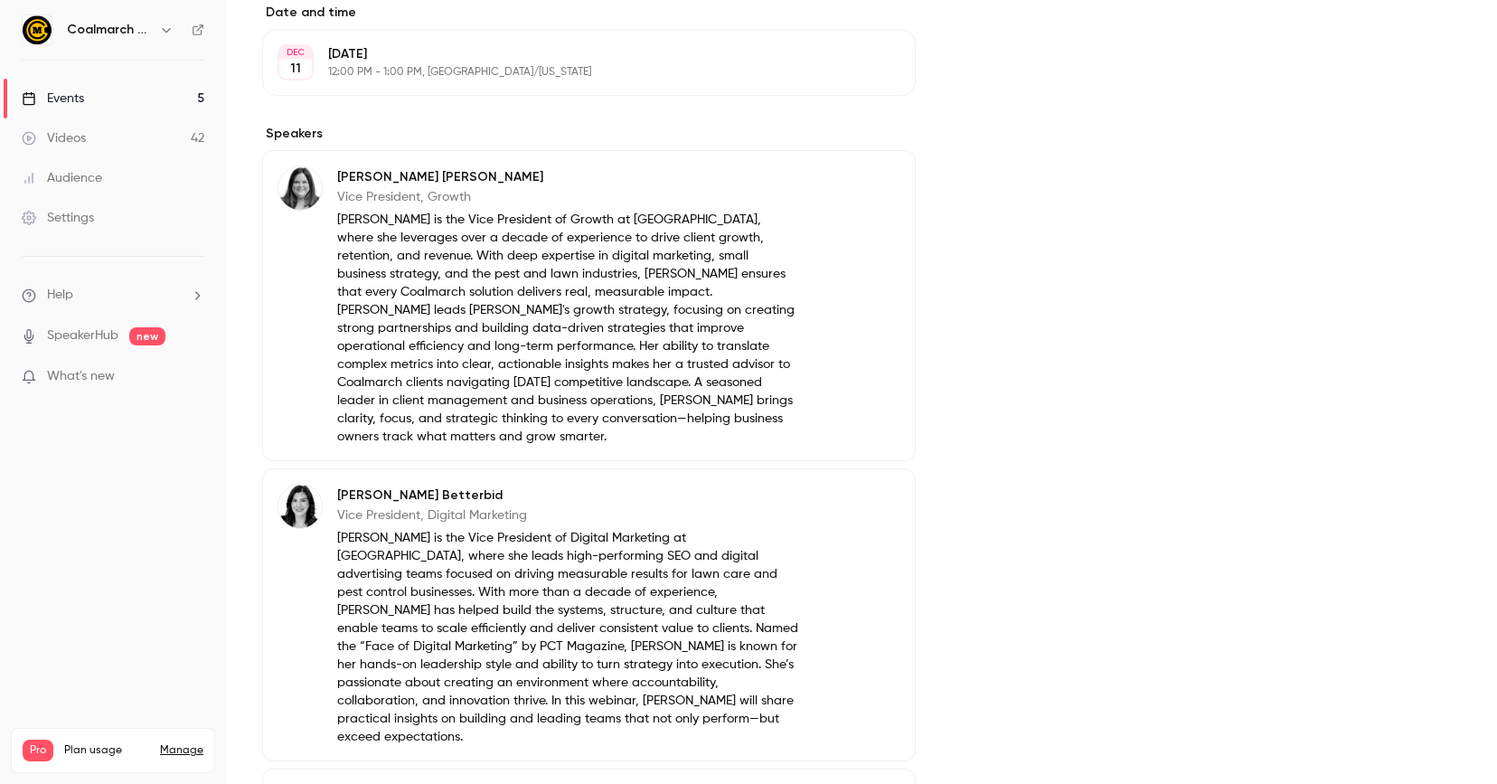
scroll to position [196, 0]
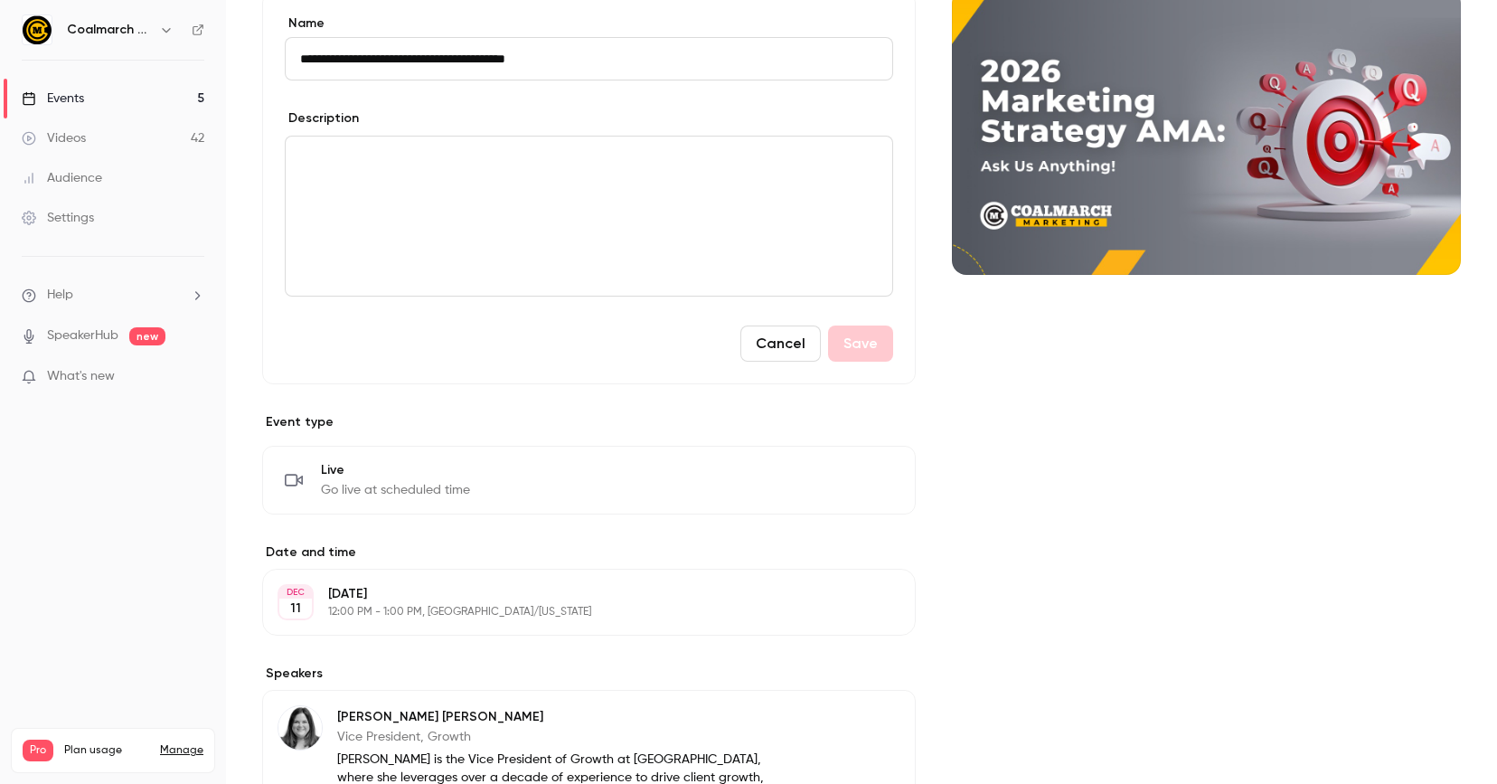
click at [410, 188] on div "editor" at bounding box center [589, 215] width 606 height 159
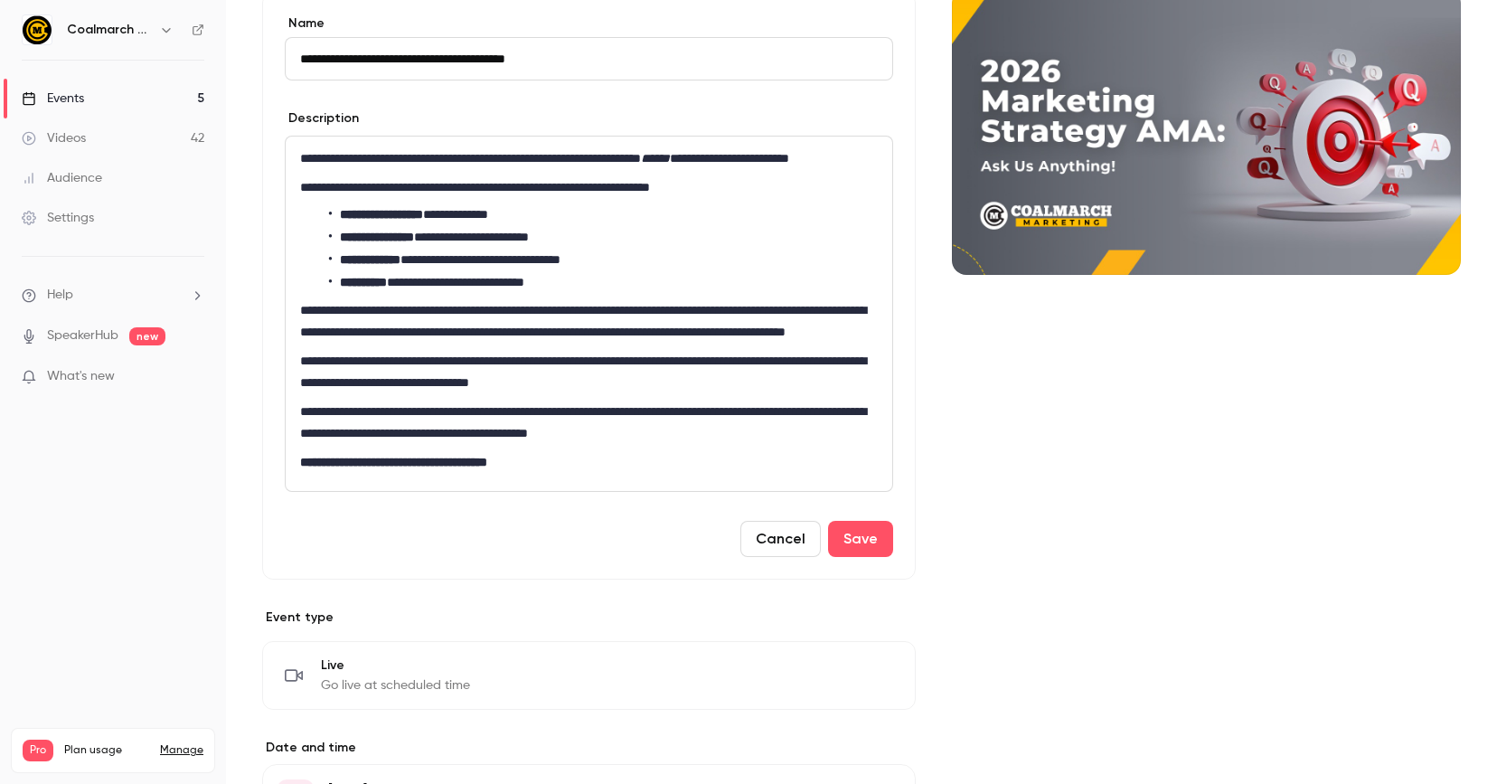
scroll to position [0, 0]
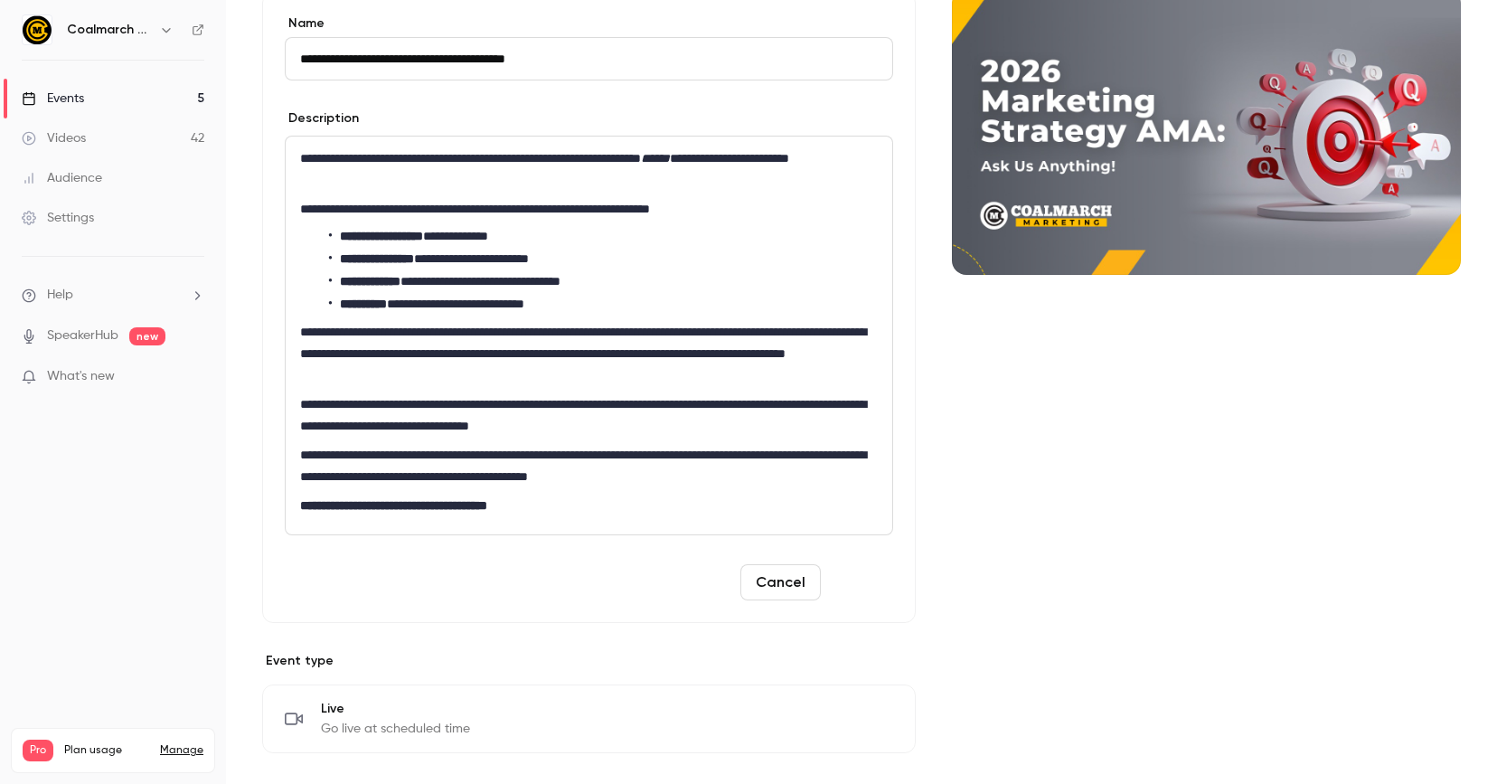
click at [882, 584] on button "Save" at bounding box center [860, 582] width 65 height 36
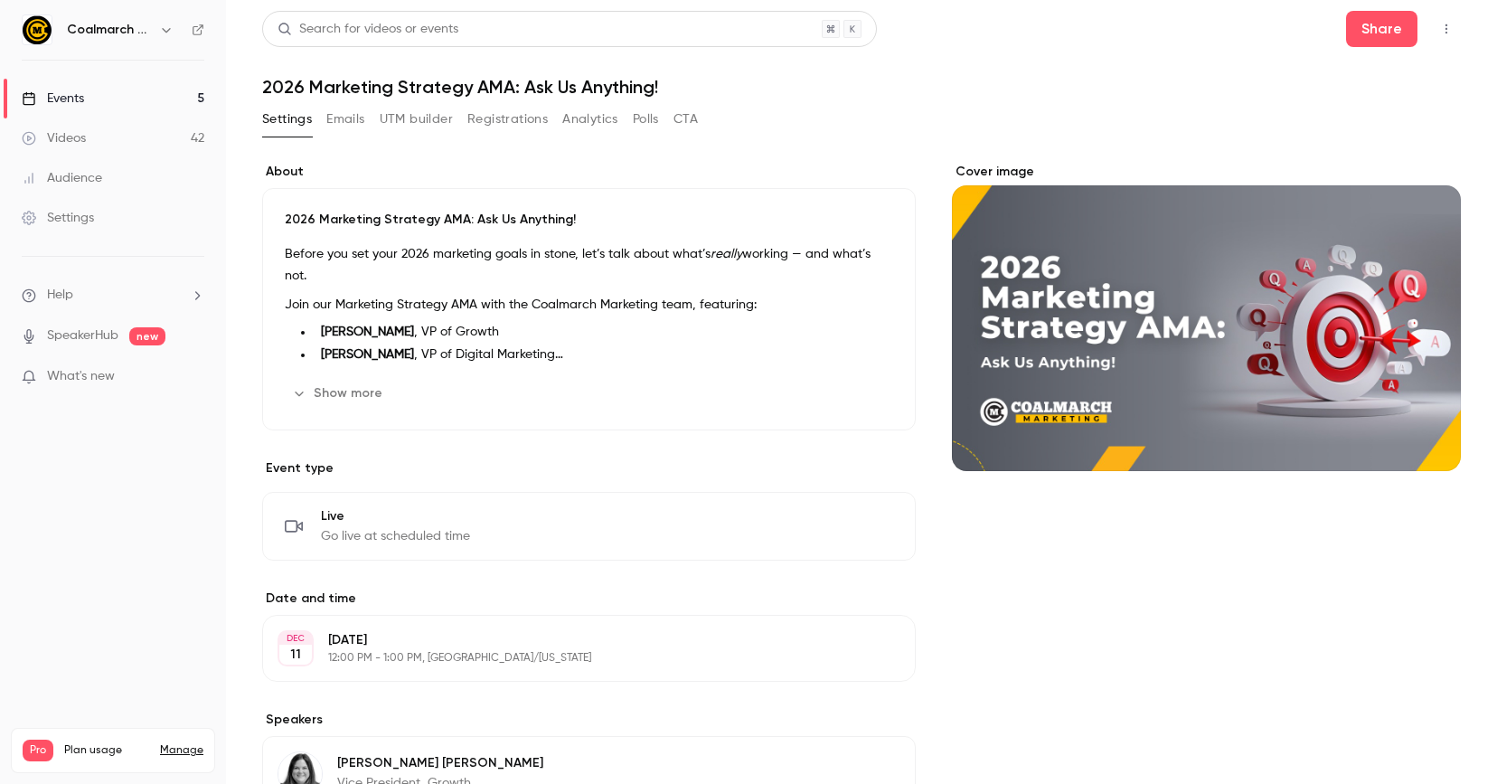
click at [184, 466] on nav "Coalmarch Marketing Events 5 Videos 42 Audience Settings Help SpeakerHub new Wh…" at bounding box center [113, 392] width 226 height 784
click at [146, 107] on link "Events 5" at bounding box center [113, 99] width 226 height 40
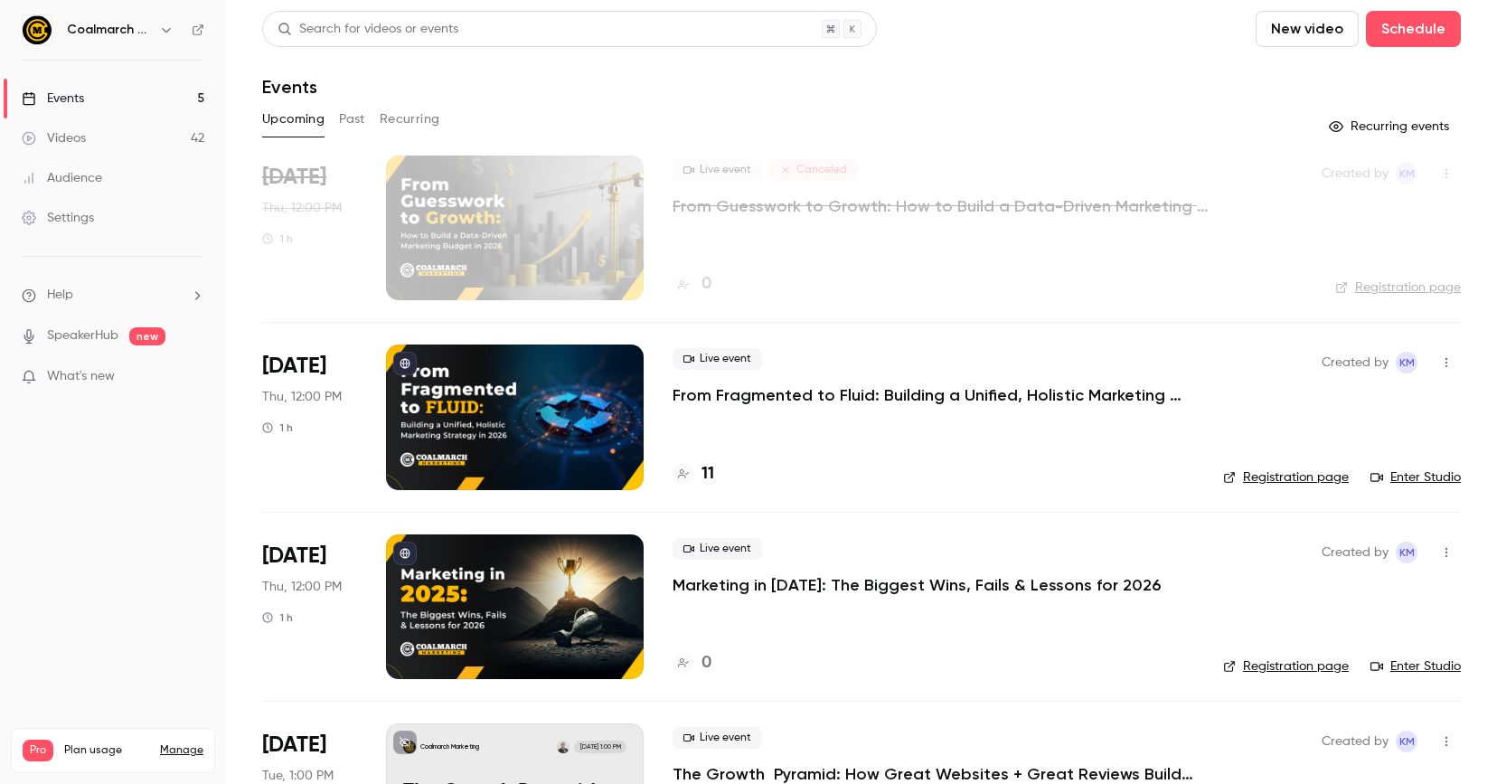
click at [111, 133] on link "Videos 42" at bounding box center [113, 138] width 226 height 40
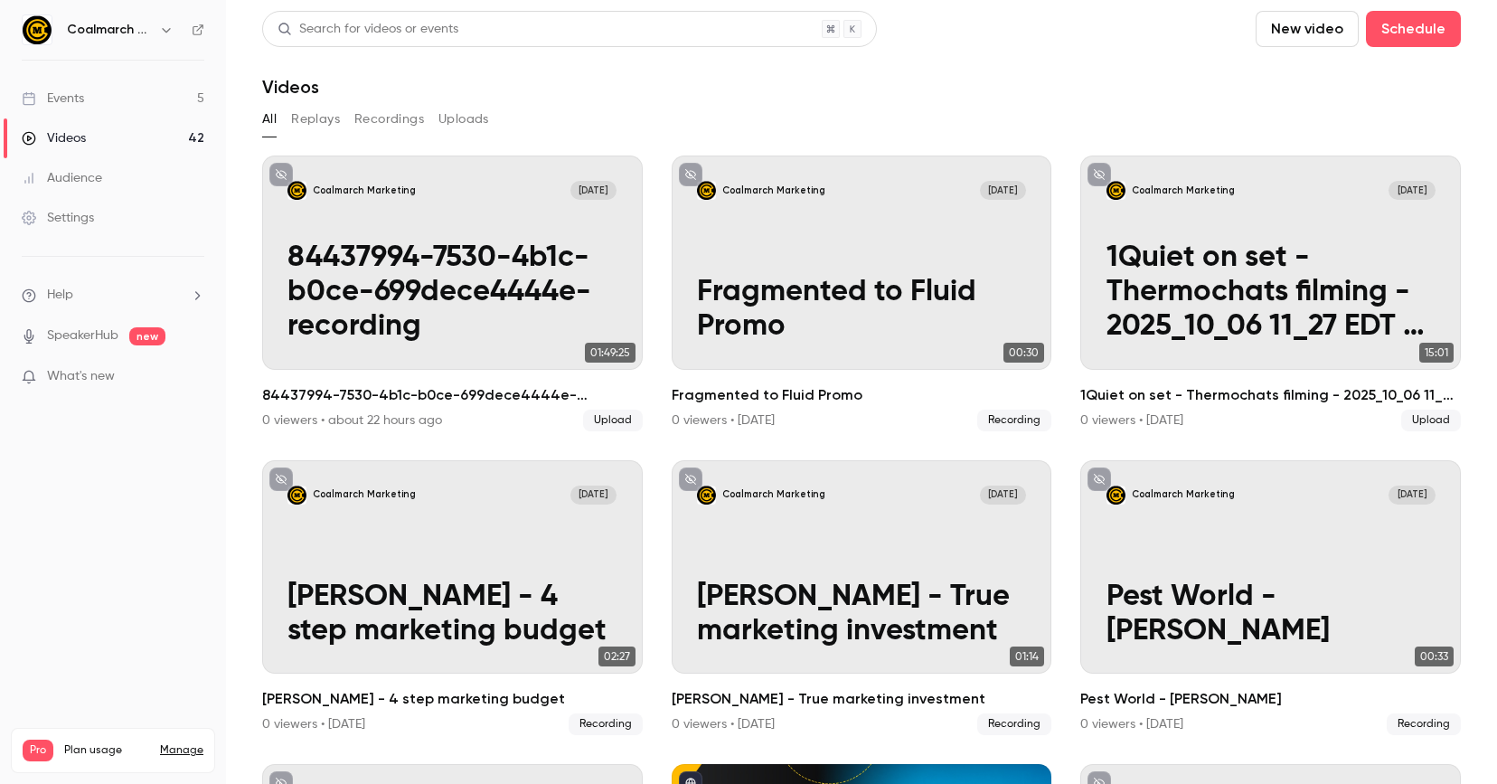
click at [453, 124] on button "Uploads" at bounding box center [463, 119] width 51 height 29
